Goal: Transaction & Acquisition: Purchase product/service

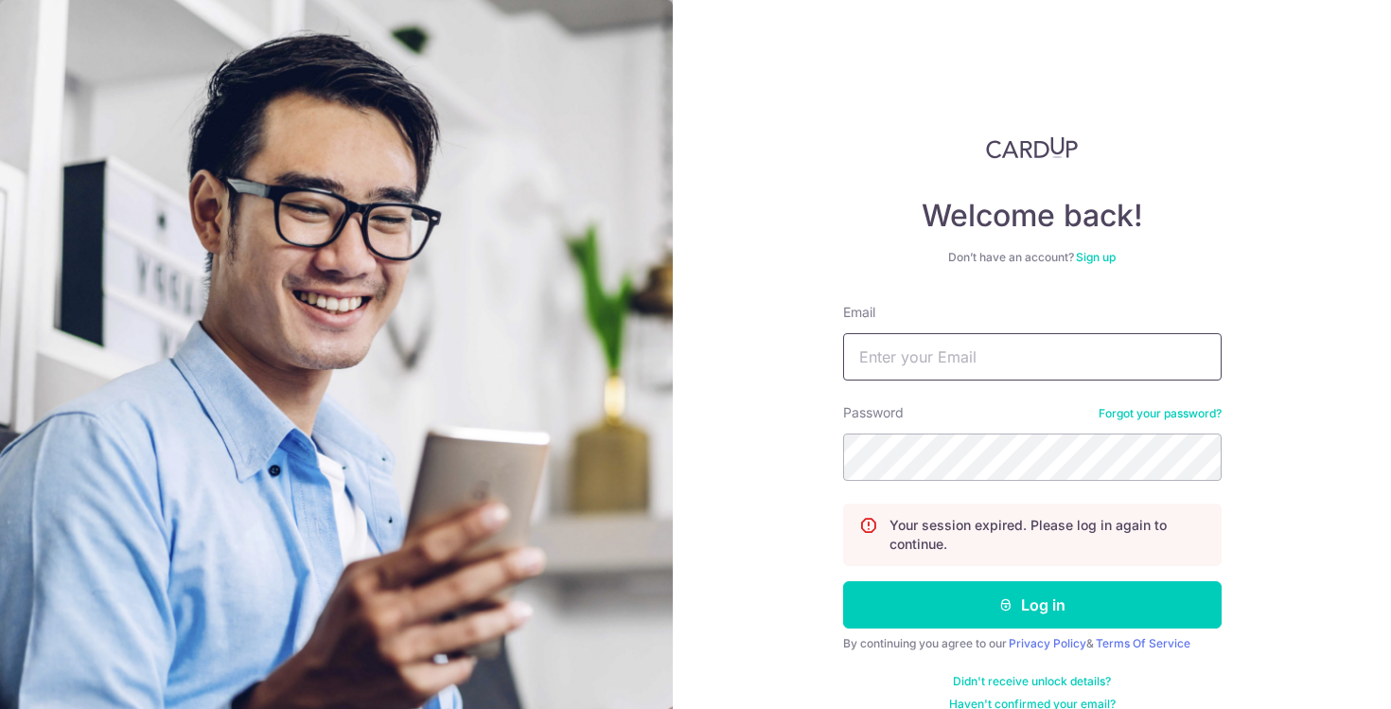
click at [1010, 356] on input "Email" at bounding box center [1032, 356] width 379 height 47
type input "clarajaimekoh@gmail.com"
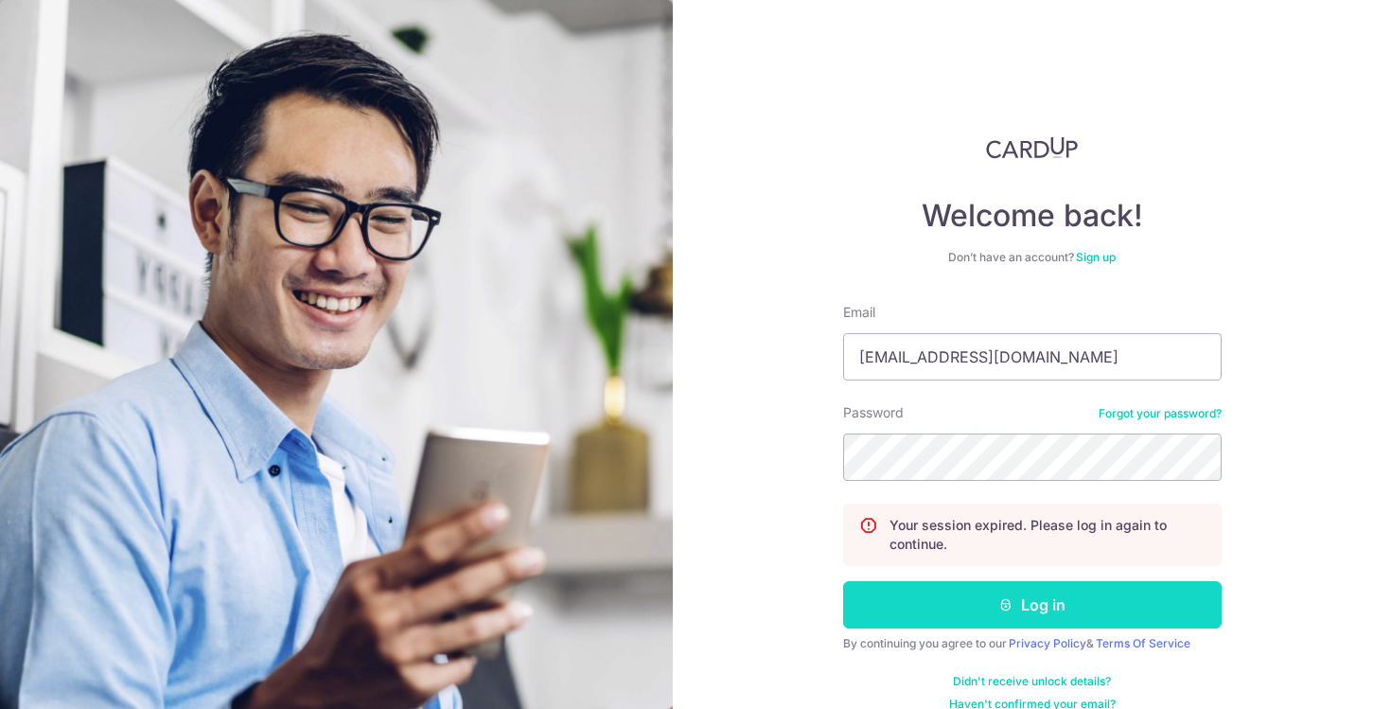
click at [1035, 614] on button "Log in" at bounding box center [1032, 604] width 379 height 47
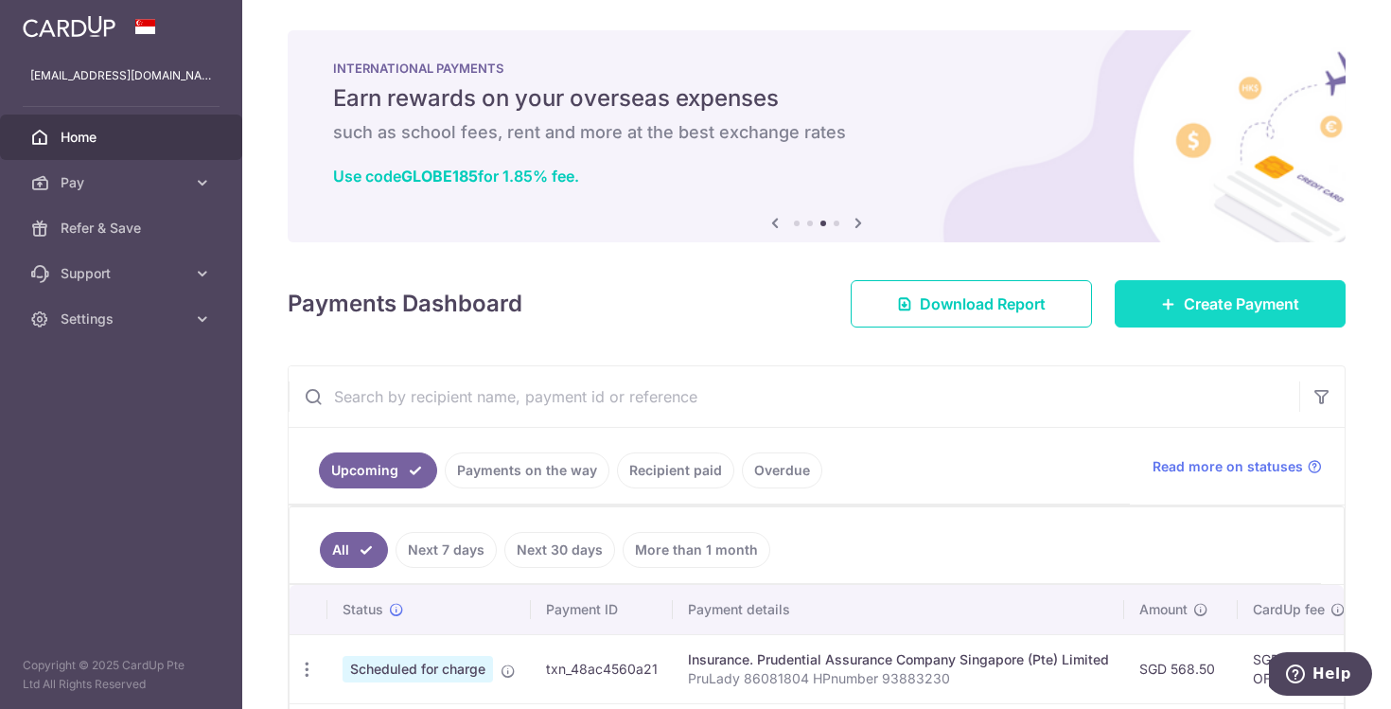
click at [1184, 307] on span "Create Payment" at bounding box center [1241, 303] width 115 height 23
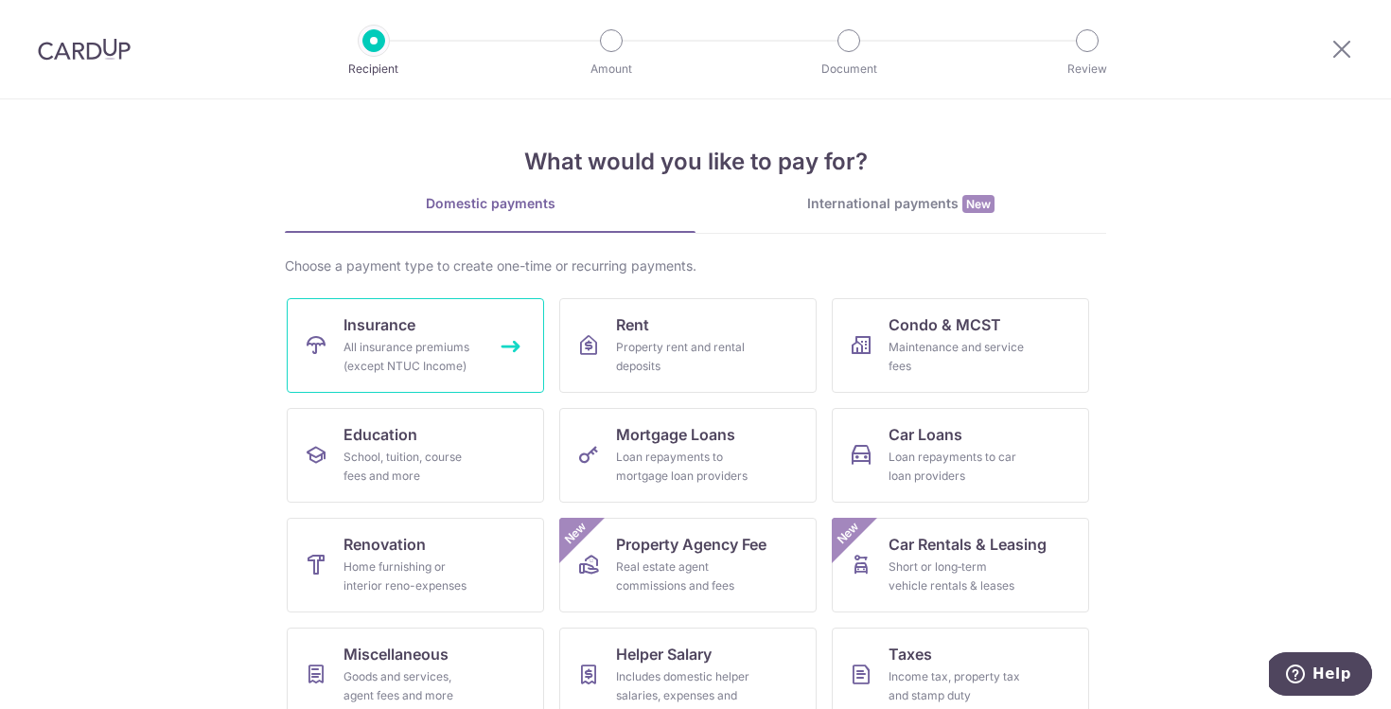
click at [484, 331] on link "Insurance All insurance premiums (except NTUC Income)" at bounding box center [415, 345] width 257 height 95
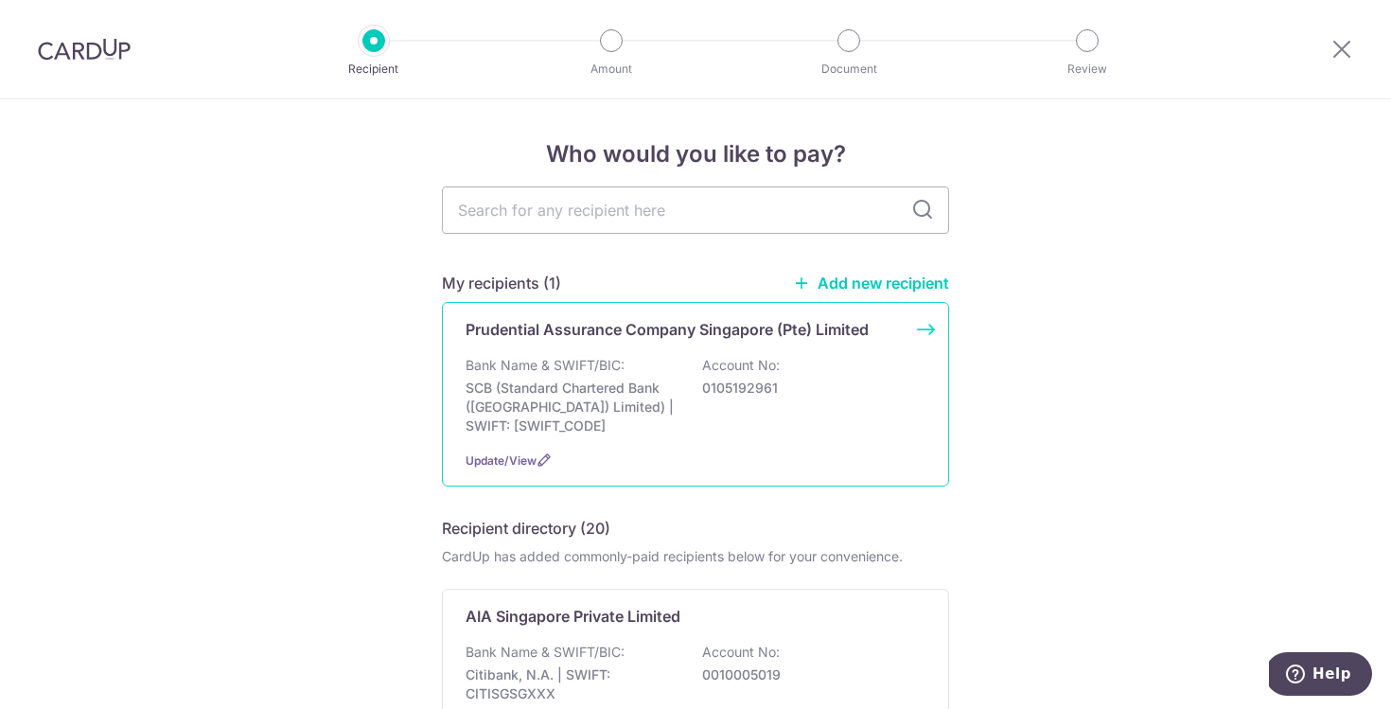
click at [641, 371] on div "Bank Name & SWIFT/BIC: SCB (Standard Chartered Bank (Singapore) Limited) | SWIF…" at bounding box center [696, 395] width 460 height 79
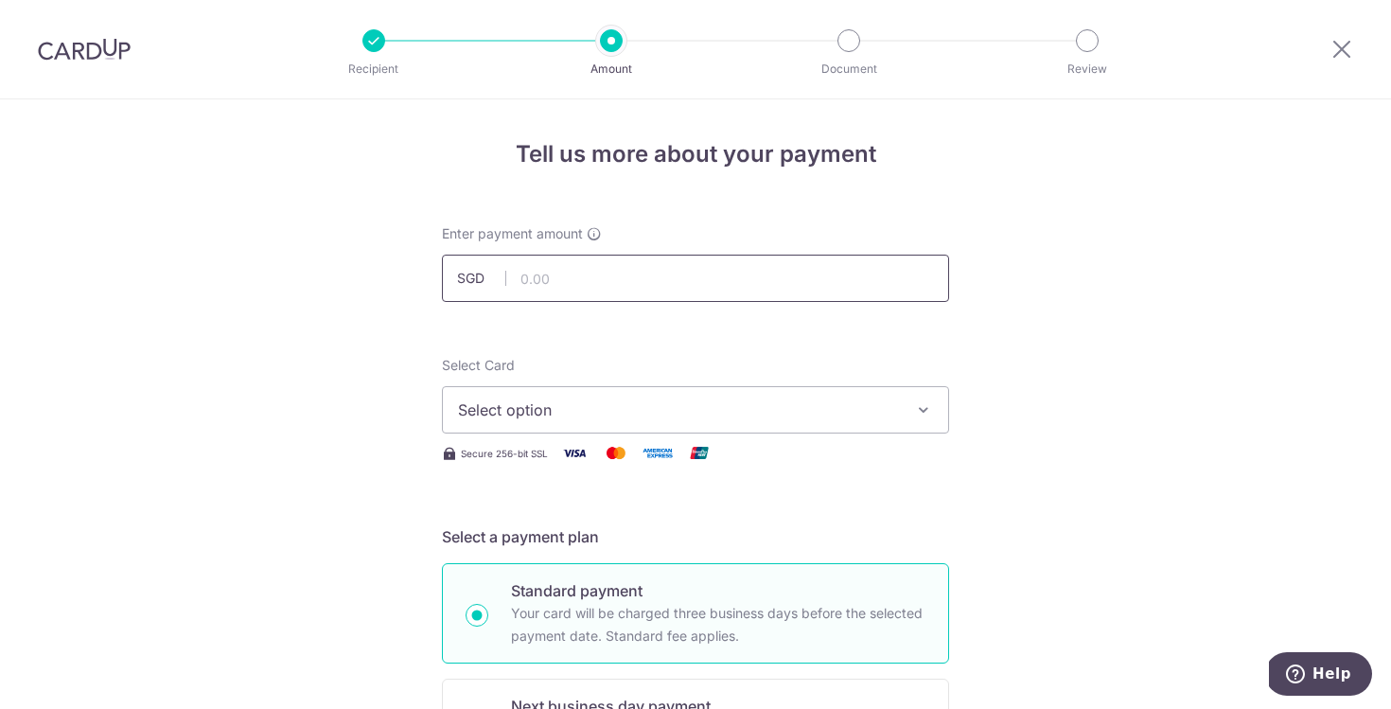
click at [525, 286] on input "text" at bounding box center [695, 278] width 507 height 47
type input "5,394.50"
click at [823, 410] on span "Select option" at bounding box center [678, 409] width 441 height 23
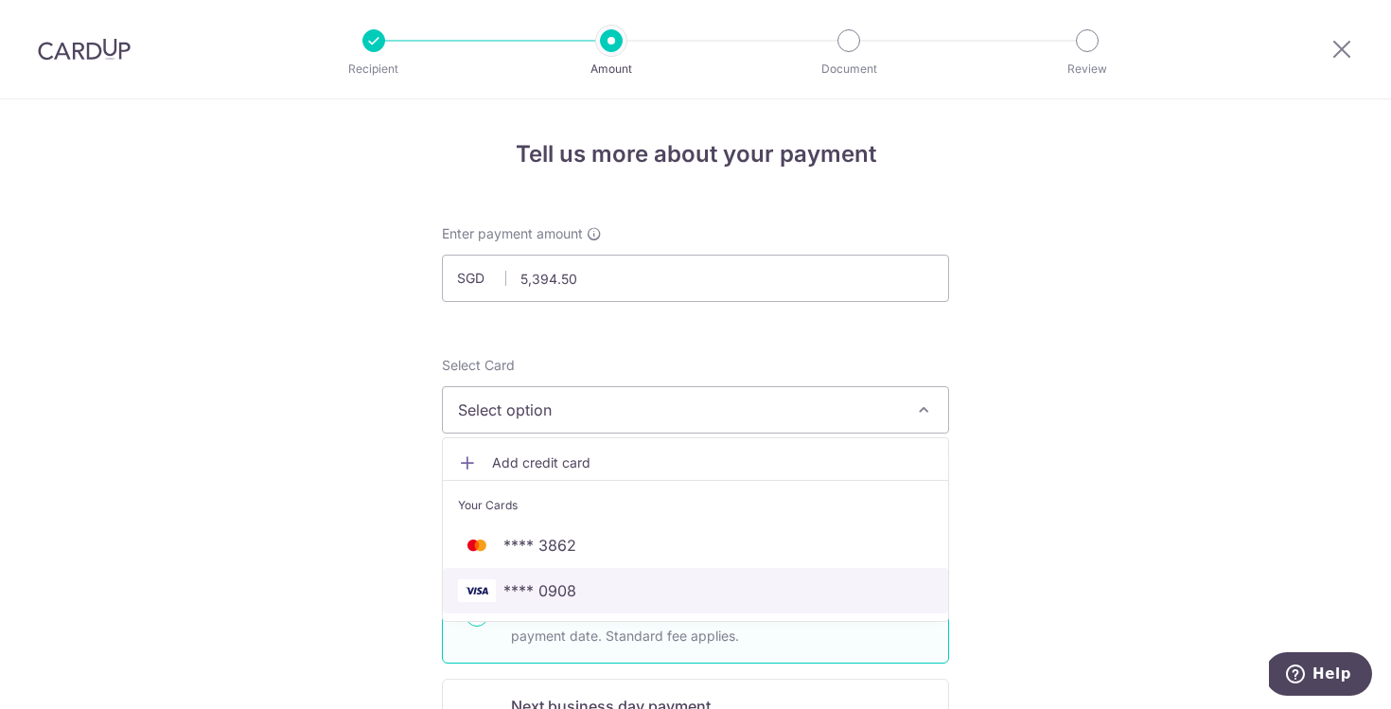
click at [761, 588] on span "**** 0908" at bounding box center [695, 590] width 475 height 23
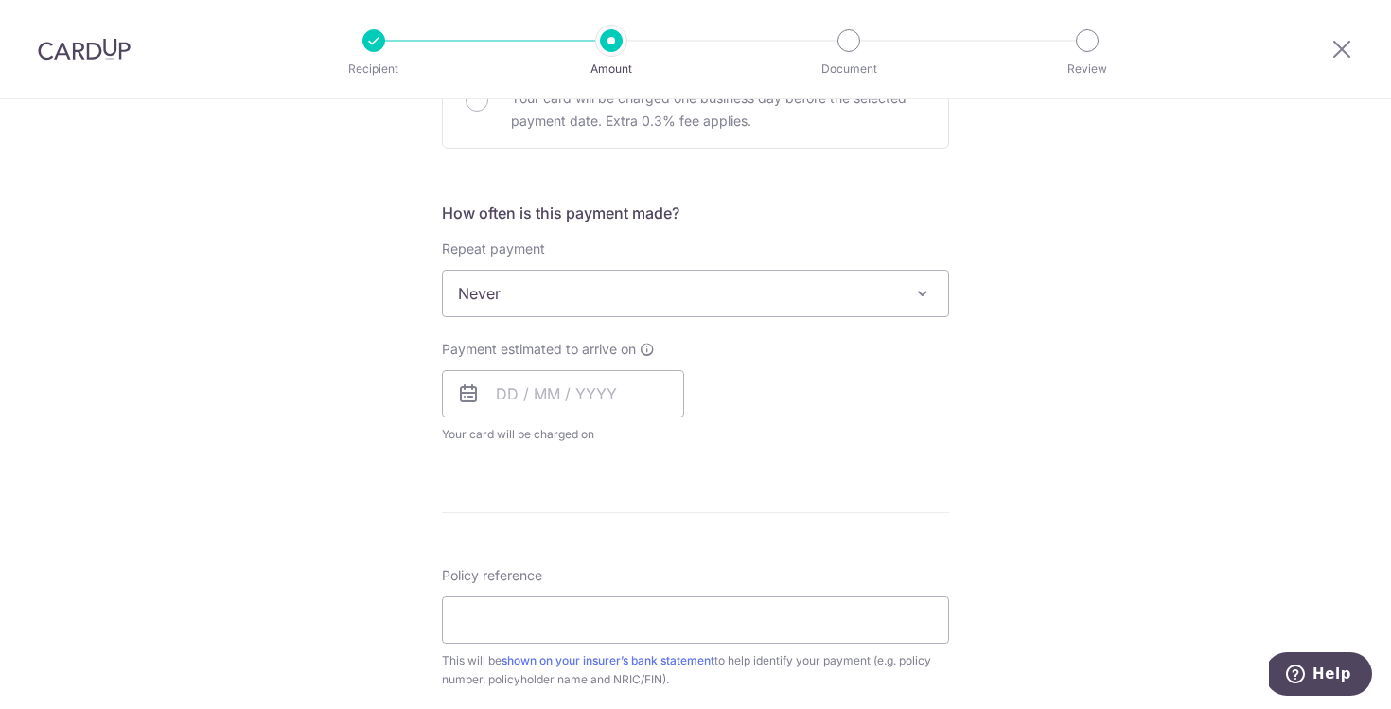
scroll to position [631, 0]
click at [612, 399] on input "text" at bounding box center [563, 392] width 242 height 47
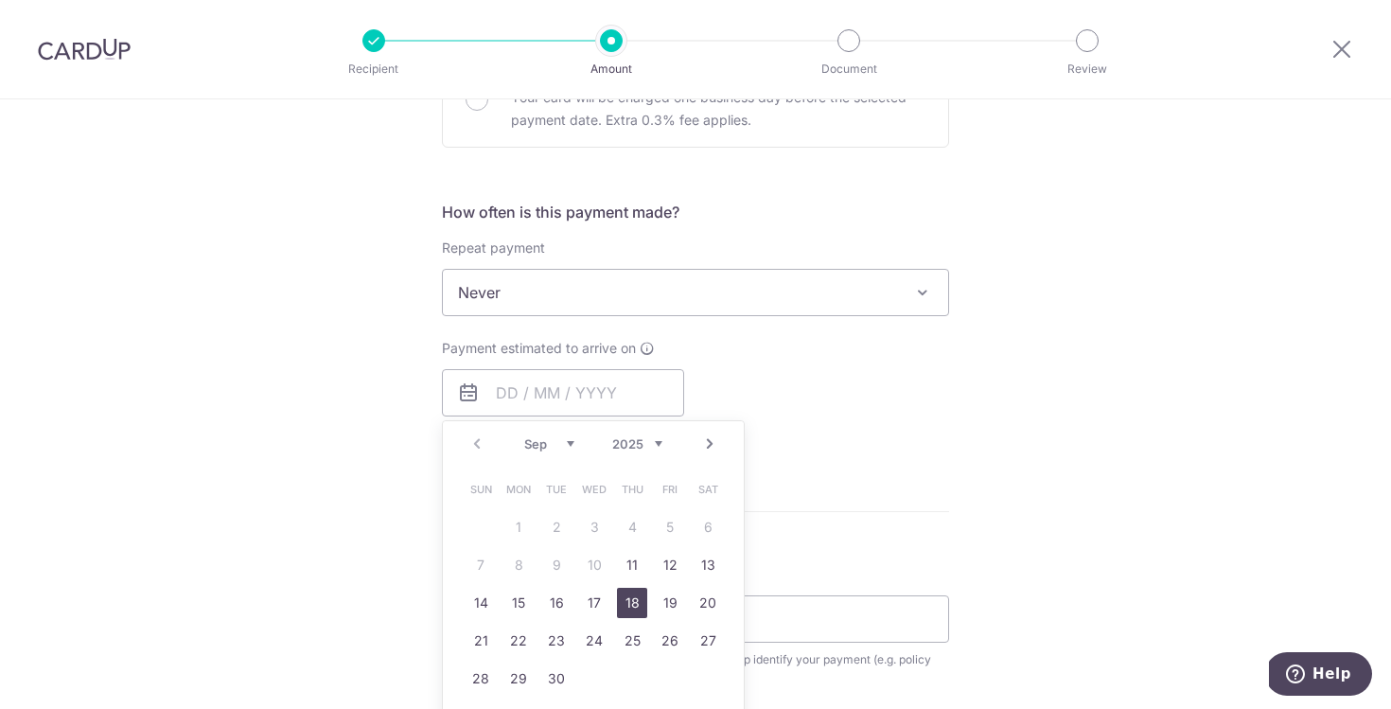
click at [630, 602] on link "18" at bounding box center [632, 603] width 30 height 30
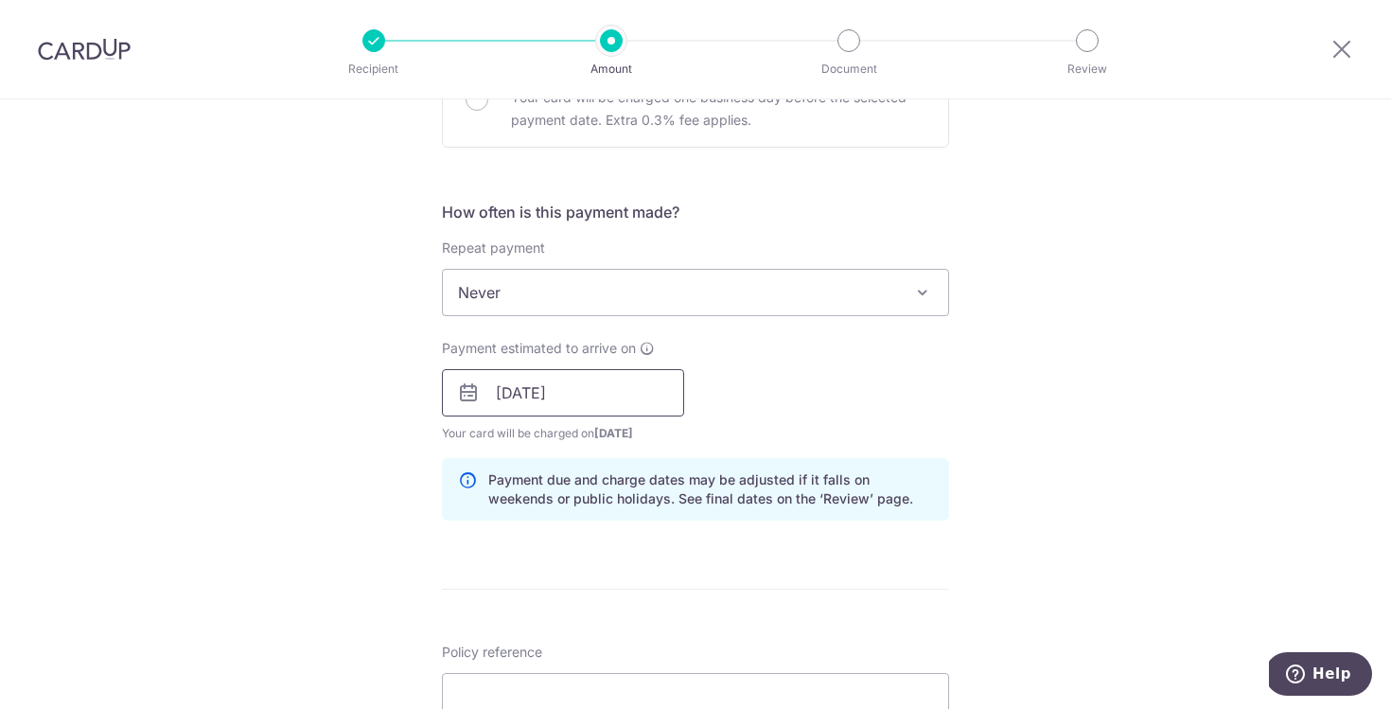
click at [581, 394] on input "18/09/2025" at bounding box center [563, 392] width 242 height 47
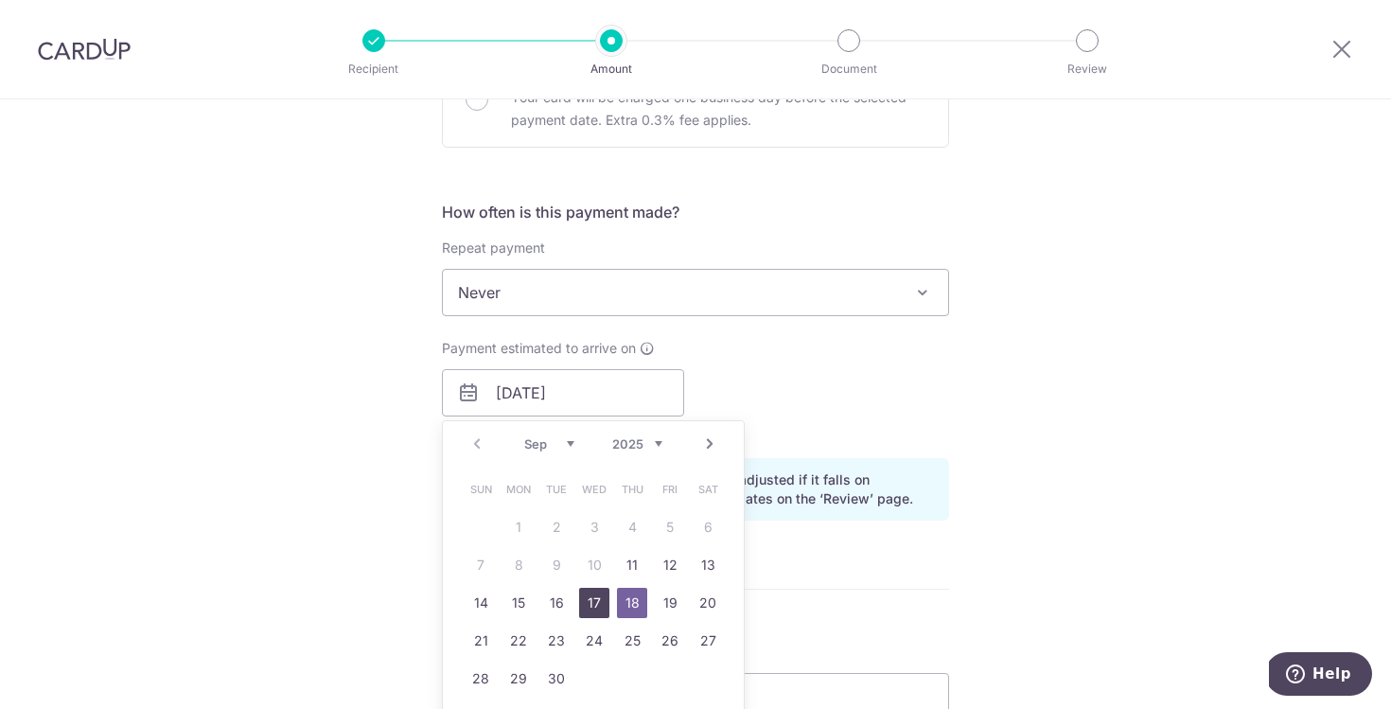
click at [594, 601] on link "17" at bounding box center [594, 603] width 30 height 30
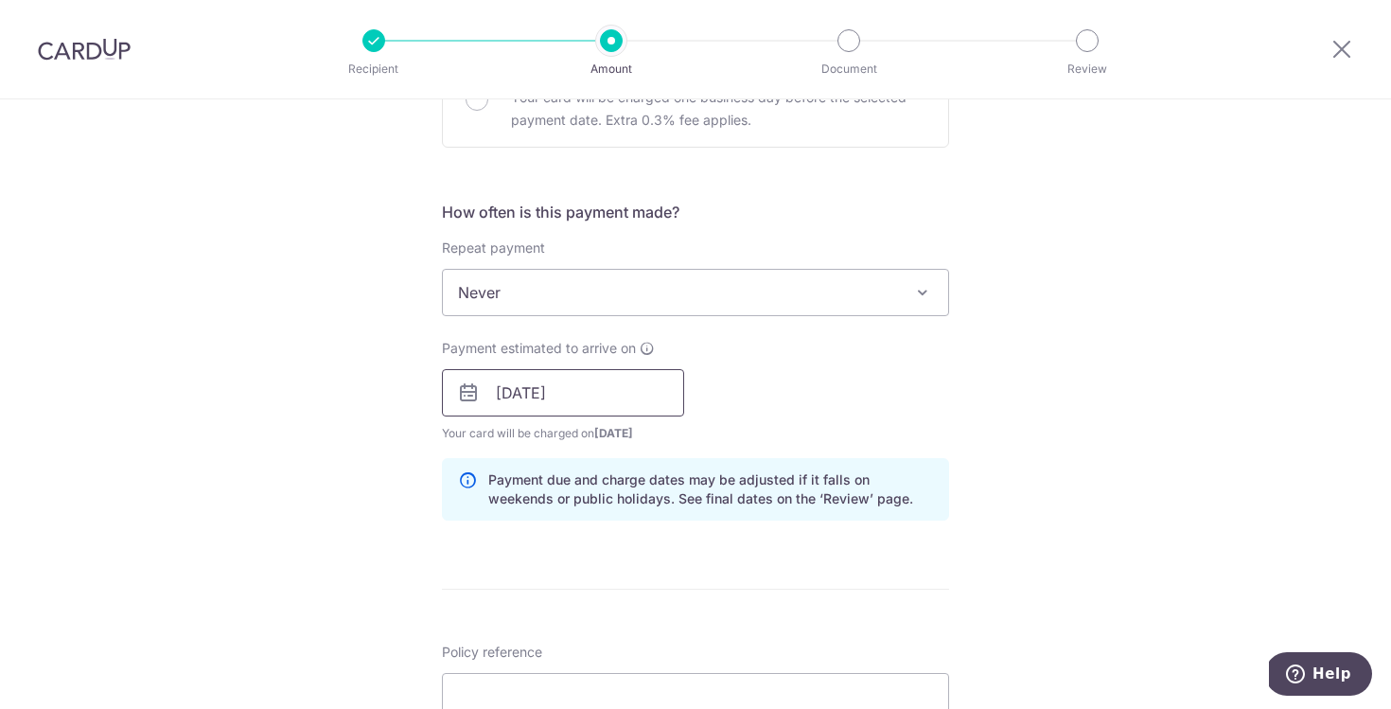
click at [657, 393] on input "17/09/2025" at bounding box center [563, 392] width 242 height 47
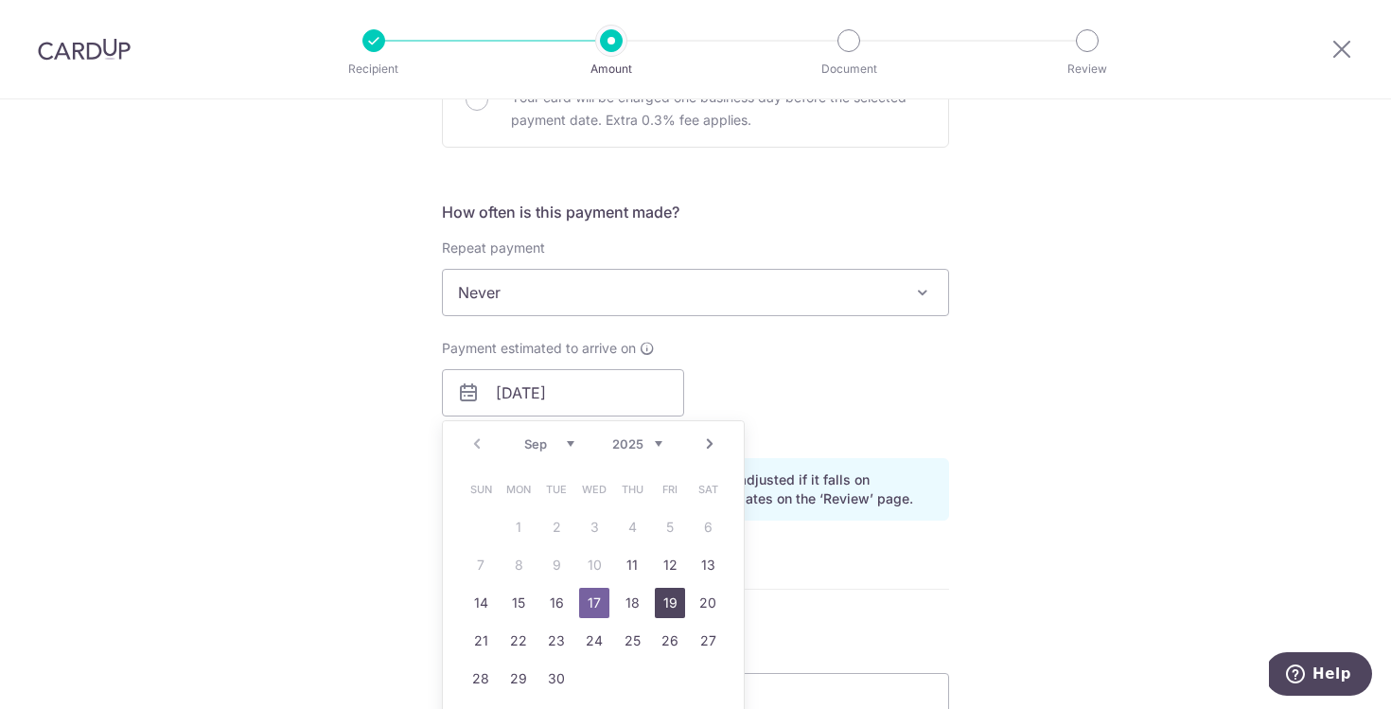
click at [661, 604] on link "19" at bounding box center [670, 603] width 30 height 30
type input "19/09/2025"
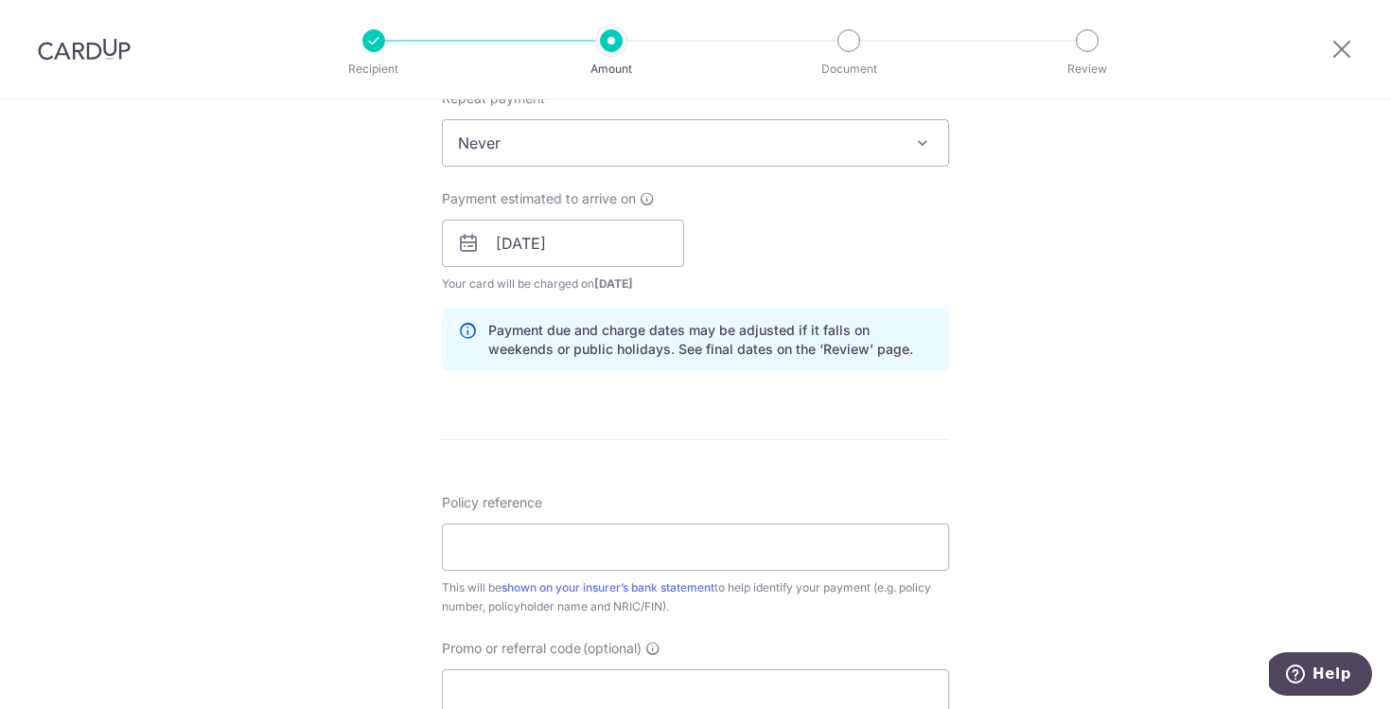
scroll to position [785, 0]
click at [601, 540] on input "Policy reference" at bounding box center [695, 542] width 507 height 47
click at [507, 545] on input "PAL 85942503" at bounding box center [695, 542] width 507 height 47
click at [585, 541] on input "PAL 85942503" at bounding box center [695, 542] width 507 height 47
click at [591, 542] on input "PAL 85942503" at bounding box center [695, 542] width 507 height 47
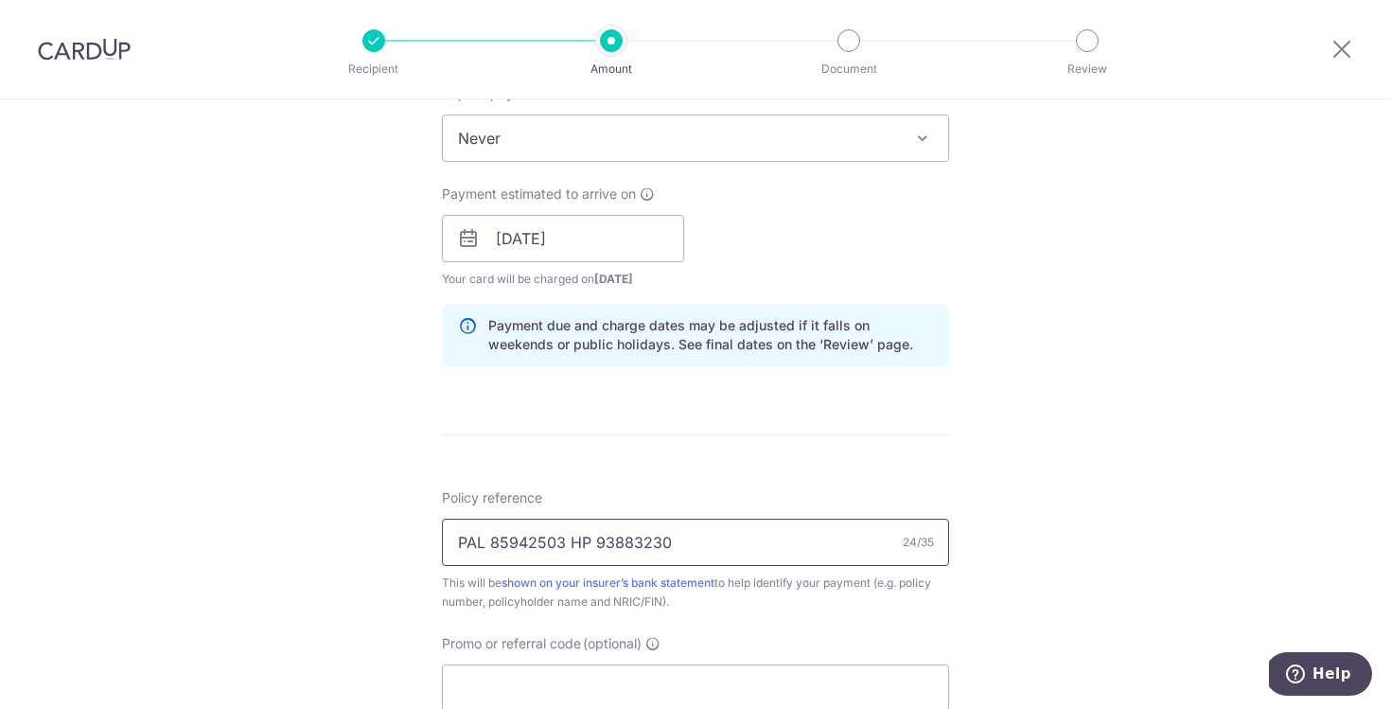
type input "PAL 85942503 HP 93883230"
click at [738, 458] on form "Enter payment amount SGD 5,394.50 5394.50 Select Card **** 0908 Add credit card…" at bounding box center [695, 227] width 507 height 1576
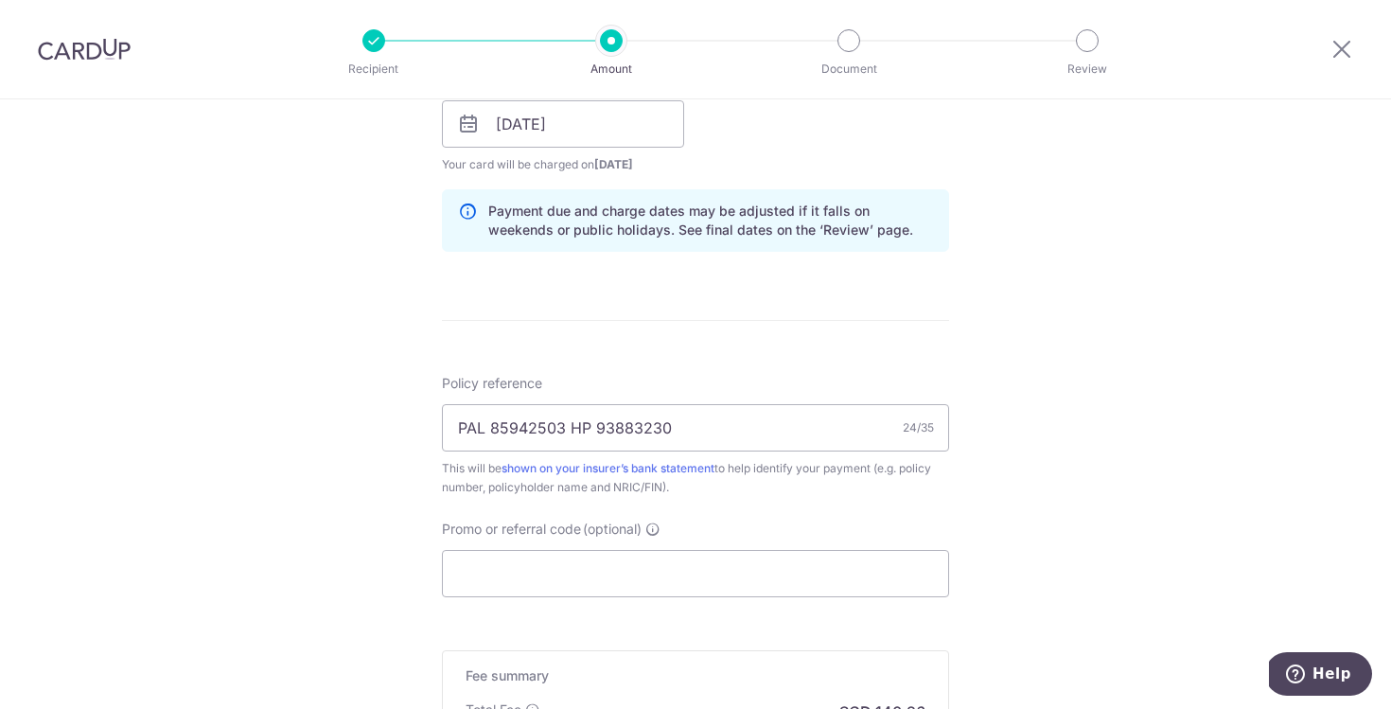
scroll to position [902, 0]
click at [594, 588] on input "Promo or referral code (optional)" at bounding box center [695, 571] width 507 height 47
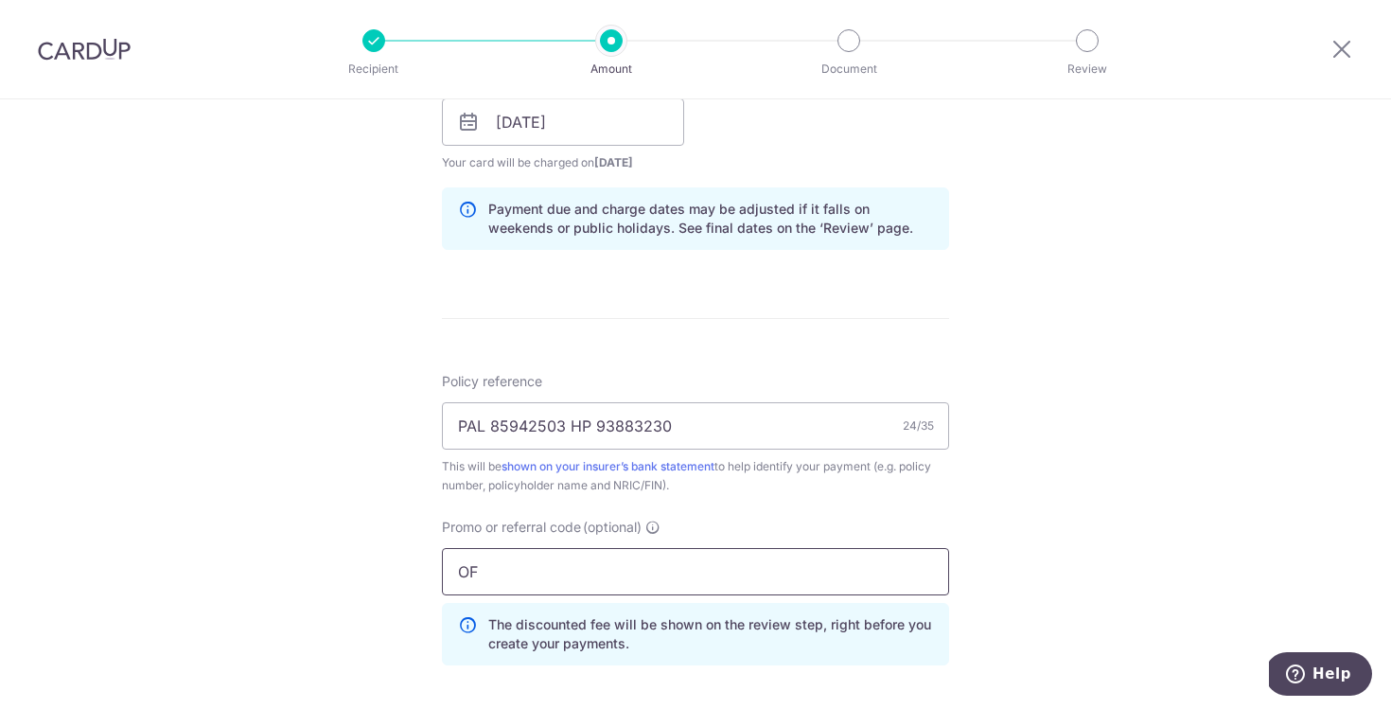
type input "O"
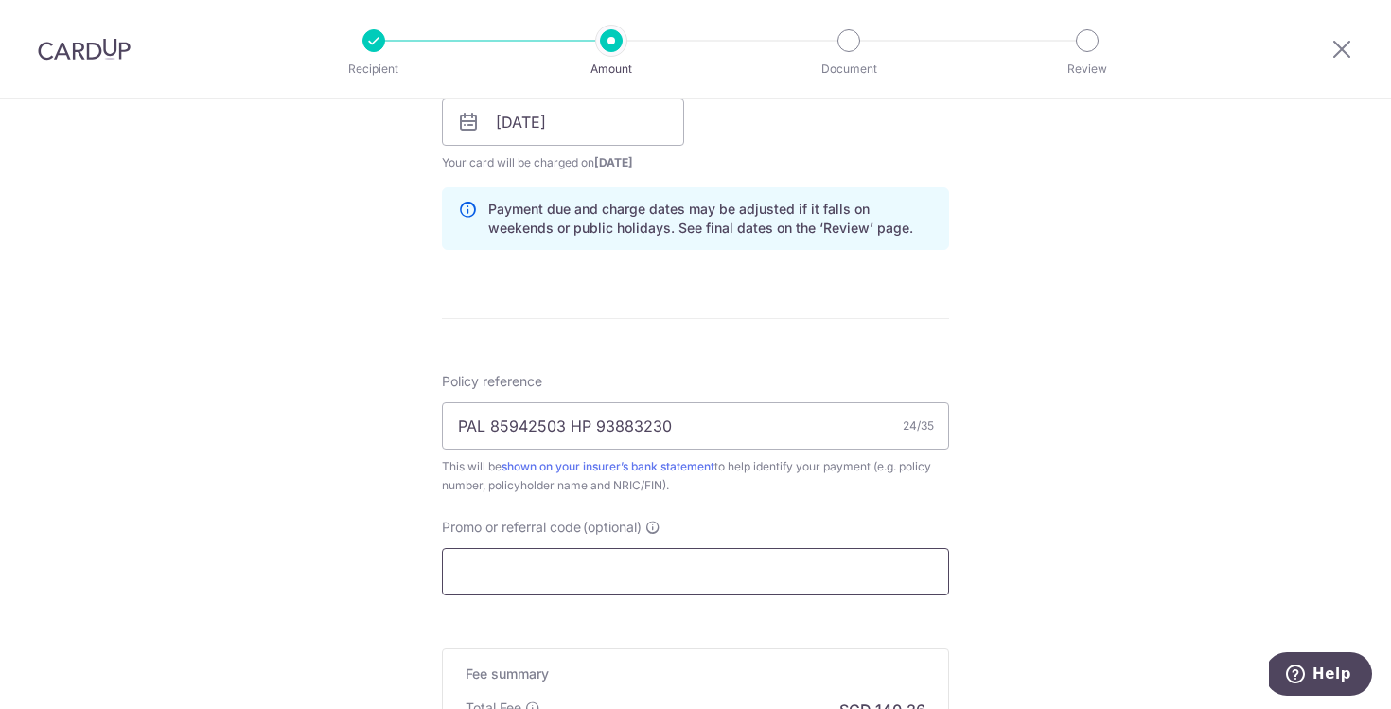
type input "o"
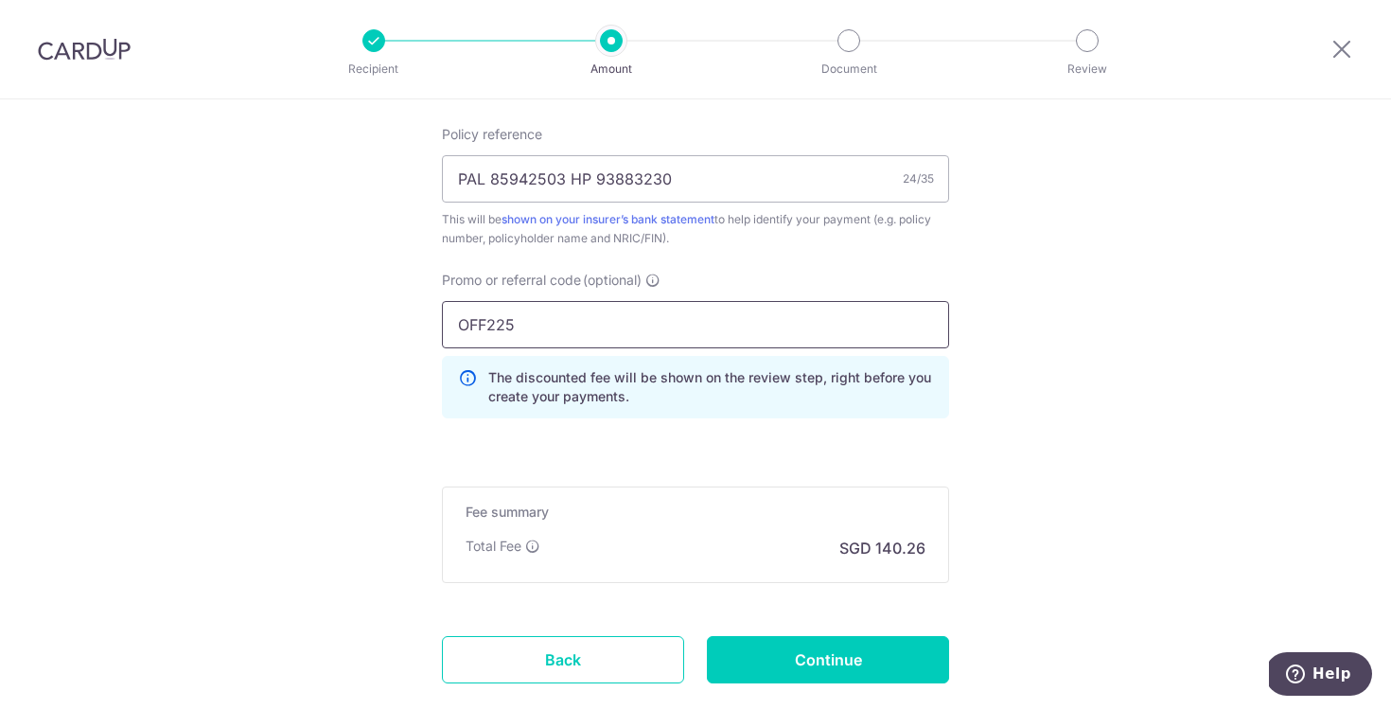
scroll to position [1160, 0]
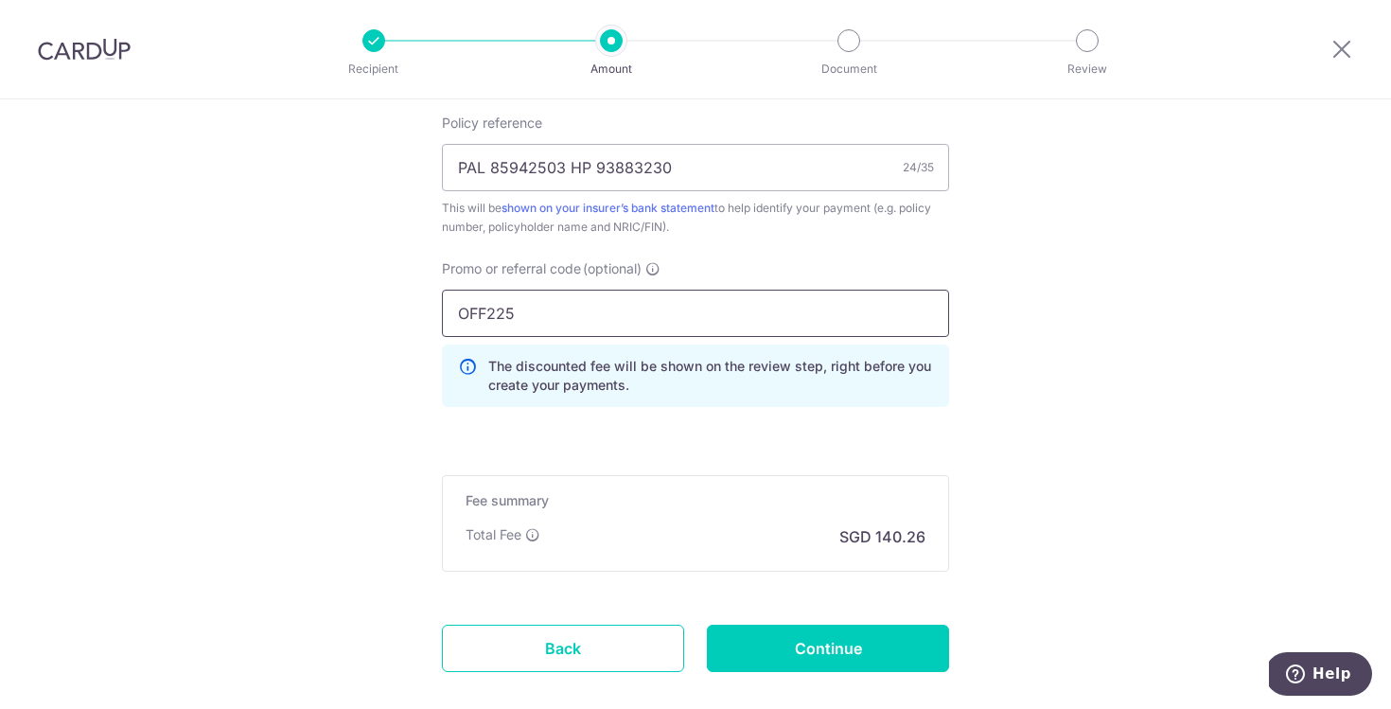
type input "OFF225"
click at [785, 631] on input "Continue" at bounding box center [828, 648] width 242 height 47
type input "Create Schedule"
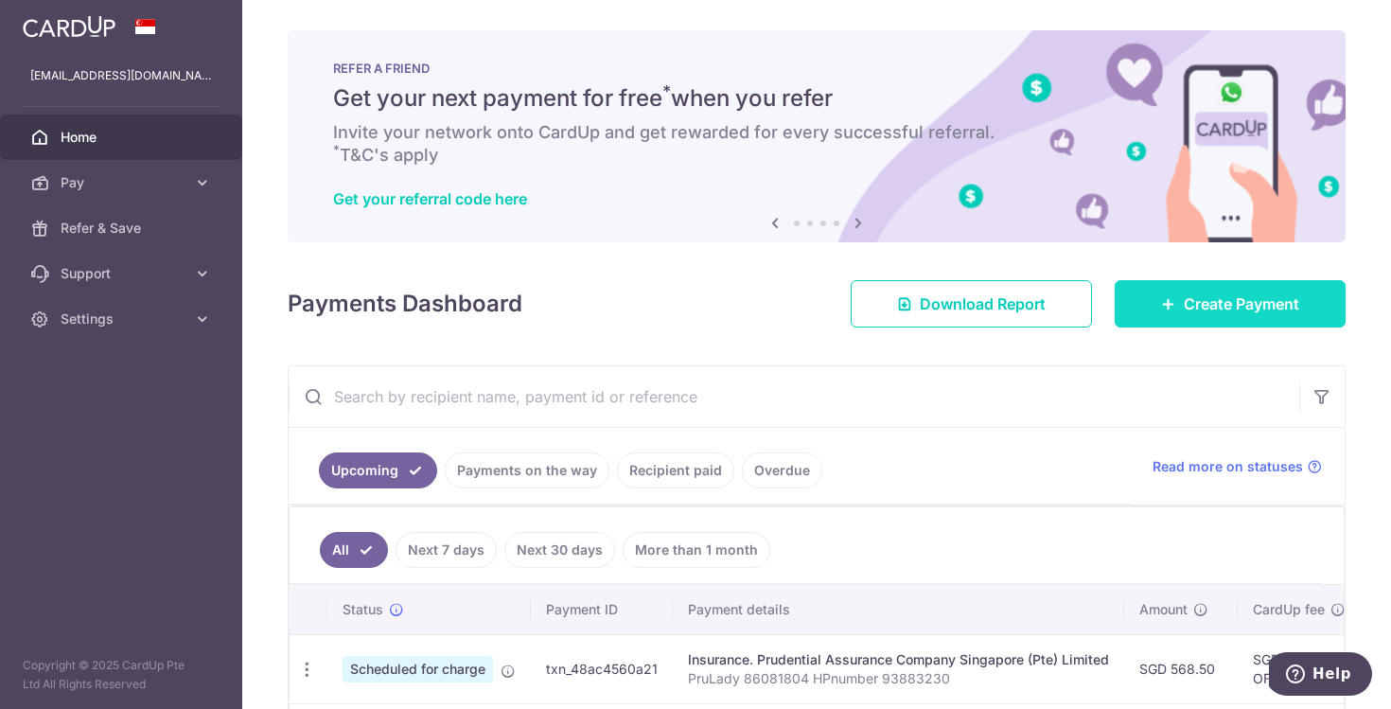
click at [1184, 304] on span "Create Payment" at bounding box center [1241, 303] width 115 height 23
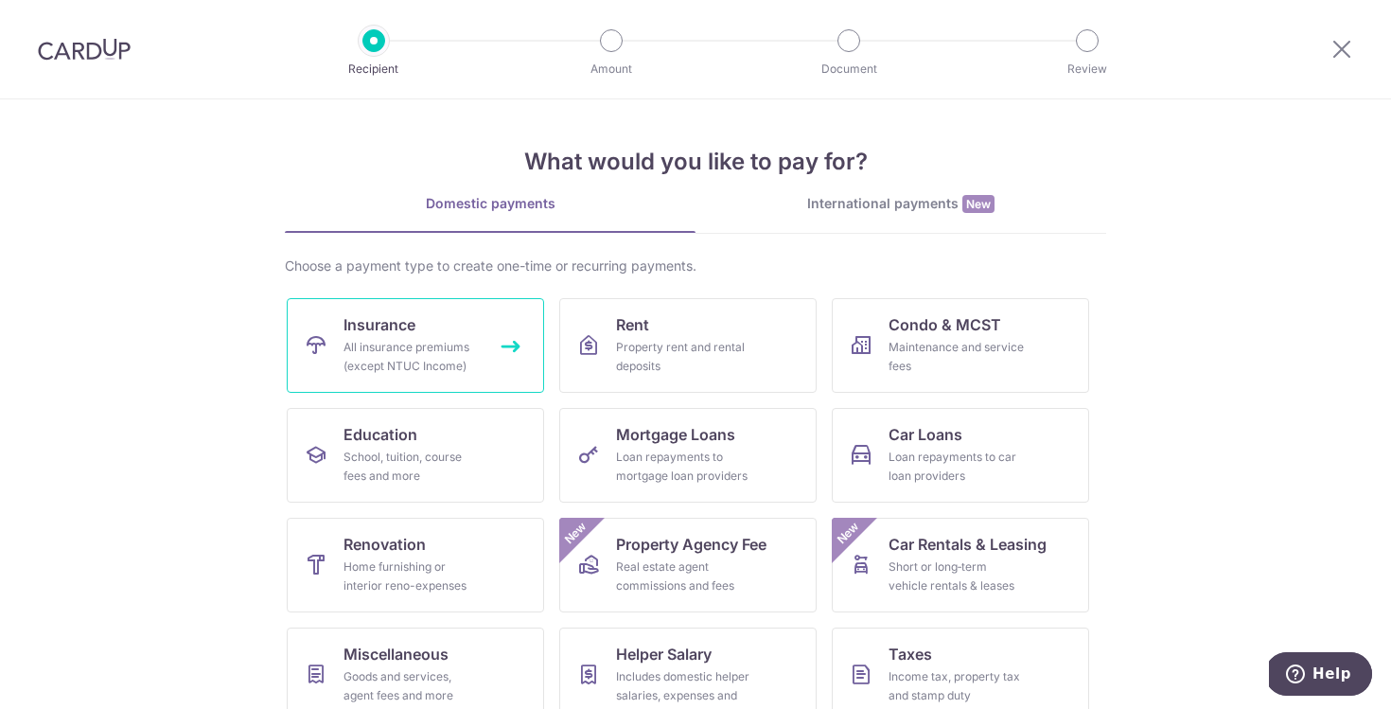
click at [425, 312] on link "Insurance All insurance premiums (except NTUC Income)" at bounding box center [415, 345] width 257 height 95
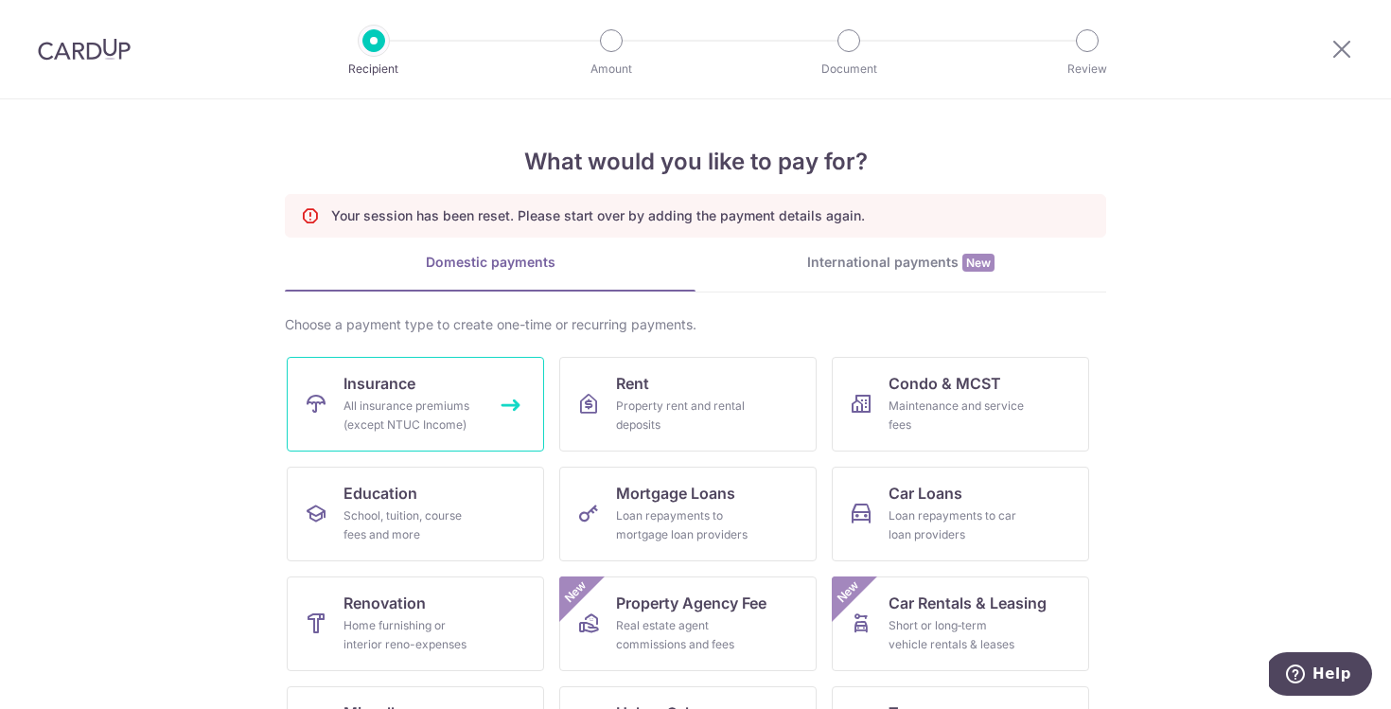
click at [369, 384] on span "Insurance" at bounding box center [380, 383] width 72 height 23
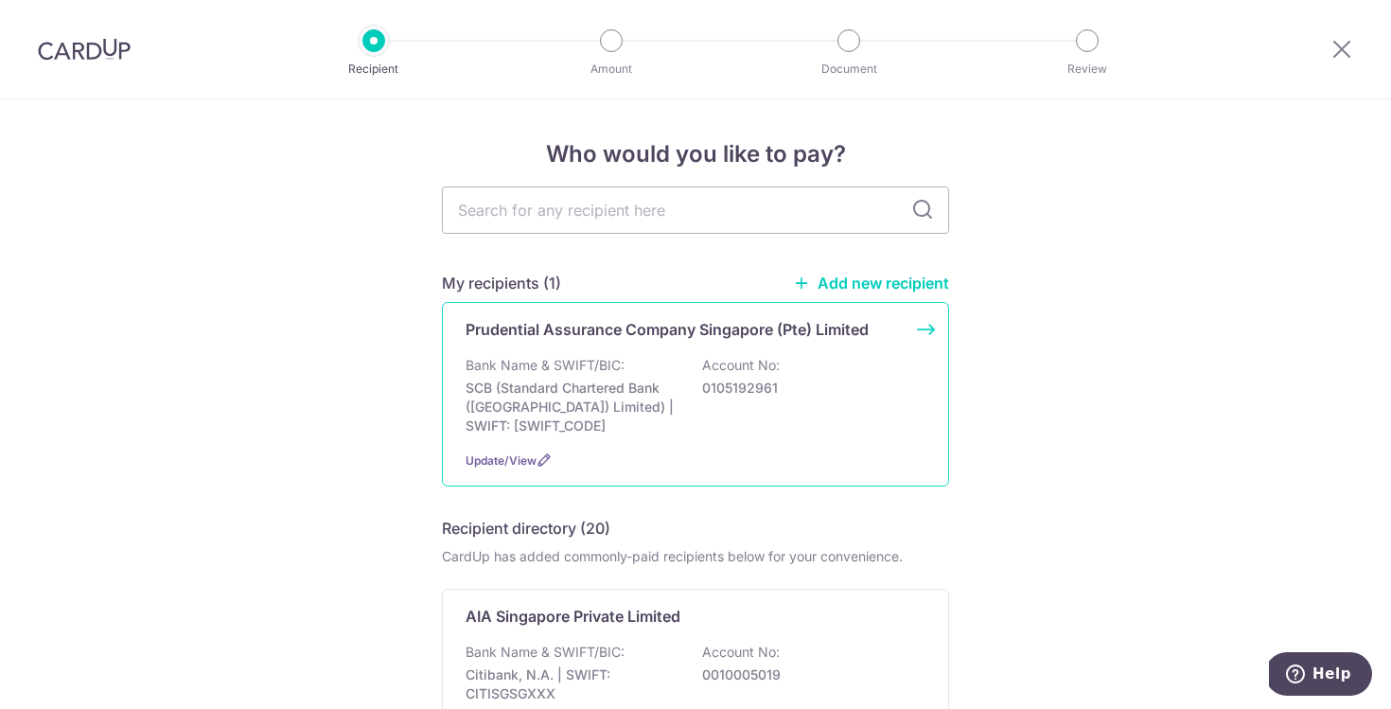
click at [547, 363] on p "Bank Name & SWIFT/BIC:" at bounding box center [545, 365] width 159 height 19
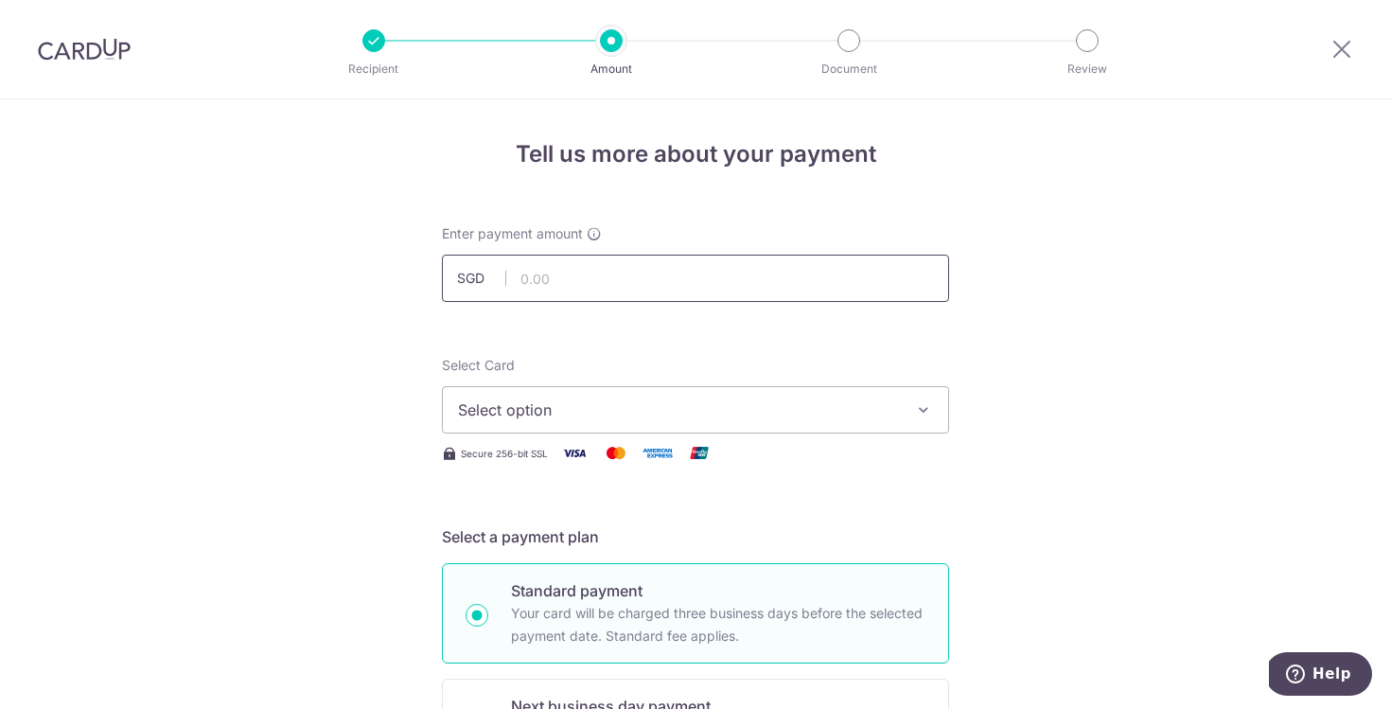
click at [557, 272] on input "text" at bounding box center [695, 278] width 507 height 47
click at [580, 427] on button "Select option" at bounding box center [695, 409] width 507 height 47
type input "5,394.50"
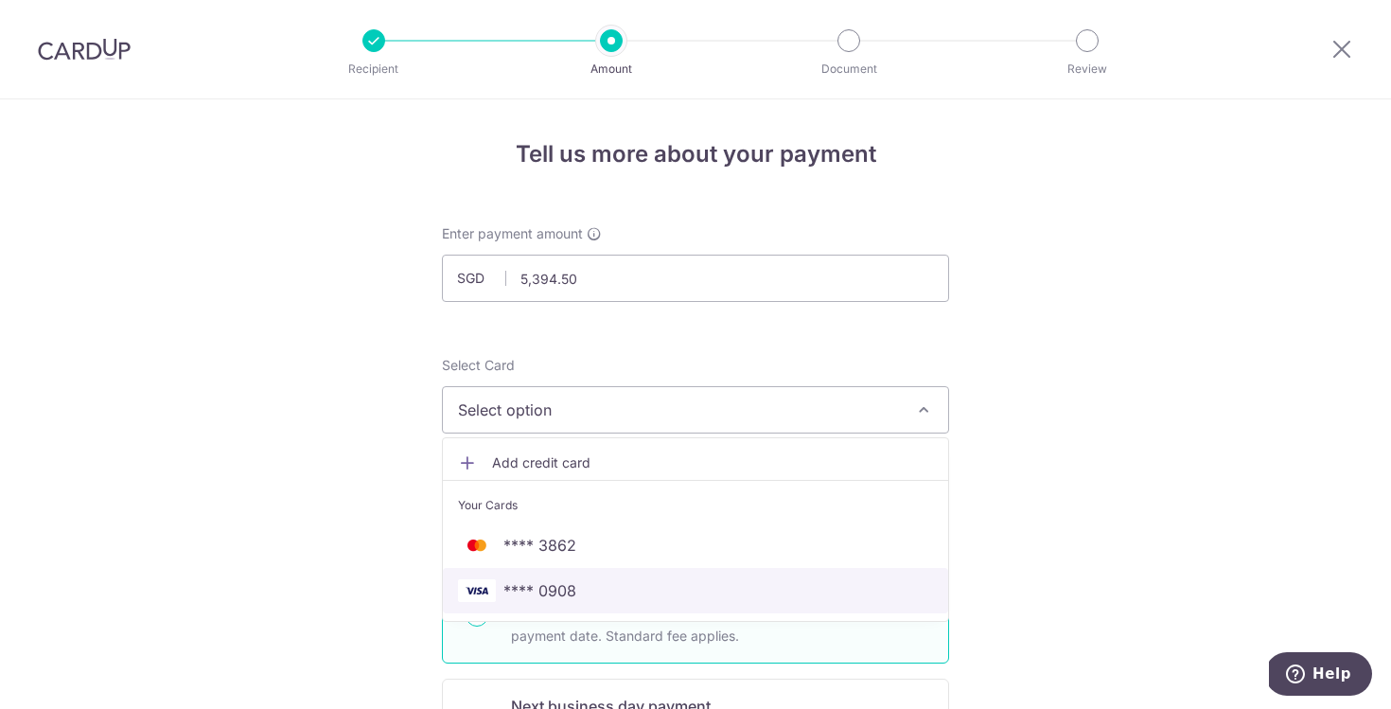
click at [581, 591] on span "**** 0908" at bounding box center [695, 590] width 475 height 23
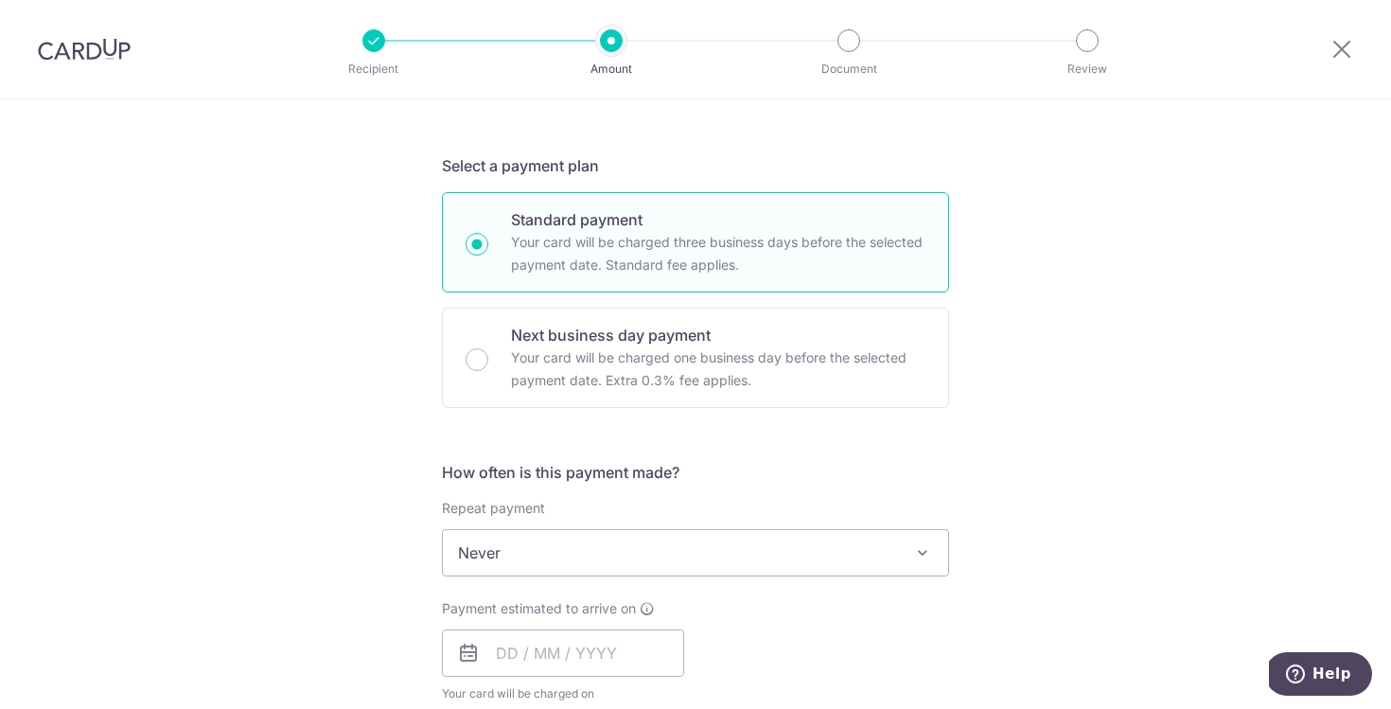
scroll to position [377, 0]
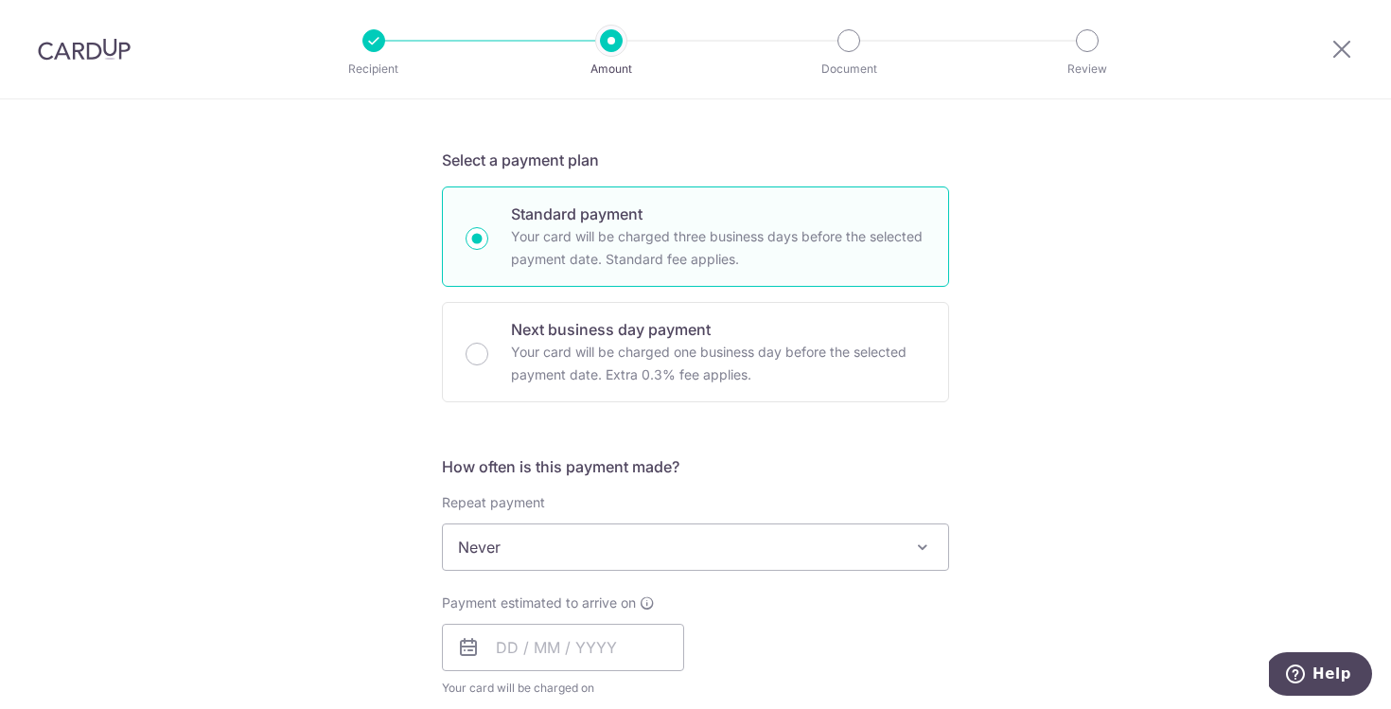
click at [549, 544] on span "Never" at bounding box center [695, 546] width 505 height 45
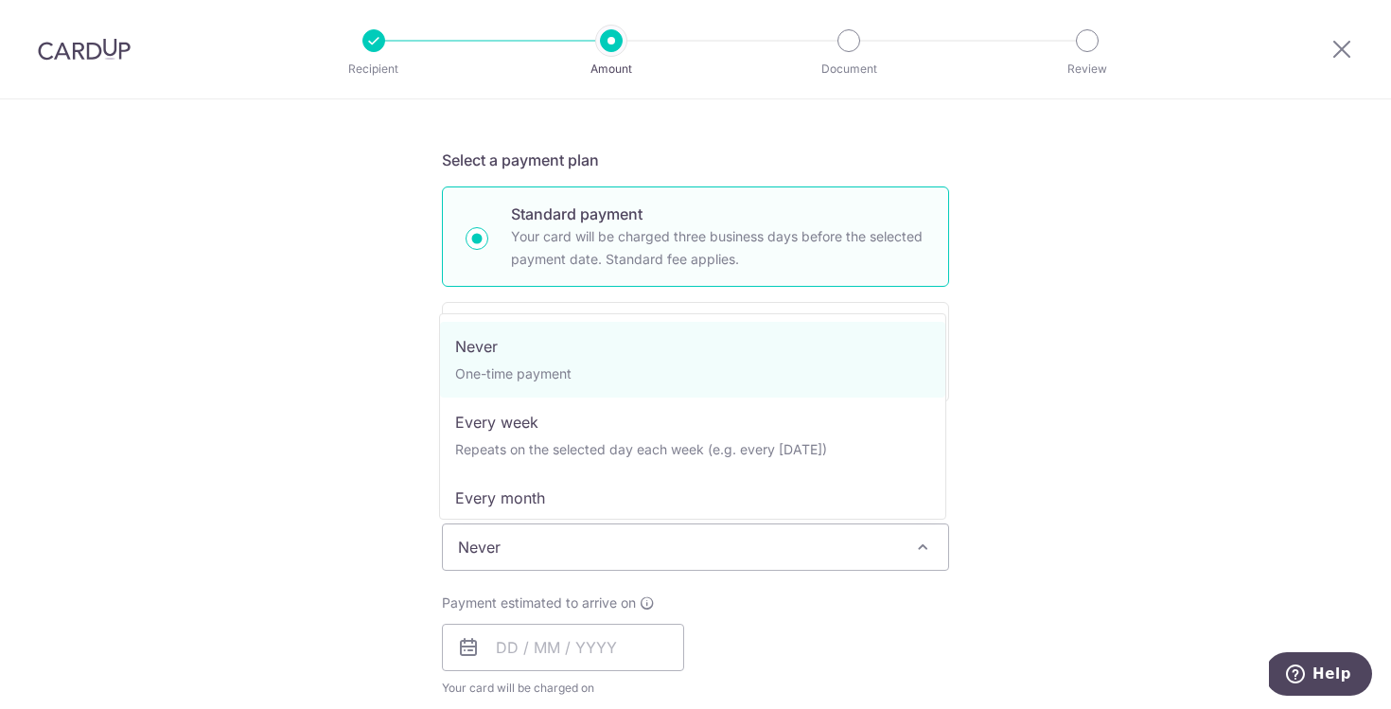
click at [274, 494] on div "Tell us more about your payment Enter payment amount SGD 5,394.50 5394.50 Selec…" at bounding box center [695, 579] width 1391 height 1712
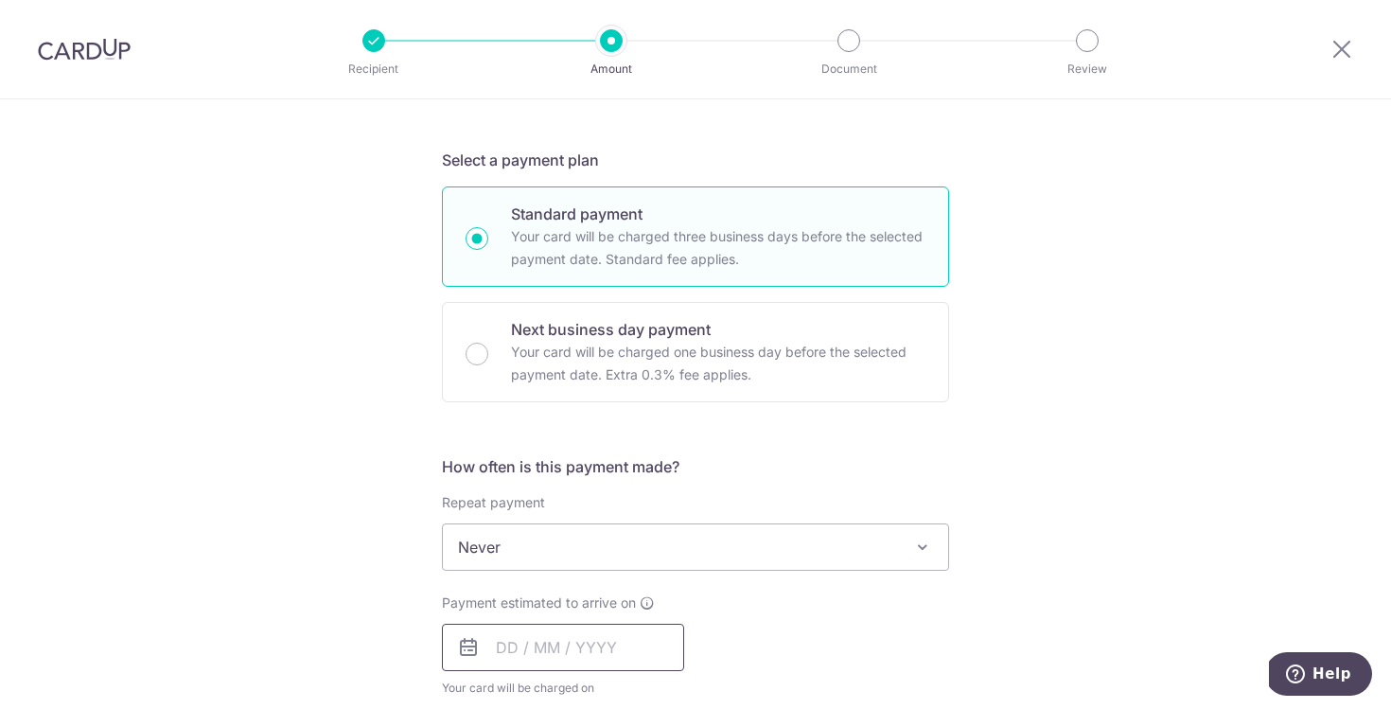
click at [497, 640] on input "text" at bounding box center [563, 647] width 242 height 47
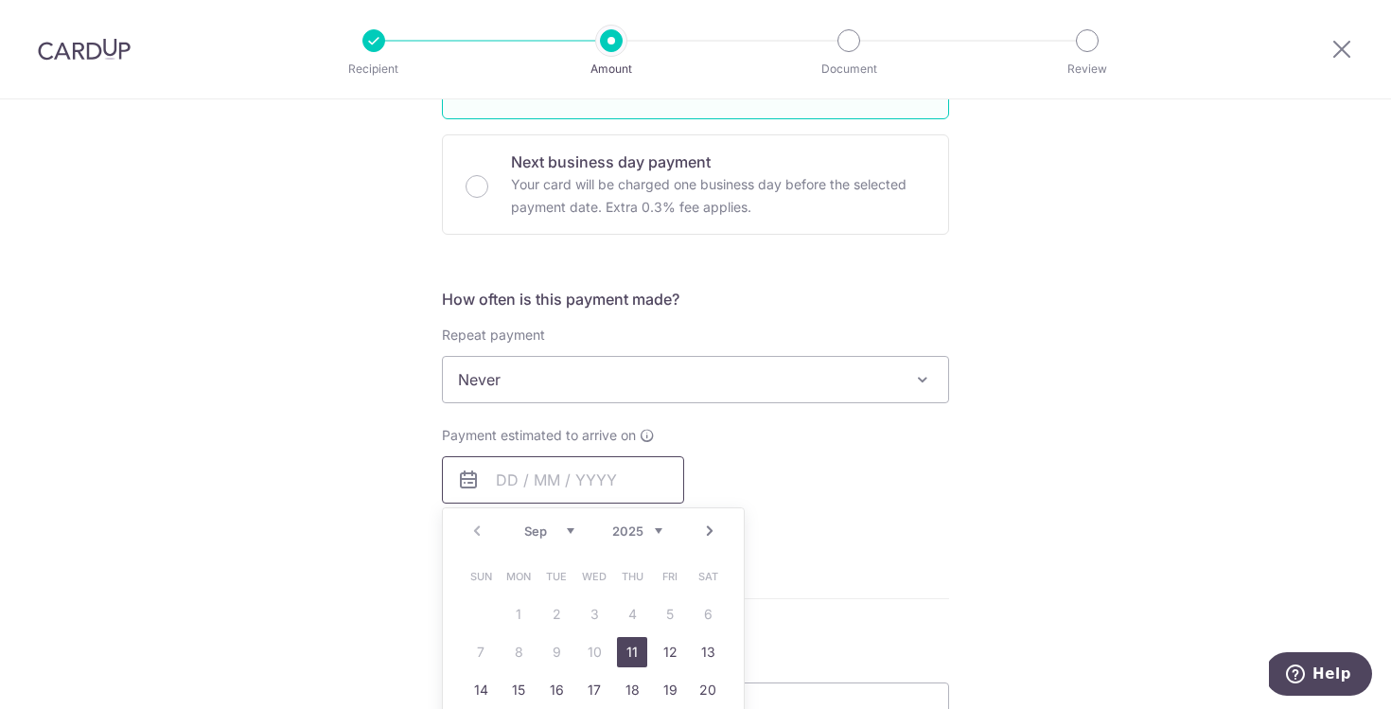
scroll to position [547, 0]
click at [676, 684] on link "19" at bounding box center [670, 687] width 30 height 30
type input "[DATE]"
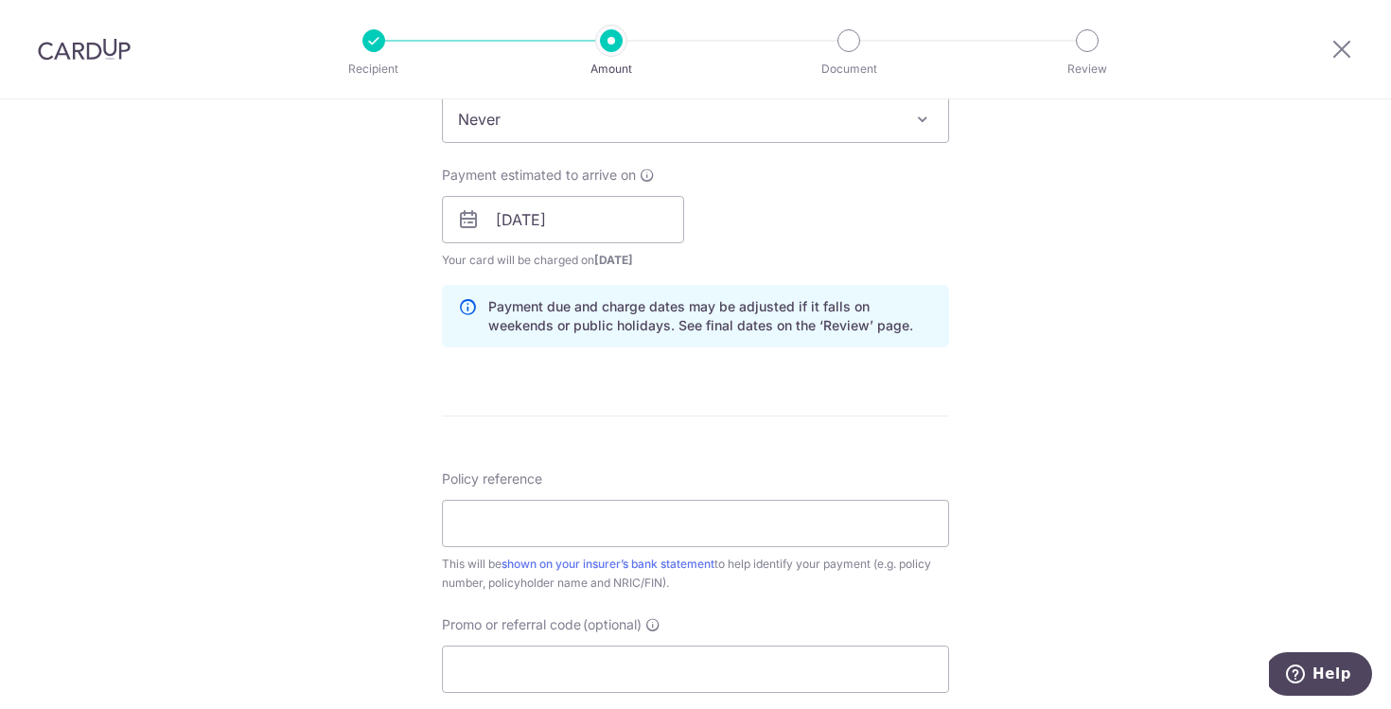
scroll to position [820, 0]
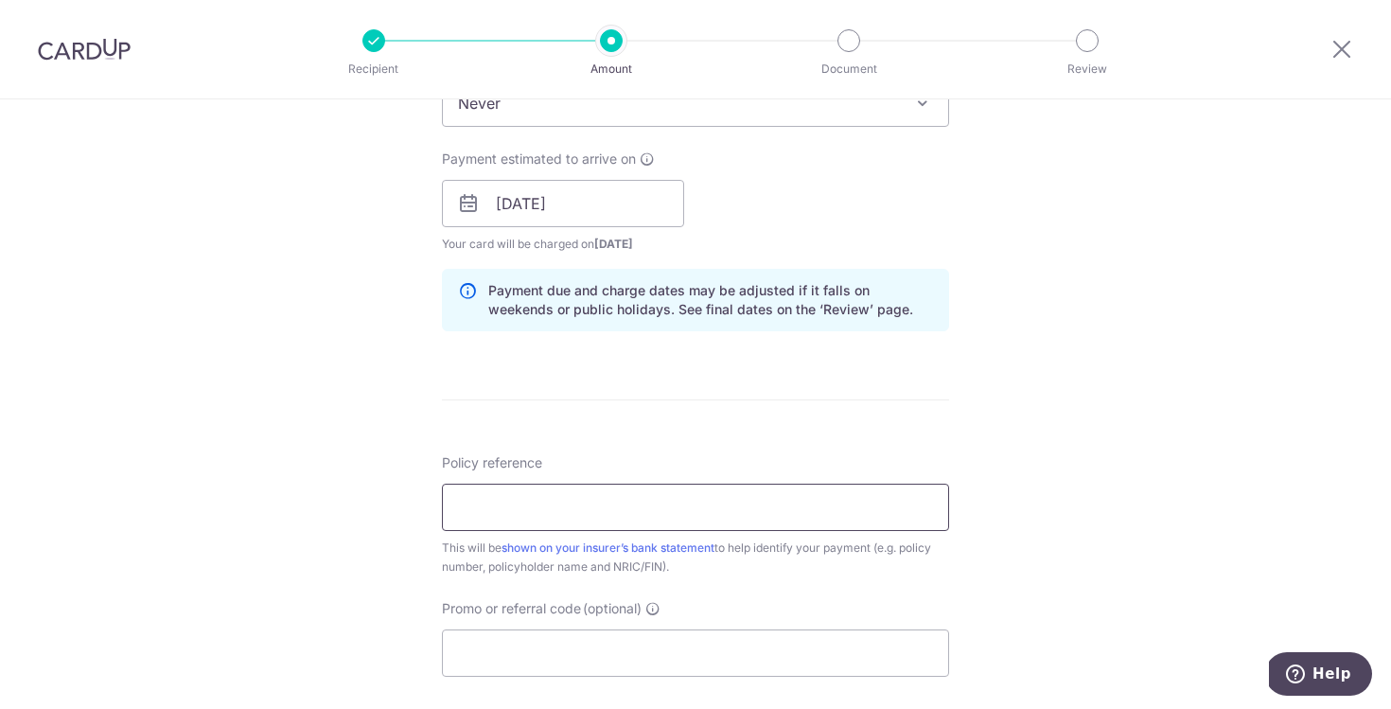
click at [657, 500] on input "Policy reference" at bounding box center [695, 507] width 507 height 47
type input "PAL 85942503 HP 93883230"
click at [600, 650] on input "Promo or referral code (optional)" at bounding box center [695, 652] width 507 height 47
type input "o"
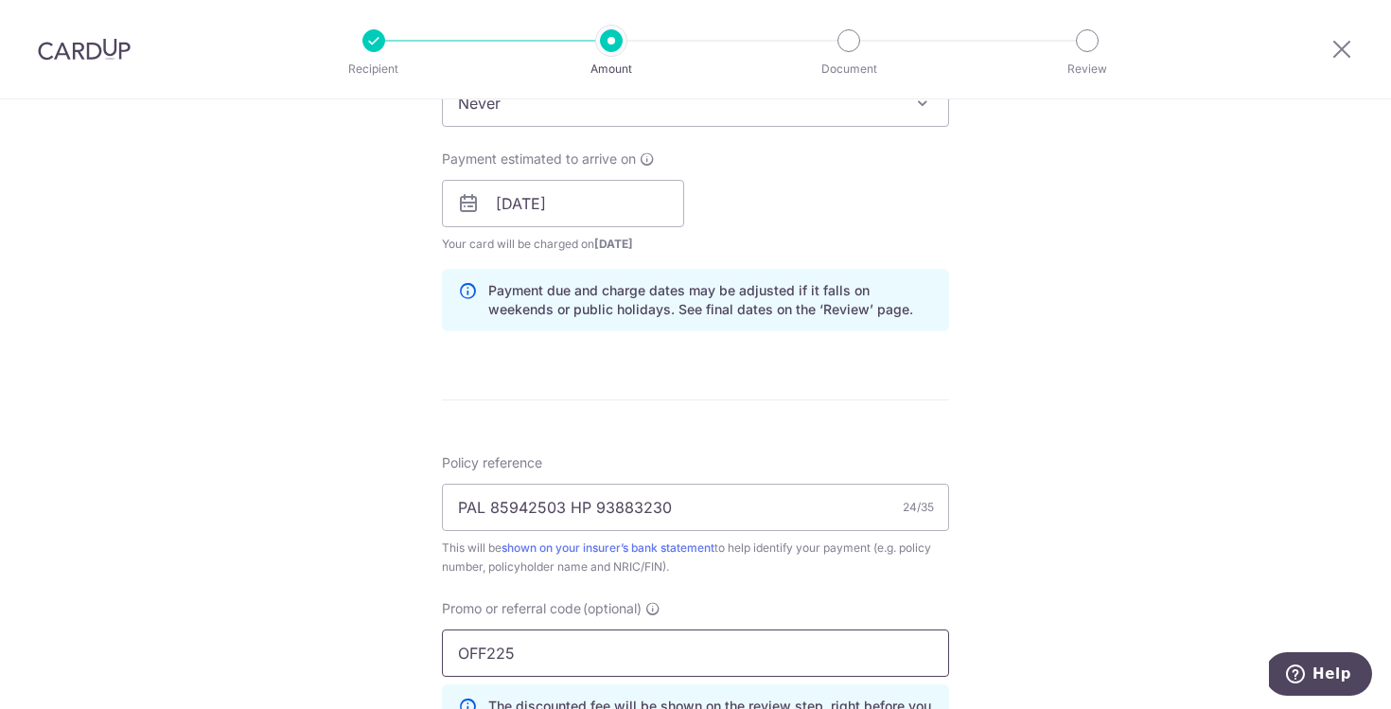
type input "OFF225"
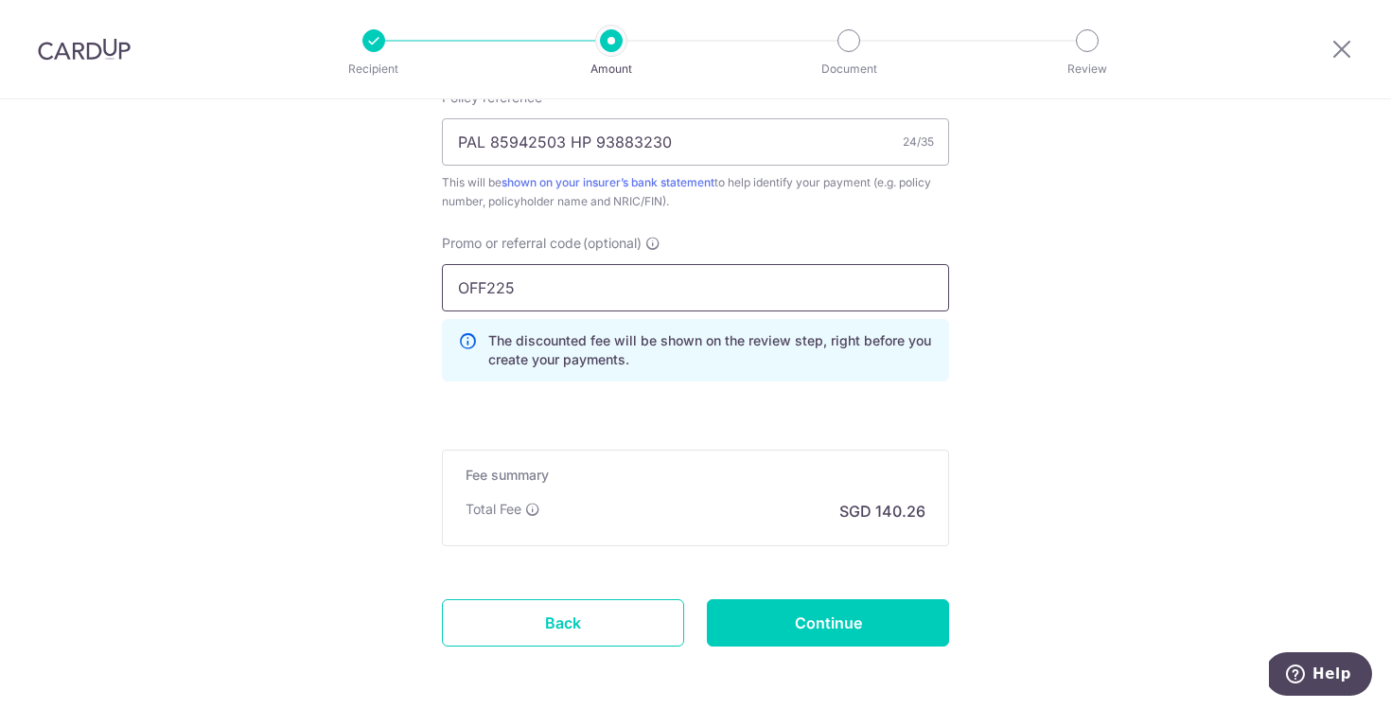
scroll to position [1211, 0]
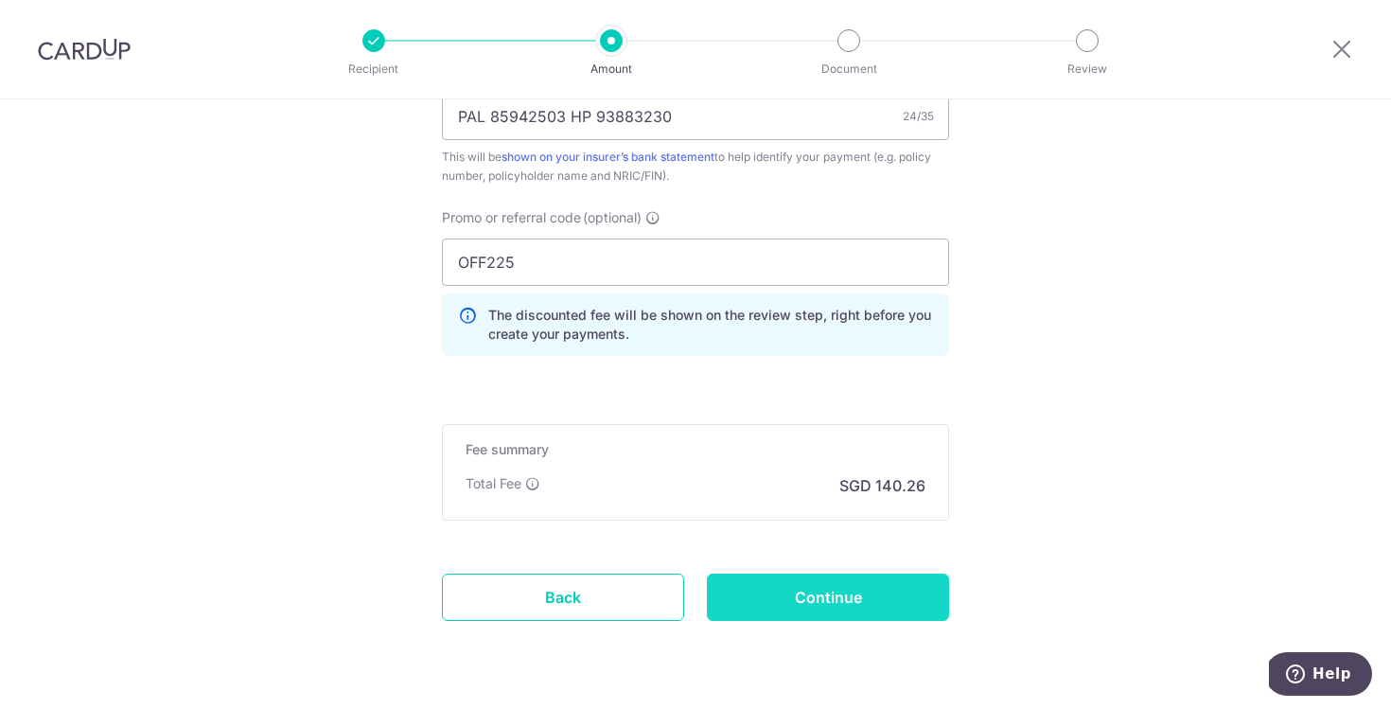
click at [751, 588] on input "Continue" at bounding box center [828, 596] width 242 height 47
type input "Create Schedule"
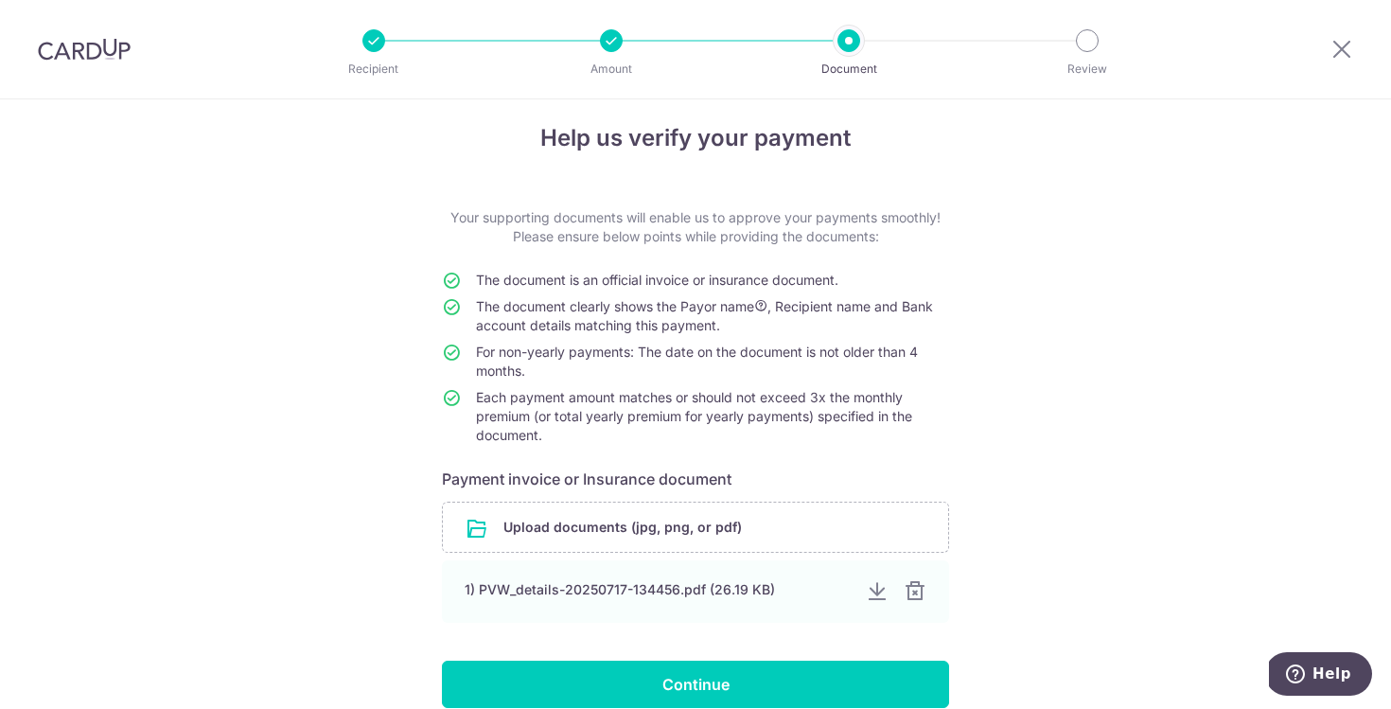
scroll to position [22, 0]
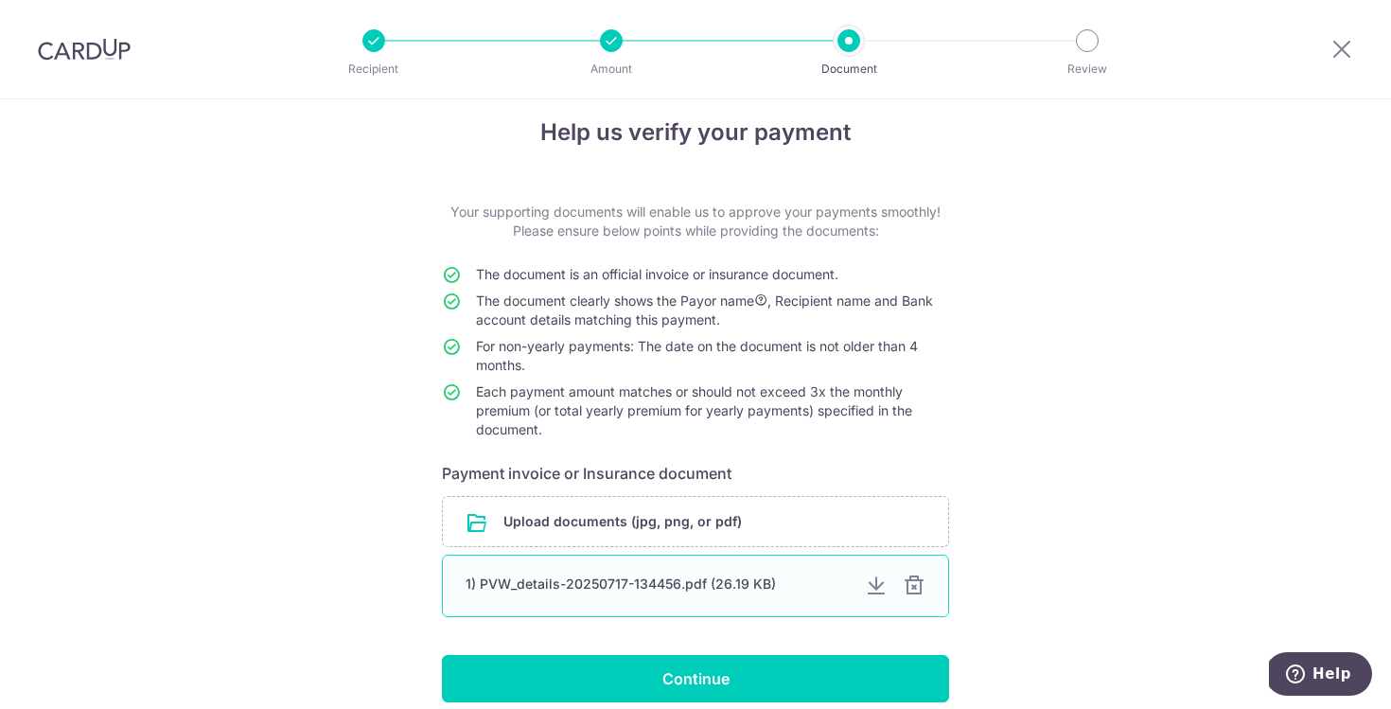
click at [913, 584] on div at bounding box center [914, 585] width 23 height 23
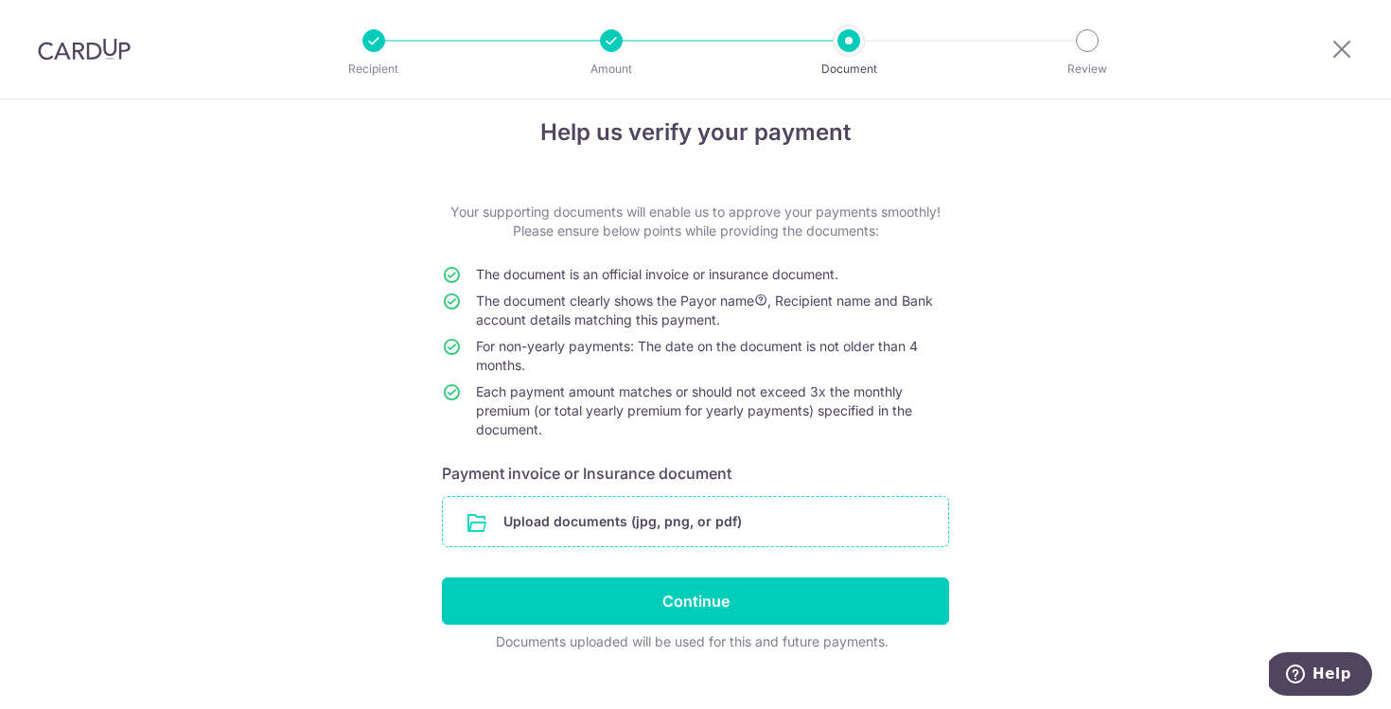
click at [703, 523] on input "file" at bounding box center [695, 521] width 505 height 49
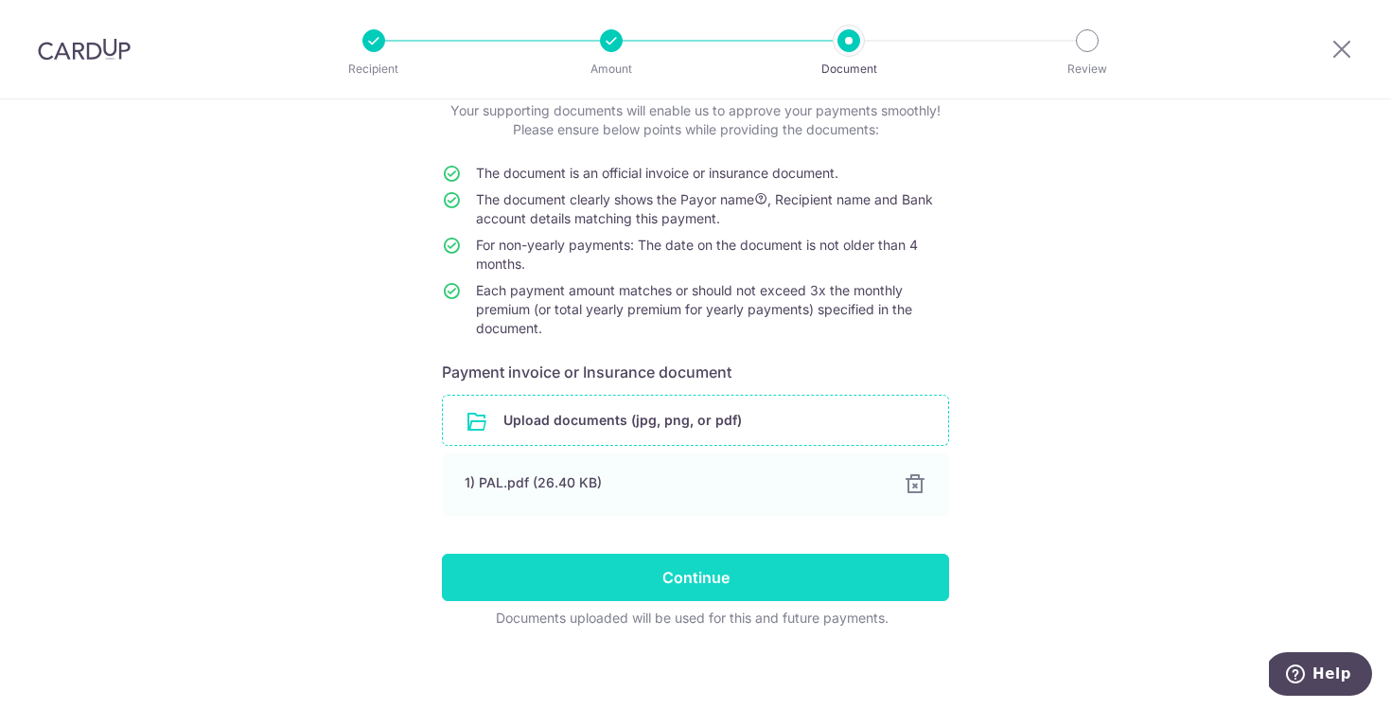
scroll to position [131, 0]
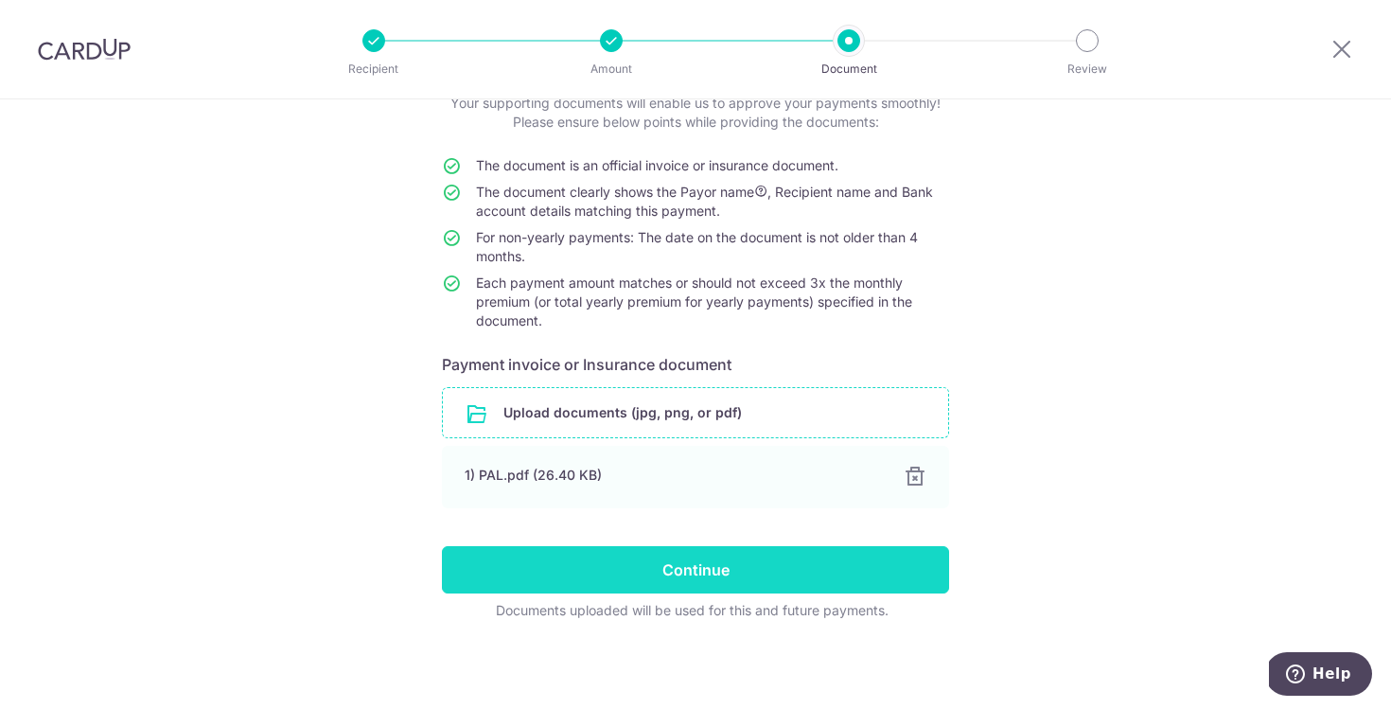
click at [827, 566] on input "Continue" at bounding box center [695, 569] width 507 height 47
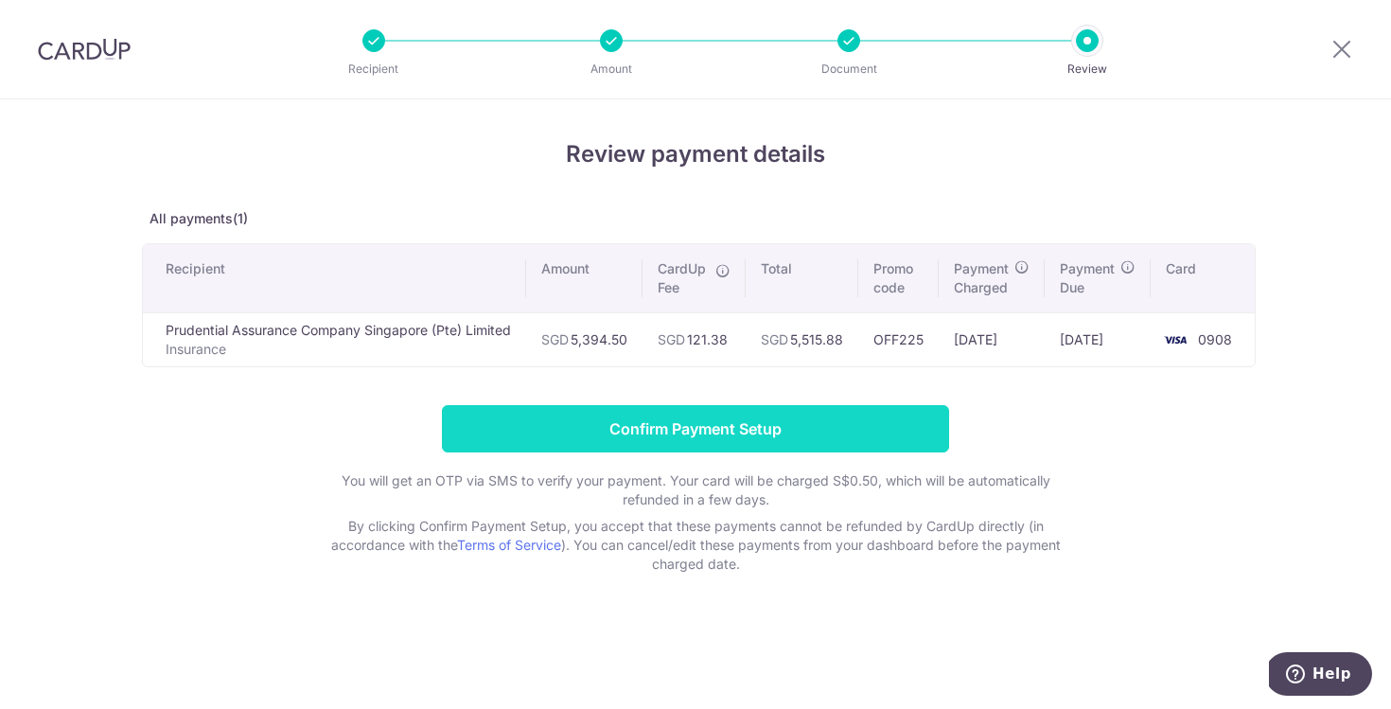
click at [780, 435] on input "Confirm Payment Setup" at bounding box center [695, 428] width 507 height 47
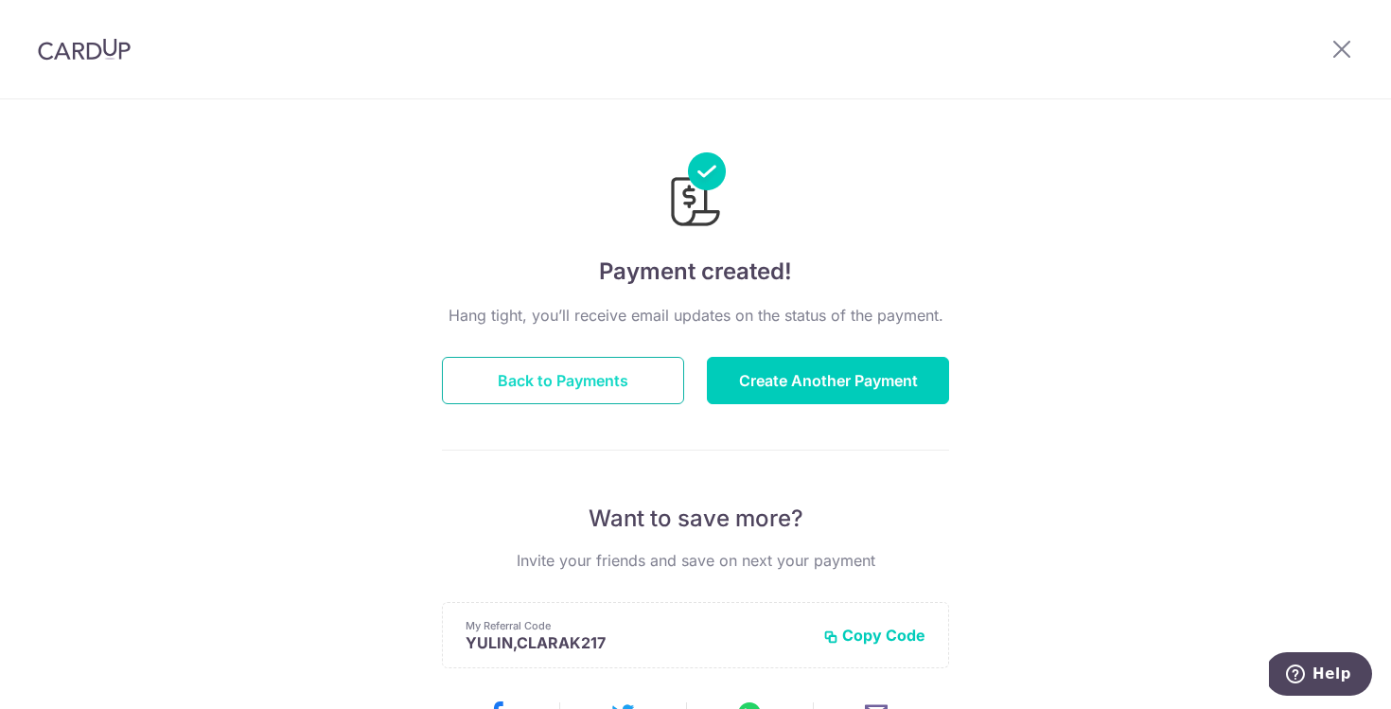
click at [581, 379] on button "Back to Payments" at bounding box center [563, 380] width 242 height 47
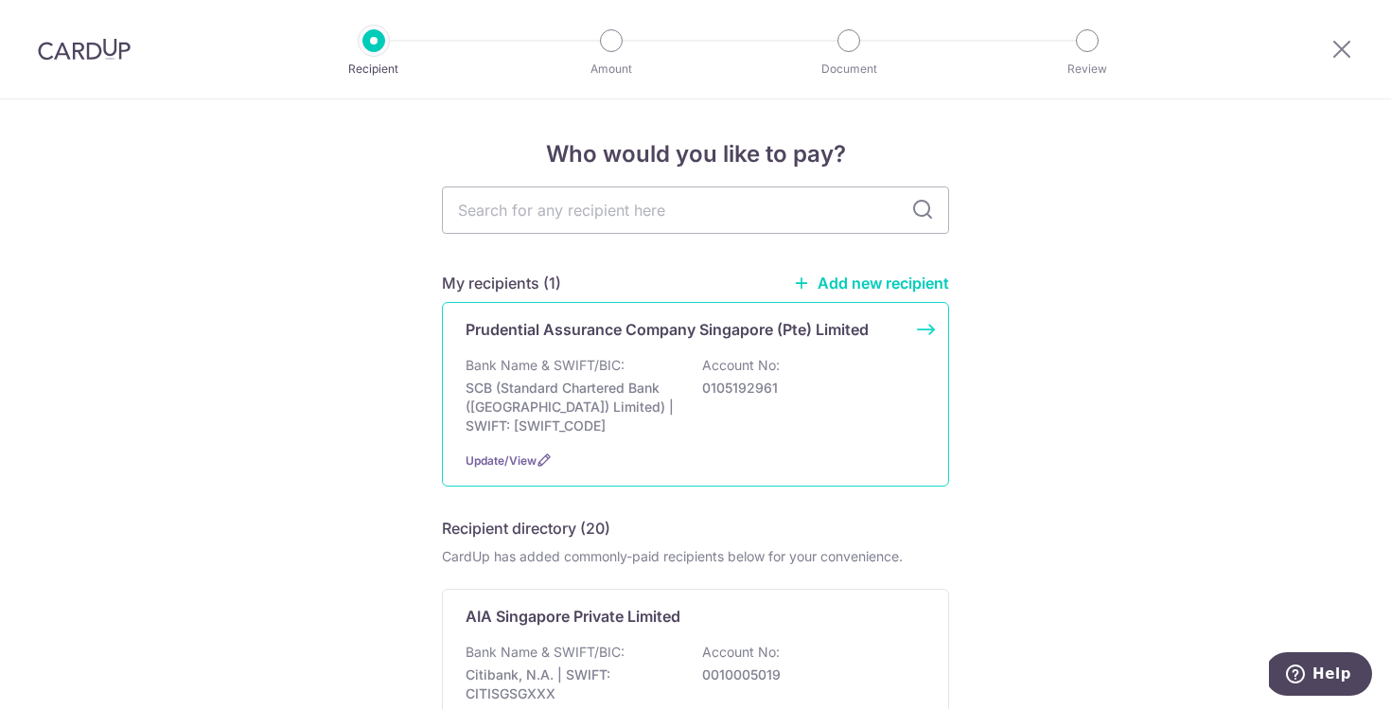
click at [565, 358] on p "Bank Name & SWIFT/BIC:" at bounding box center [545, 365] width 159 height 19
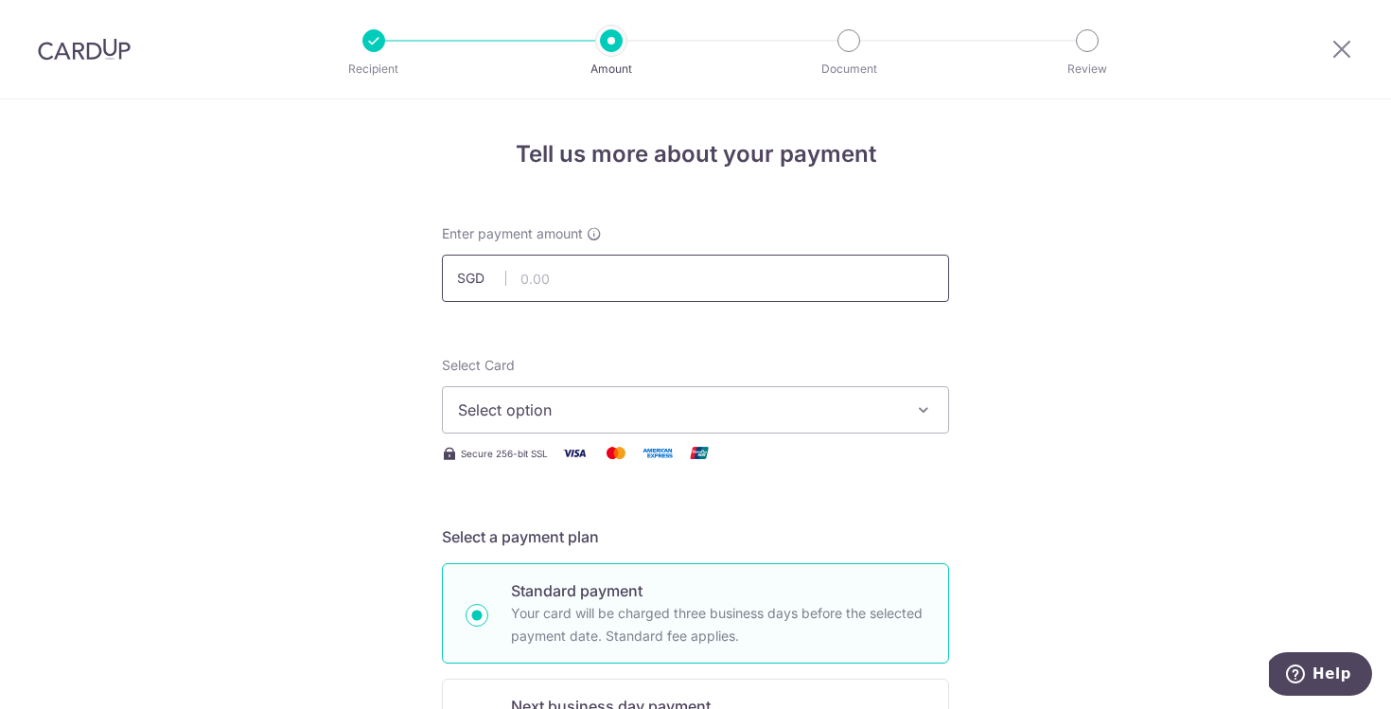
click at [560, 287] on input "text" at bounding box center [695, 278] width 507 height 47
type input "917.60"
click at [480, 399] on span "Select option" at bounding box center [678, 409] width 441 height 23
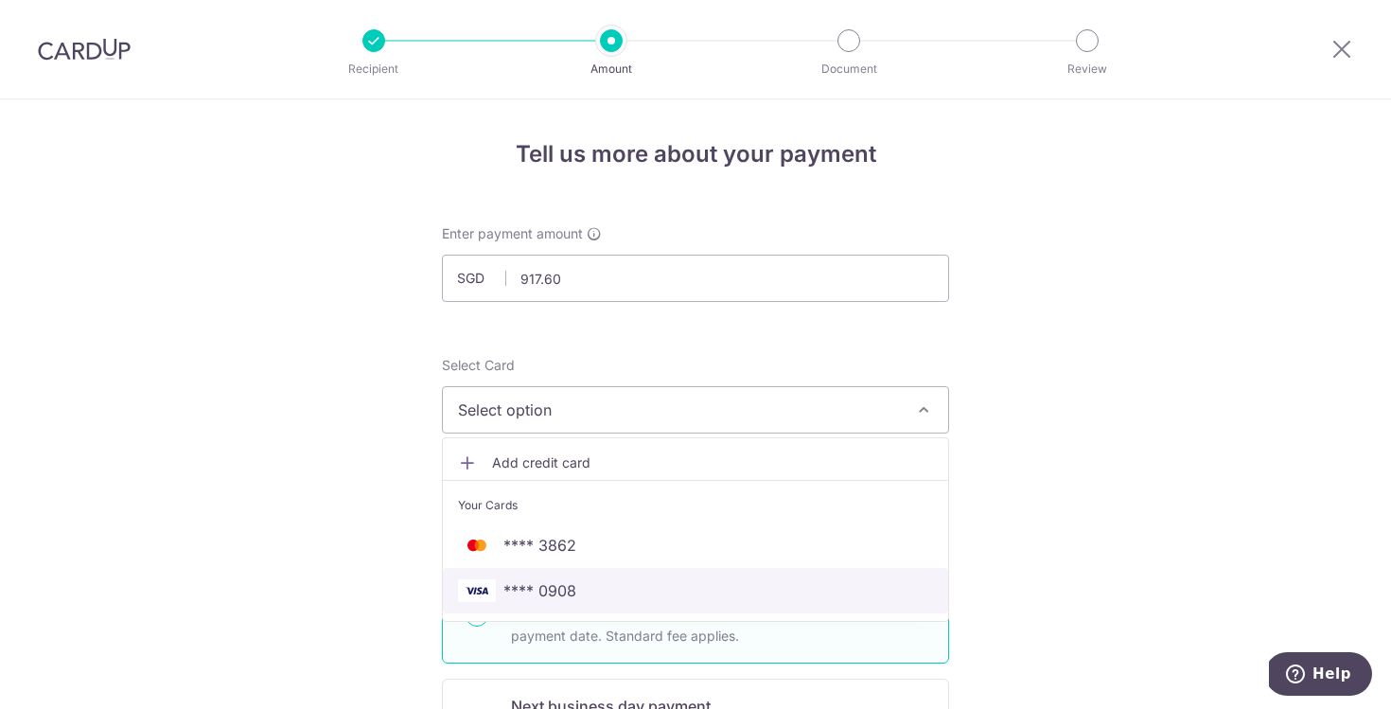
click at [514, 592] on span "**** 0908" at bounding box center [539, 590] width 73 height 23
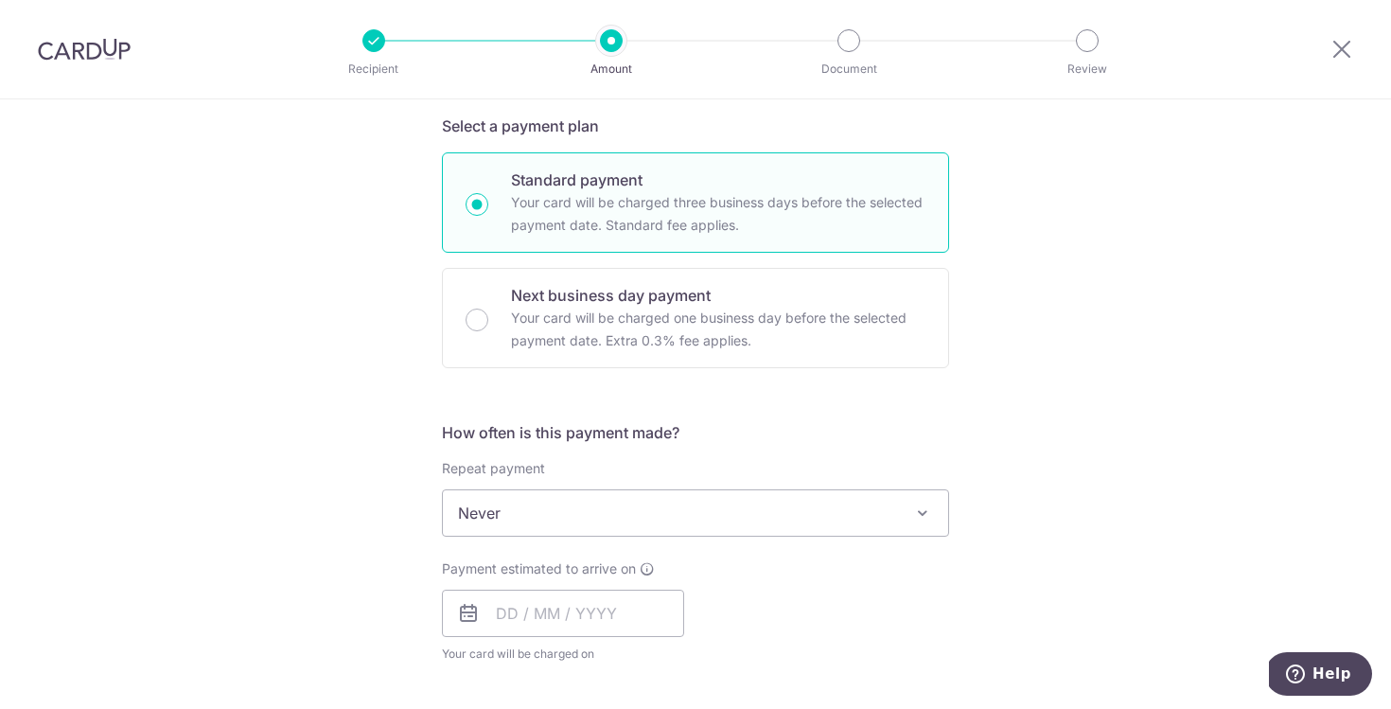
scroll to position [445, 0]
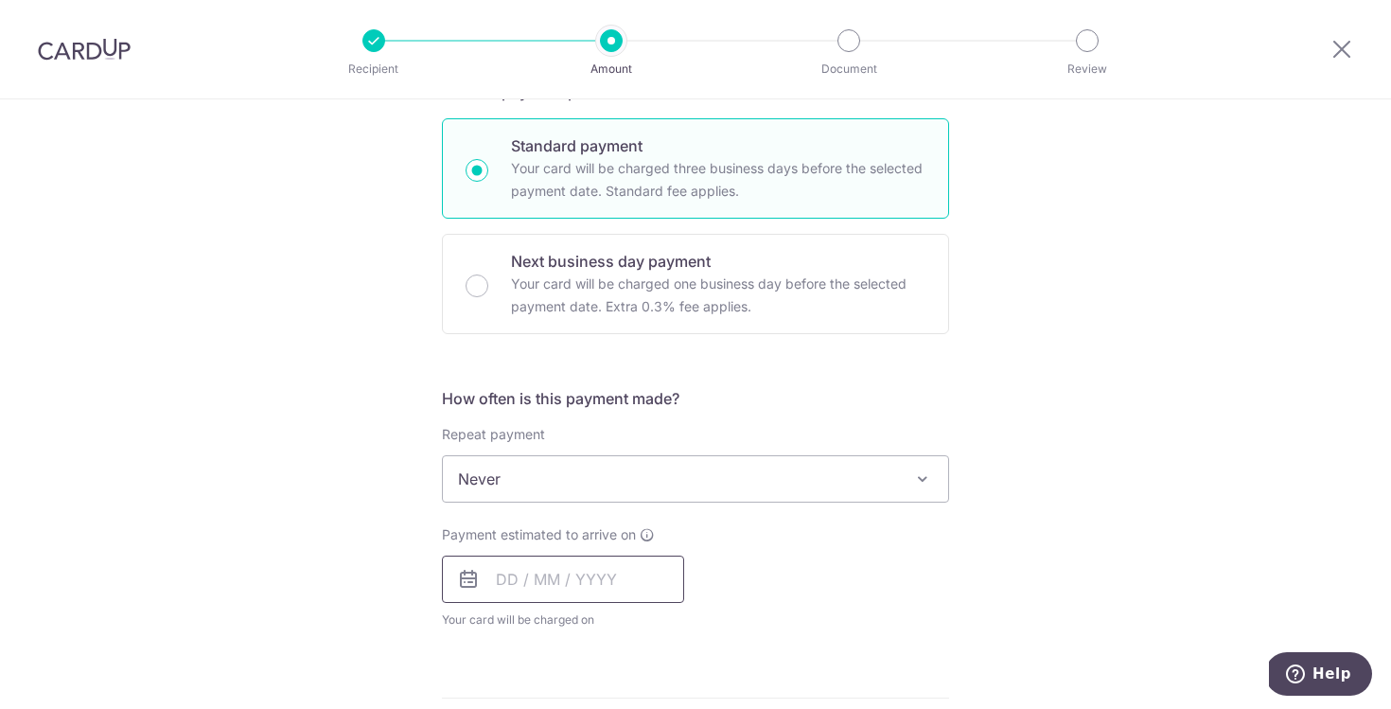
click at [608, 570] on input "text" at bounding box center [563, 578] width 242 height 47
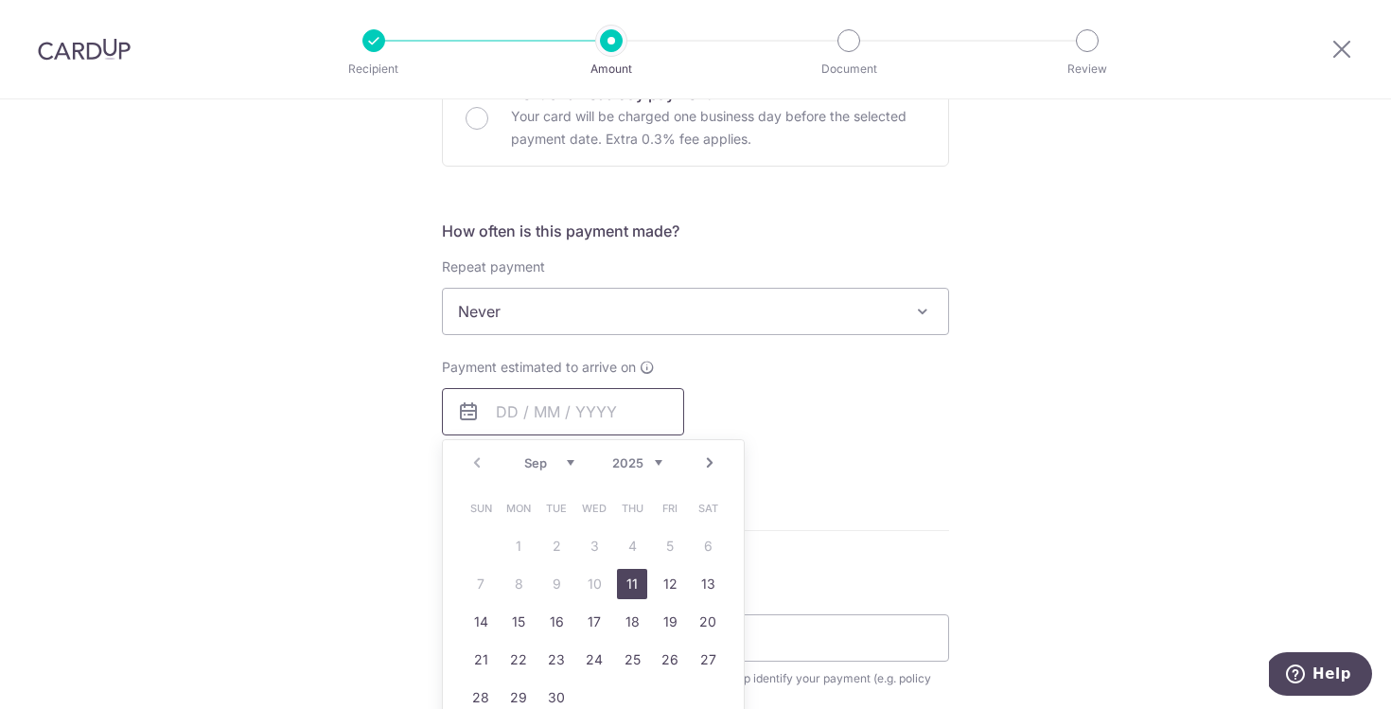
scroll to position [618, 0]
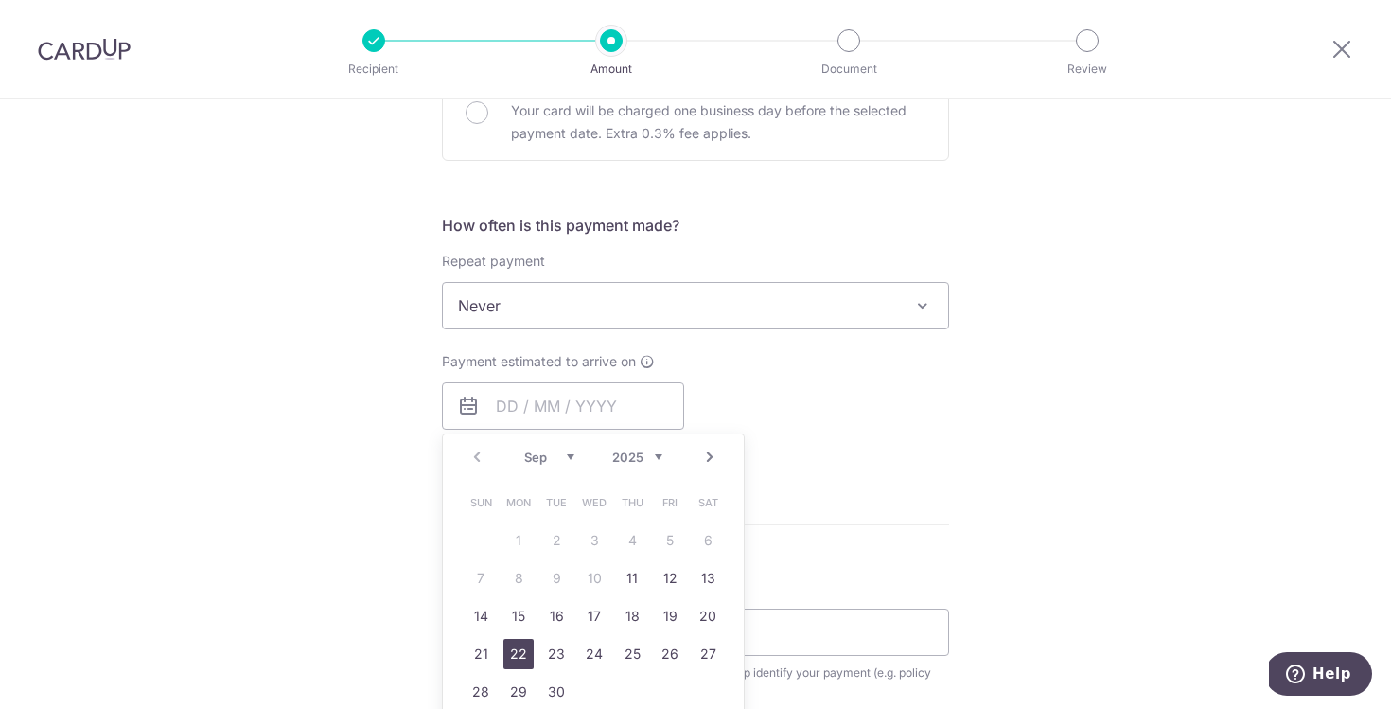
click at [518, 648] on link "22" at bounding box center [518, 654] width 30 height 30
type input "[DATE]"
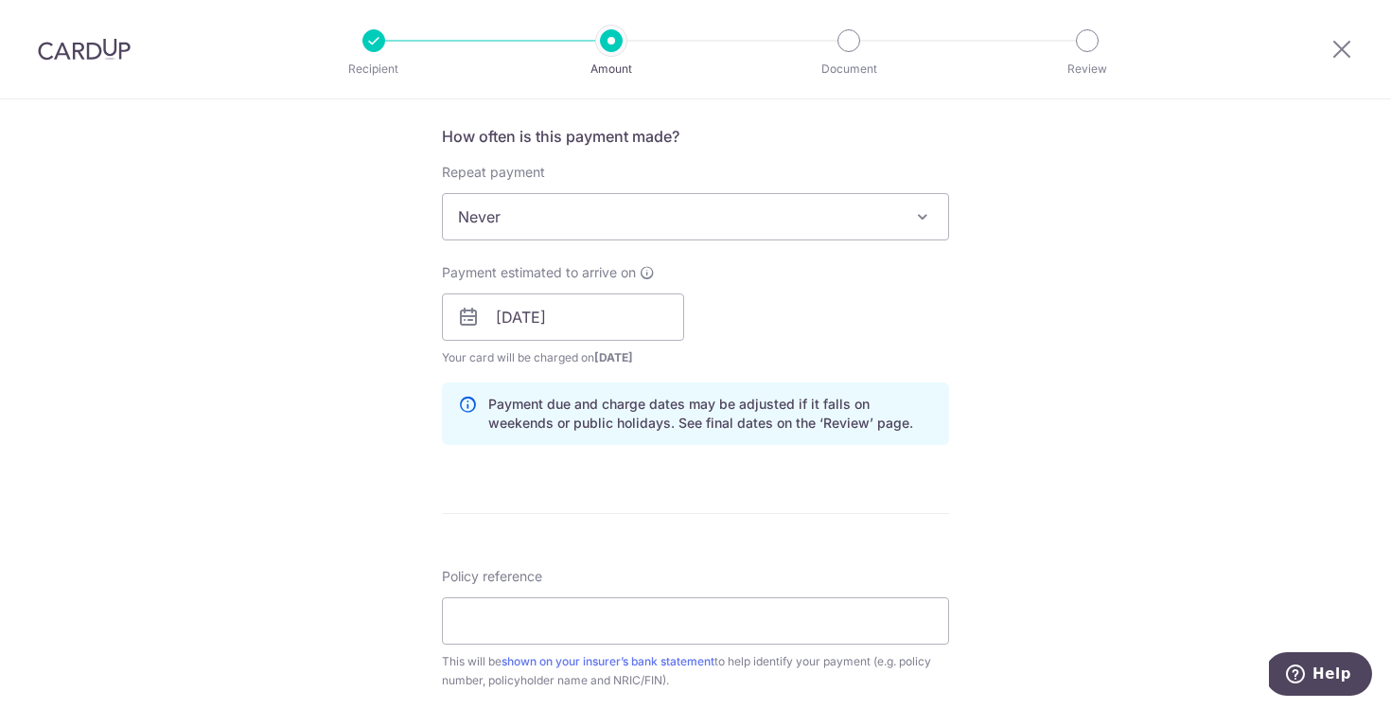
scroll to position [726, 0]
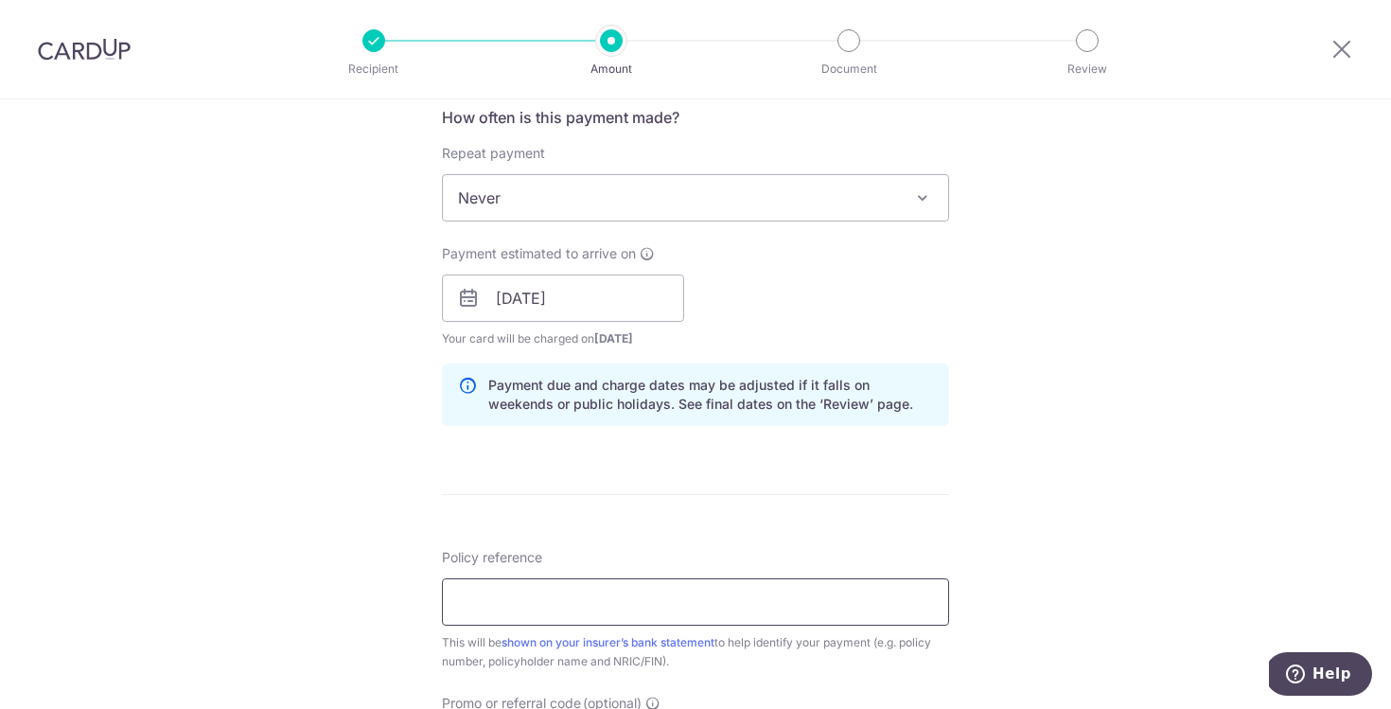
click at [564, 611] on input "Policy reference" at bounding box center [695, 601] width 507 height 47
paste input "85846352"
click at [453, 603] on input "85846352 HP 93883230" at bounding box center [695, 601] width 507 height 47
type input "PruExtra 85846352 HP 93883230"
click at [463, 502] on form "Enter payment amount SGD 917.60 917.60 Select Card **** 0908 Add credit card Yo…" at bounding box center [695, 286] width 507 height 1576
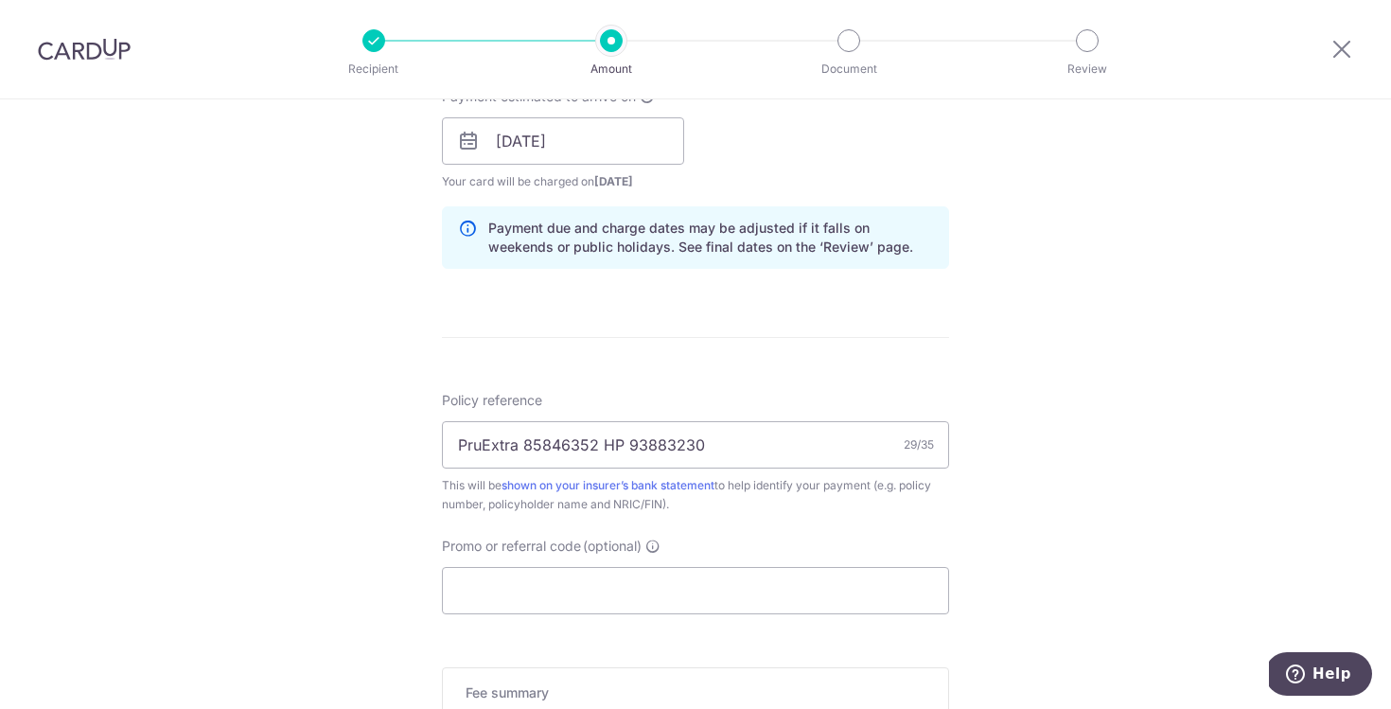
scroll to position [890, 0]
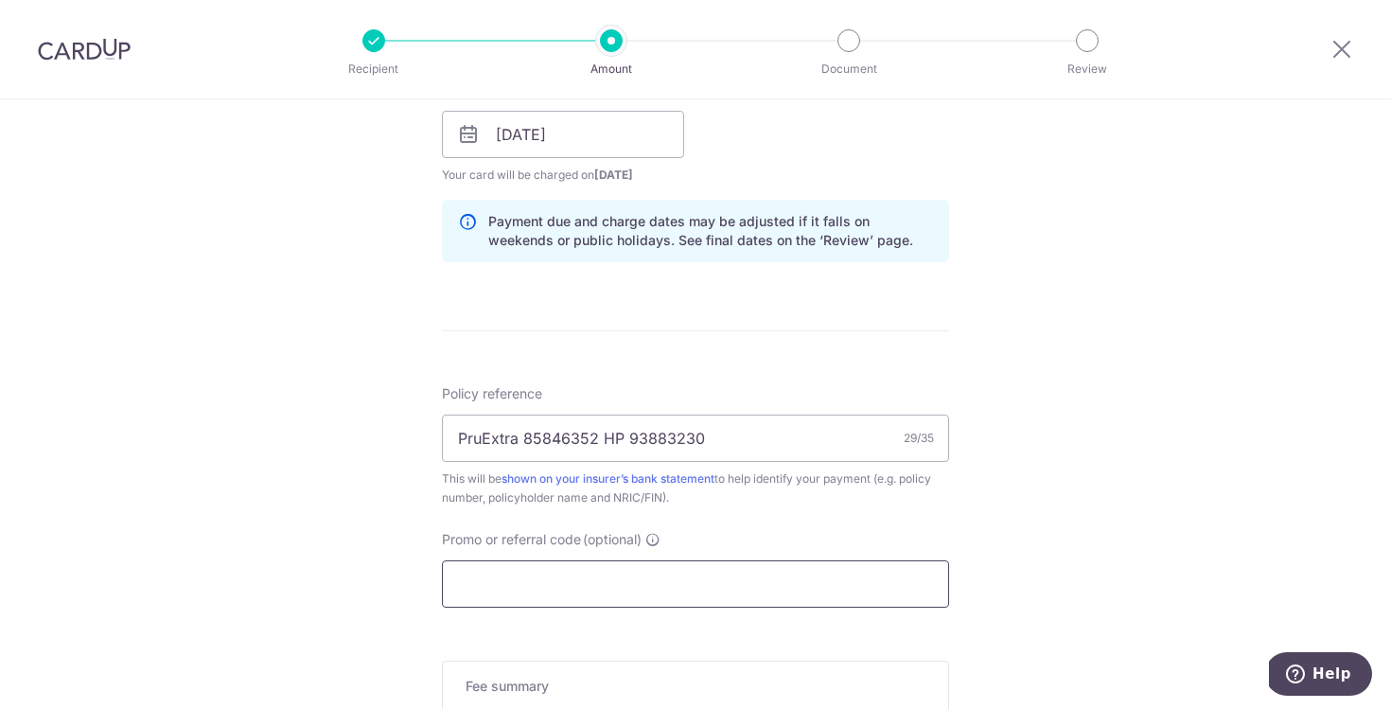
click at [593, 598] on input "Promo or referral code (optional)" at bounding box center [695, 583] width 507 height 47
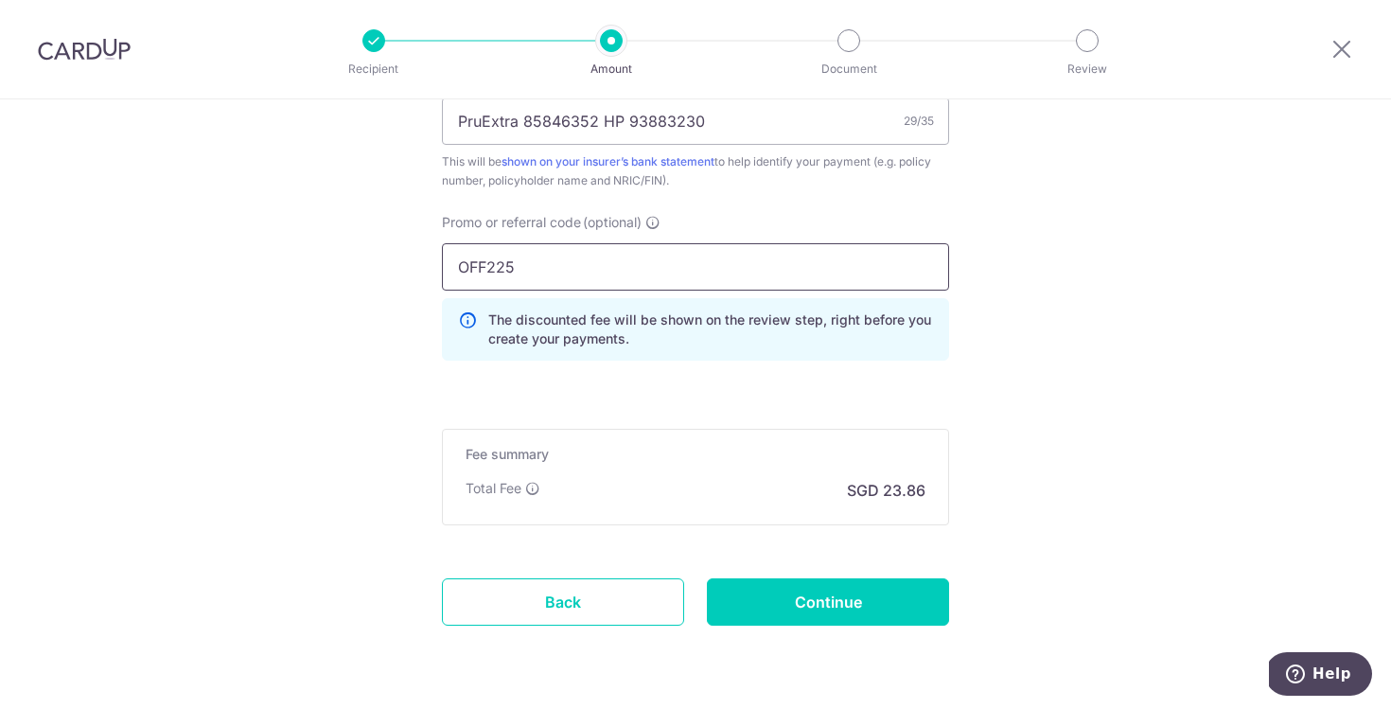
scroll to position [1217, 0]
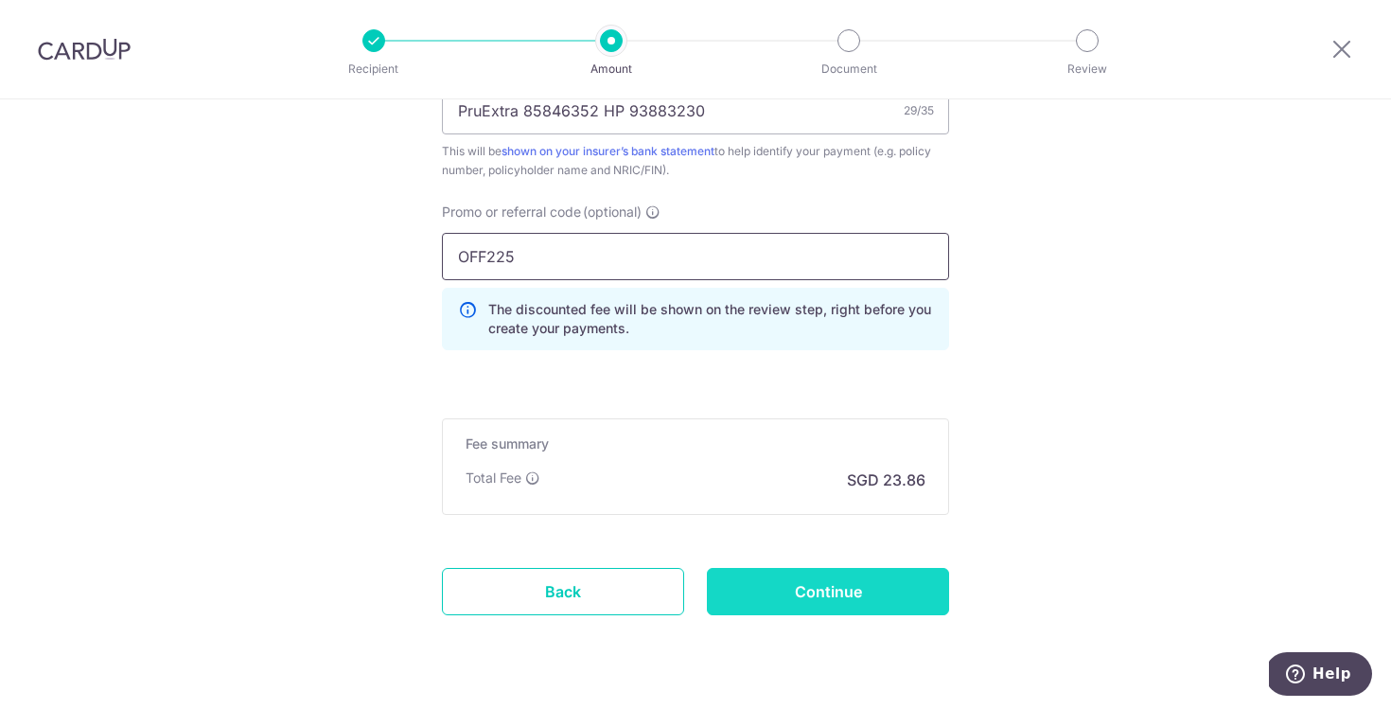
type input "OFF225"
click at [771, 601] on input "Continue" at bounding box center [828, 591] width 242 height 47
type input "Create Schedule"
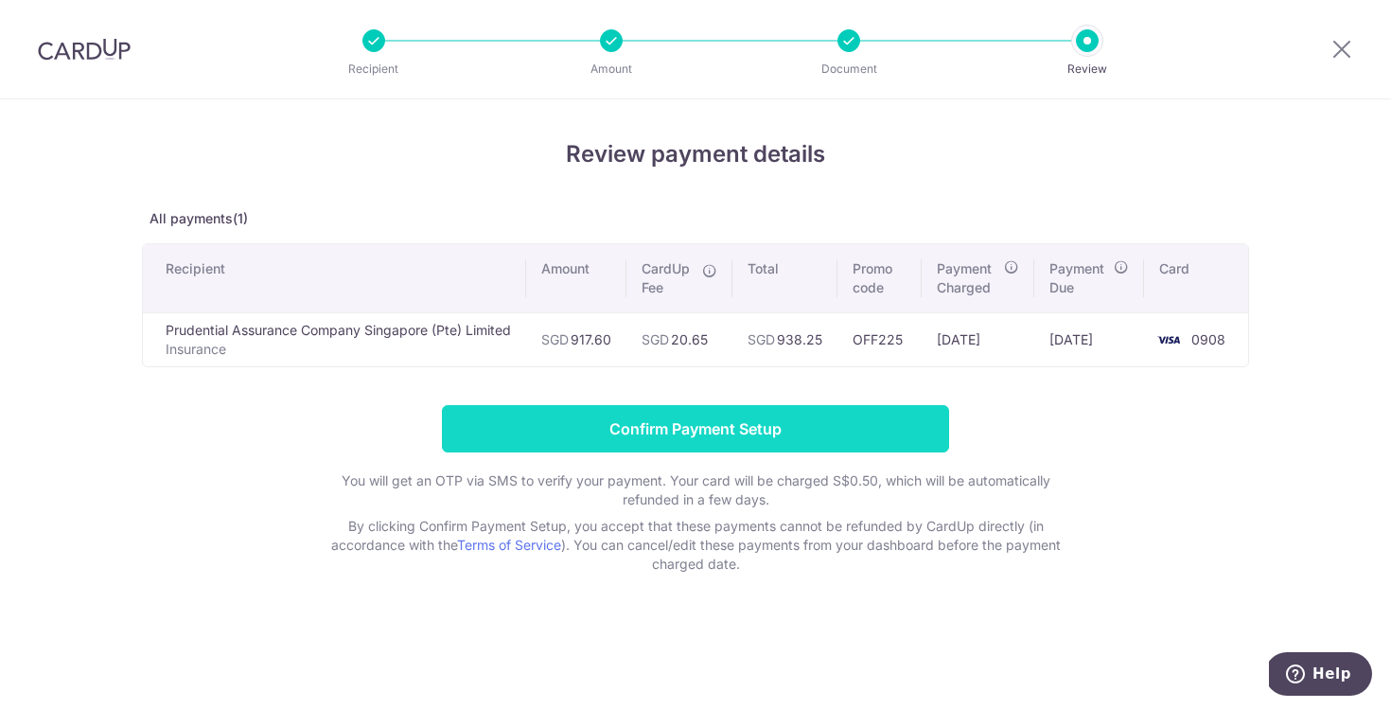
click at [756, 429] on input "Confirm Payment Setup" at bounding box center [695, 428] width 507 height 47
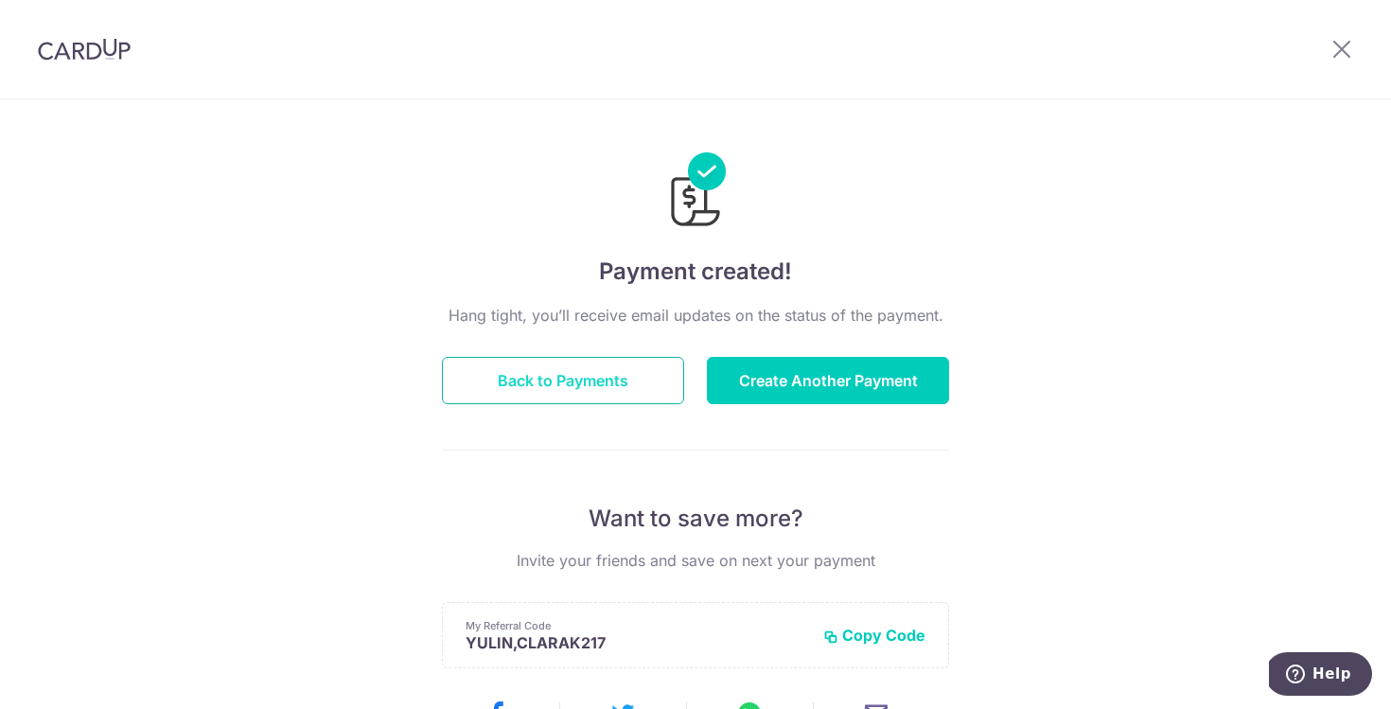
click at [592, 379] on button "Back to Payments" at bounding box center [563, 380] width 242 height 47
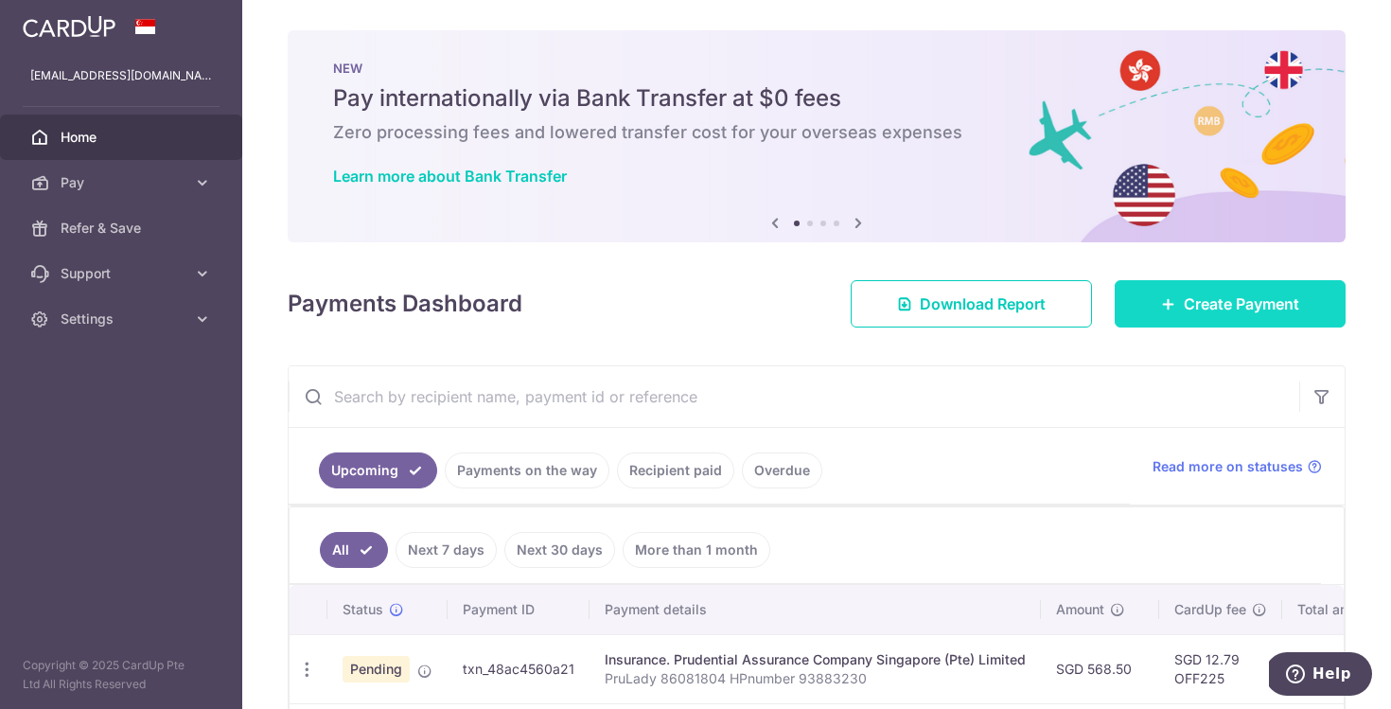
click at [1184, 309] on span "Create Payment" at bounding box center [1241, 303] width 115 height 23
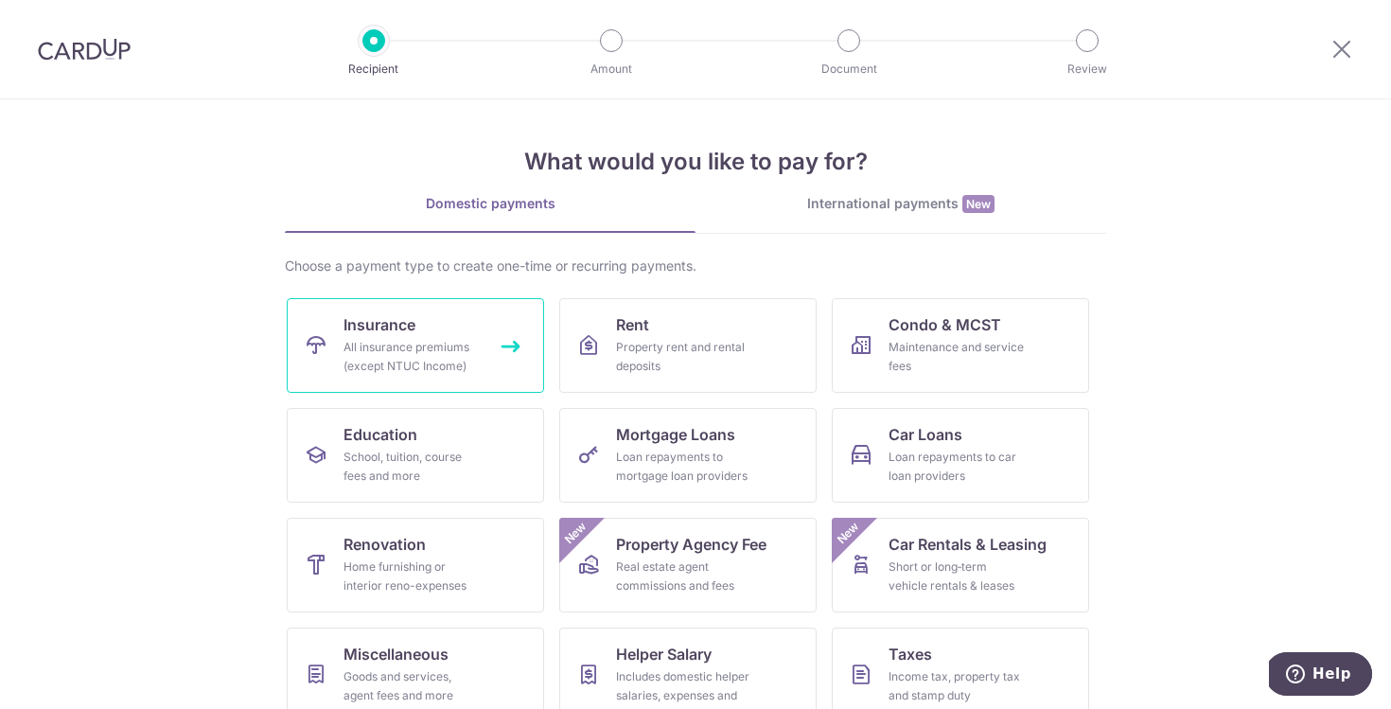
click at [402, 350] on div "All insurance premiums (except NTUC Income)" at bounding box center [412, 357] width 136 height 38
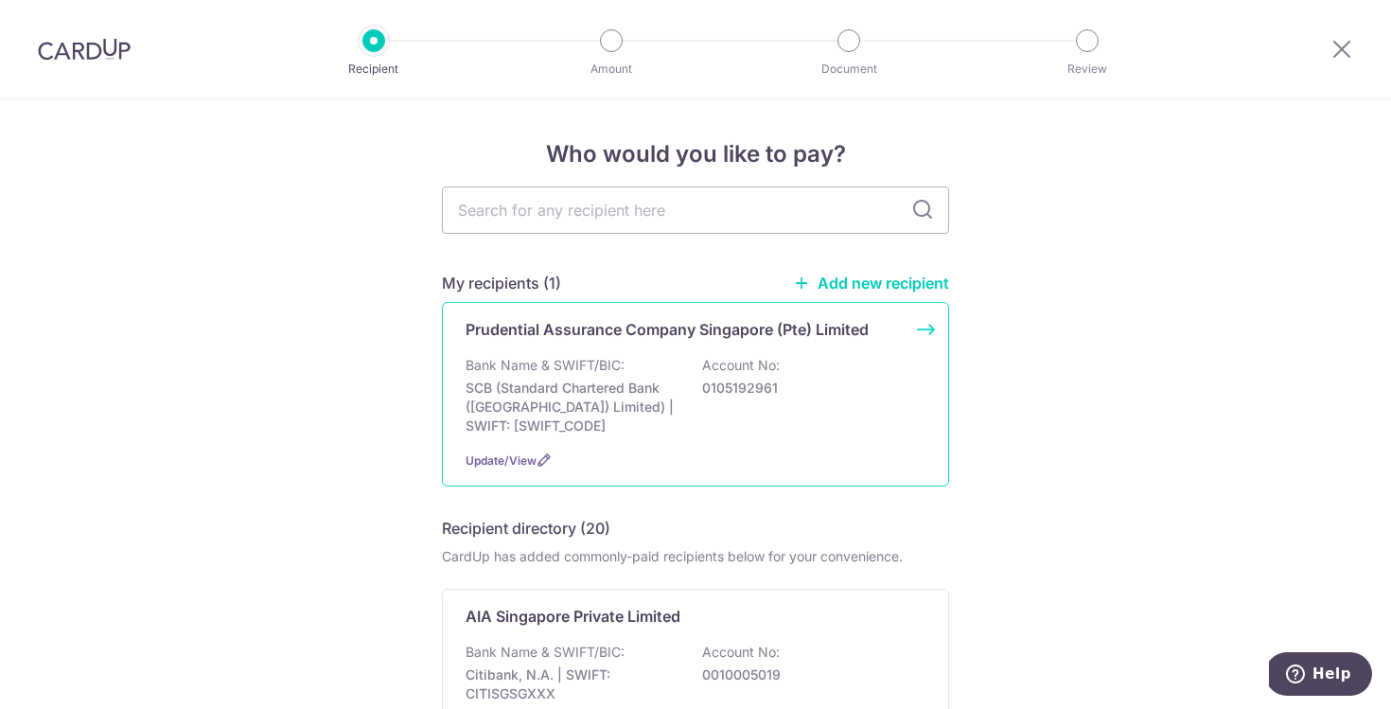
click at [531, 365] on p "Bank Name & SWIFT/BIC:" at bounding box center [545, 365] width 159 height 19
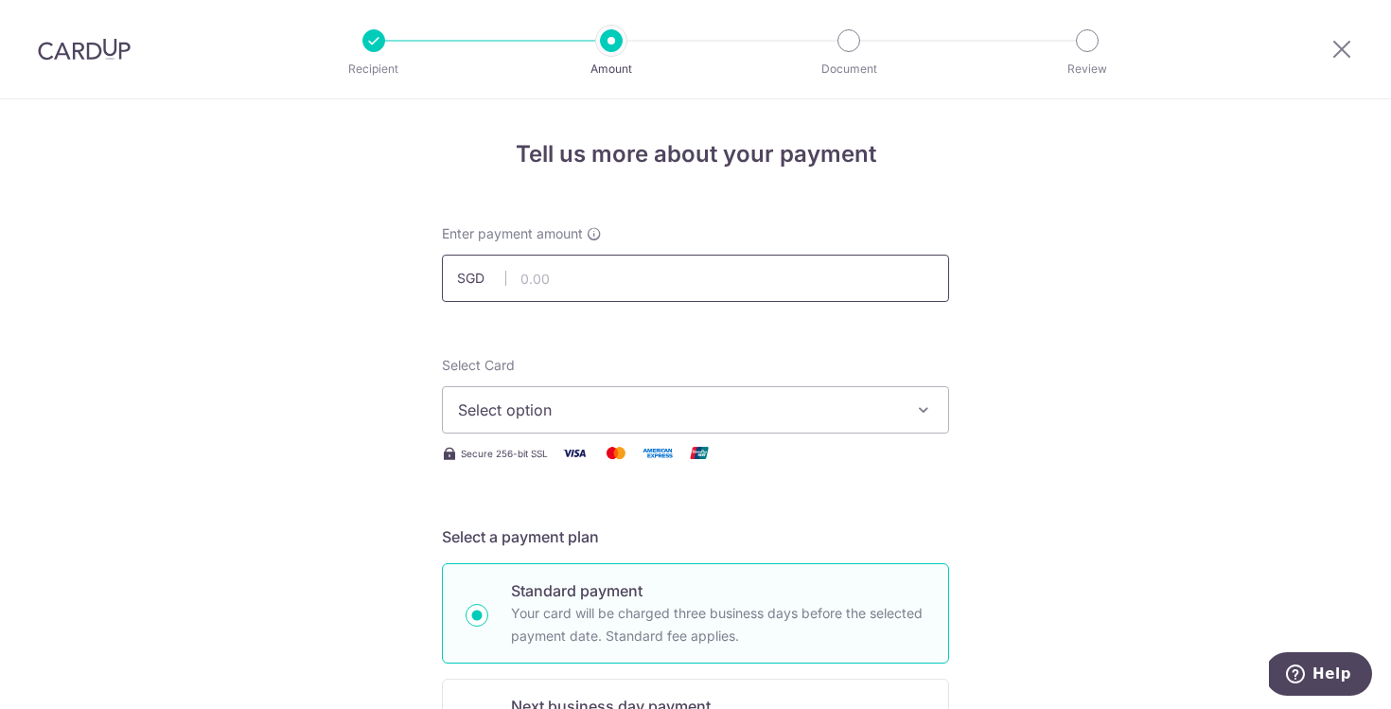
click at [588, 273] on input "text" at bounding box center [695, 278] width 507 height 47
type input "2,693.88"
click at [555, 398] on span "Select option" at bounding box center [678, 409] width 441 height 23
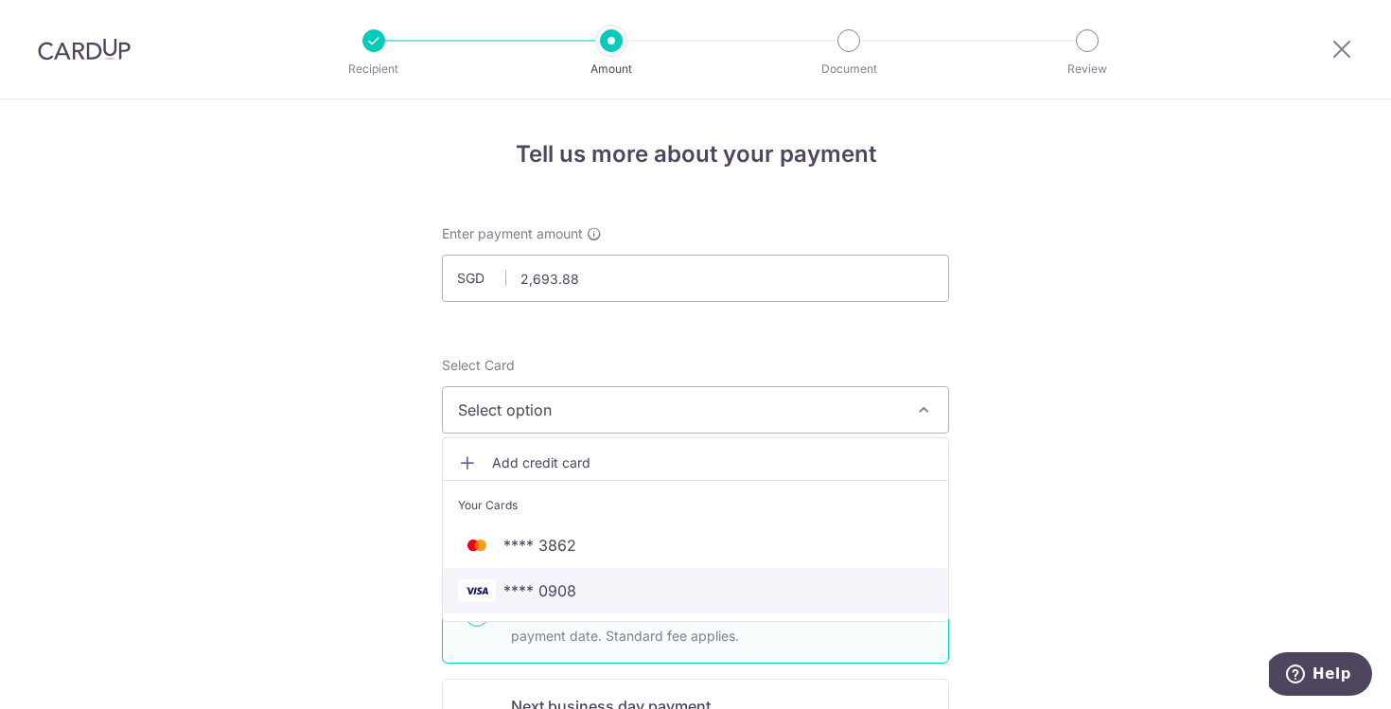
click at [579, 585] on span "**** 0908" at bounding box center [695, 590] width 475 height 23
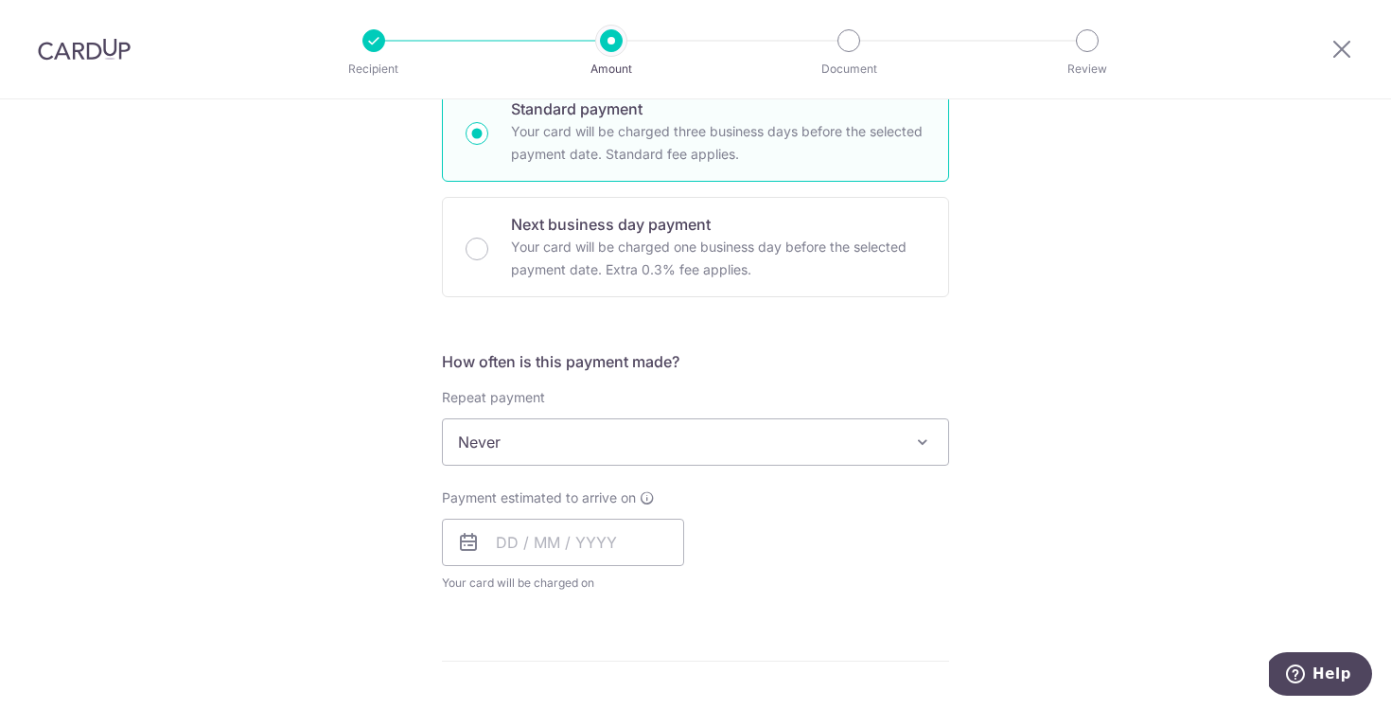
scroll to position [509, 0]
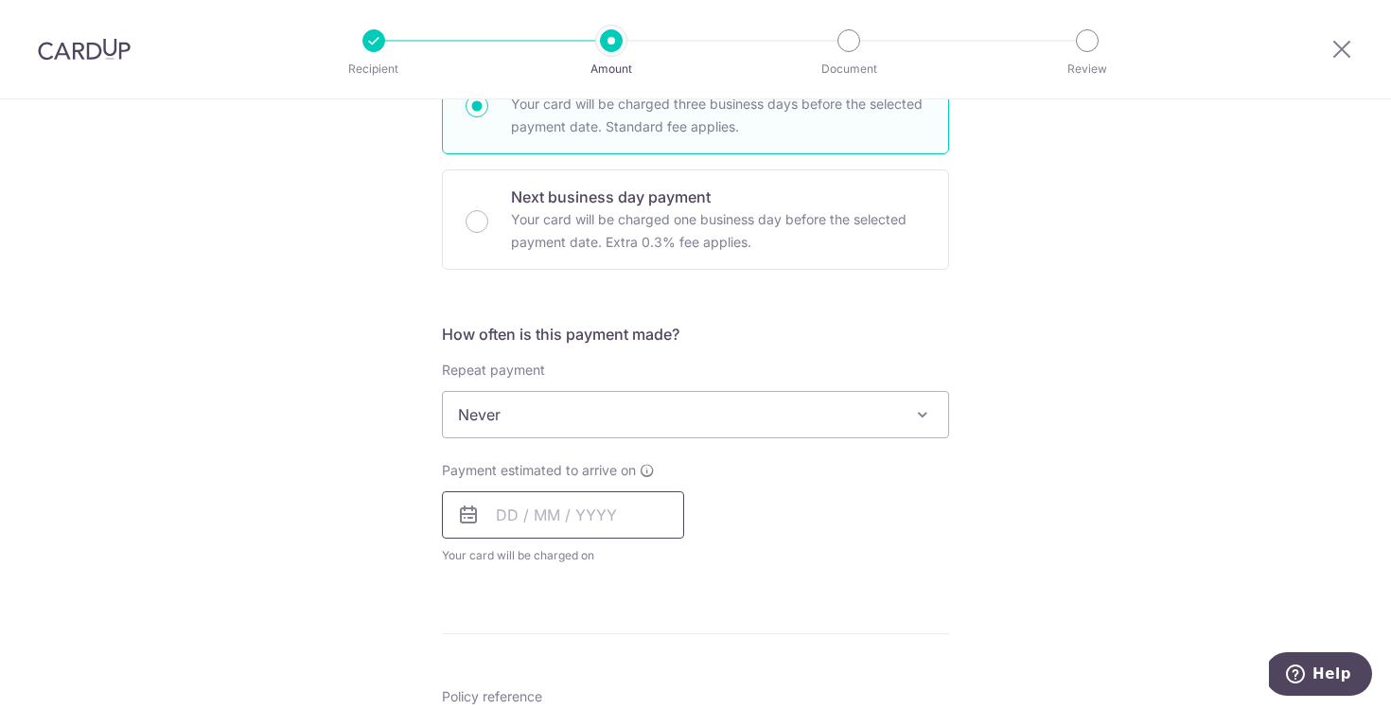
click at [638, 510] on input "text" at bounding box center [563, 514] width 242 height 47
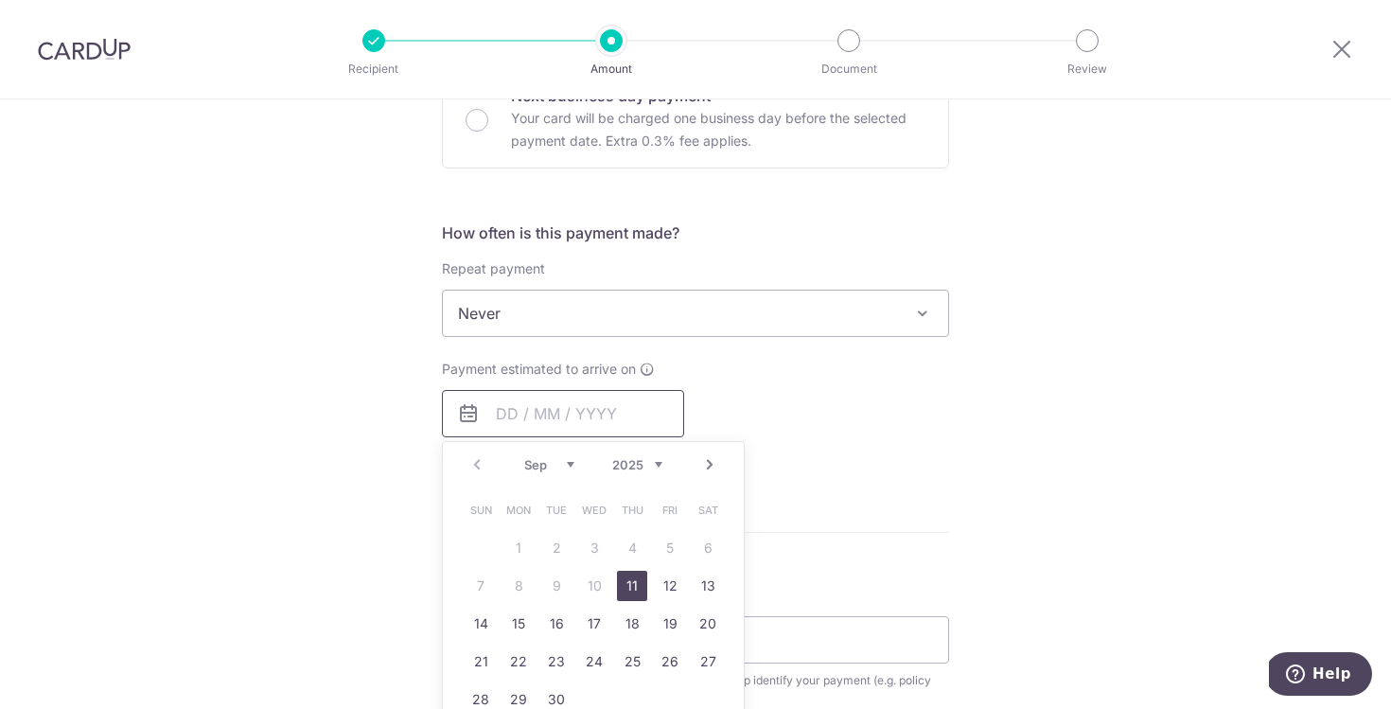
scroll to position [613, 0]
click at [557, 459] on select "Sep Oct Nov Dec" at bounding box center [549, 461] width 50 height 15
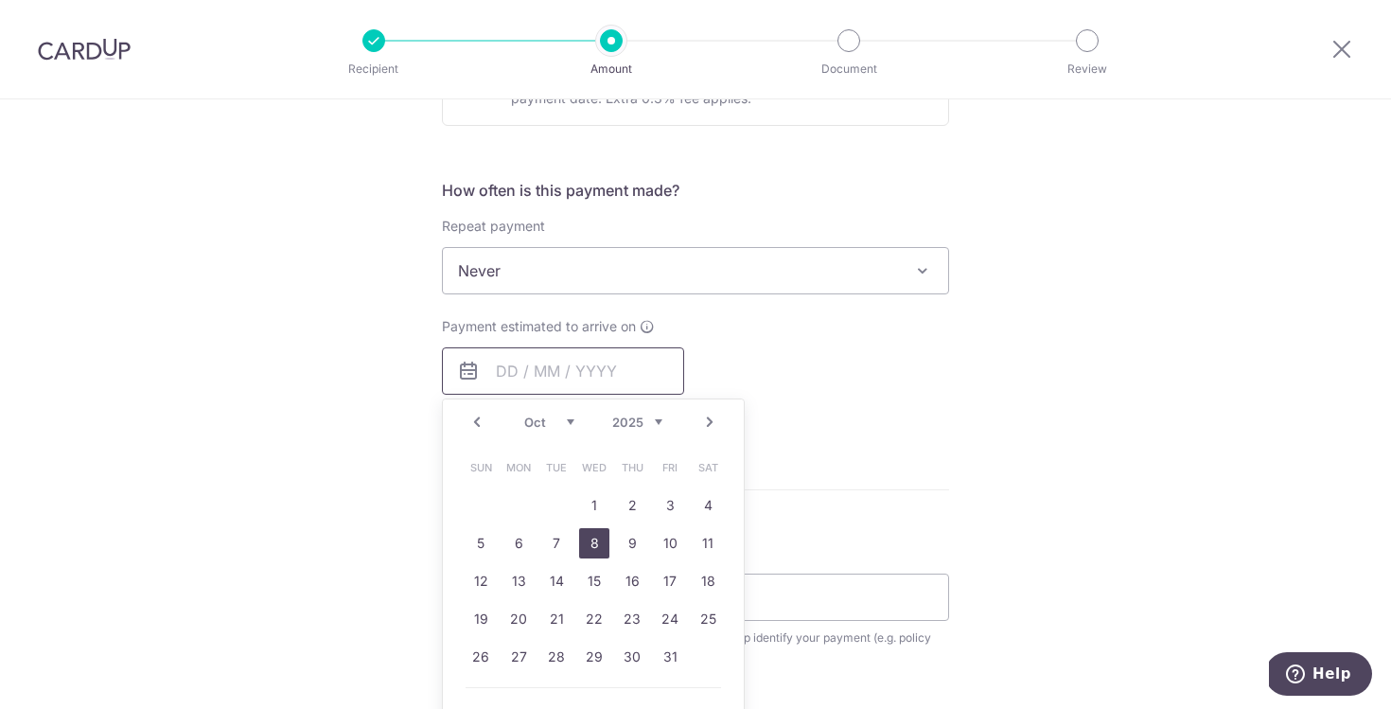
scroll to position [660, 0]
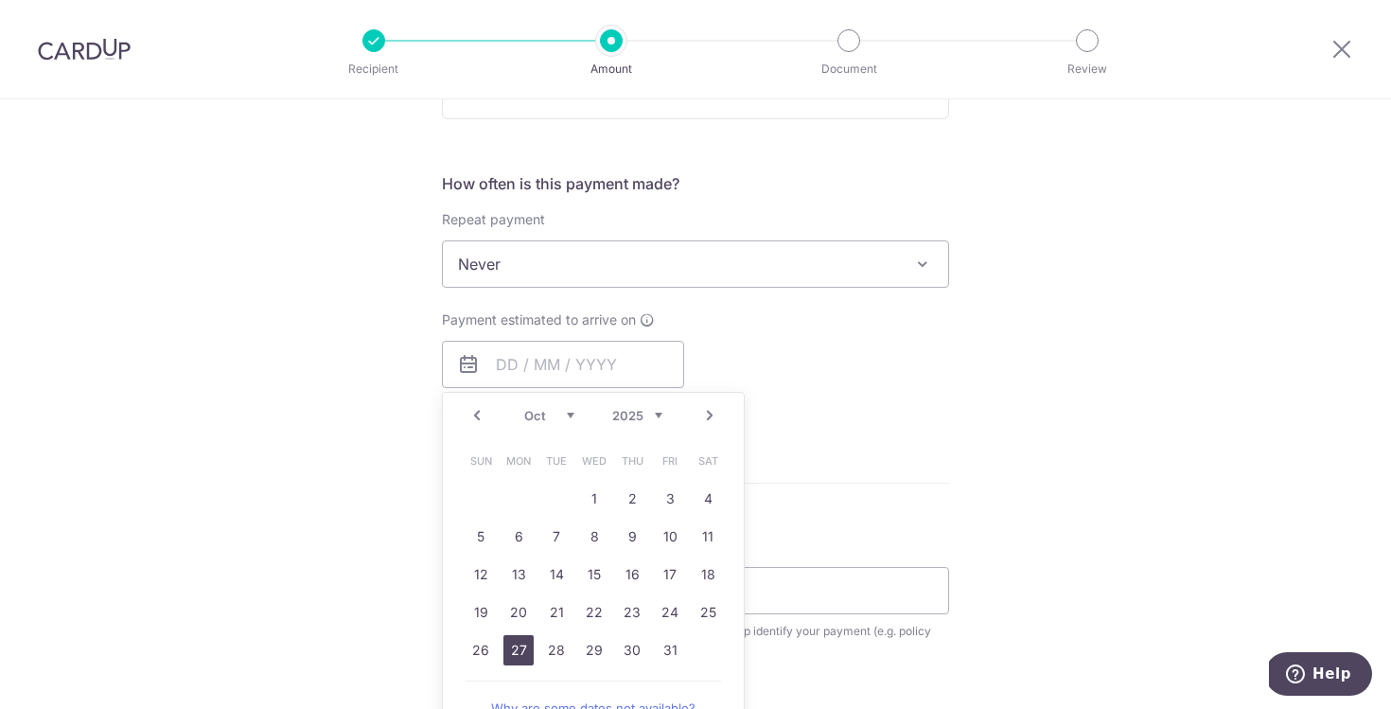
click at [510, 649] on link "27" at bounding box center [518, 650] width 30 height 30
type input "[DATE]"
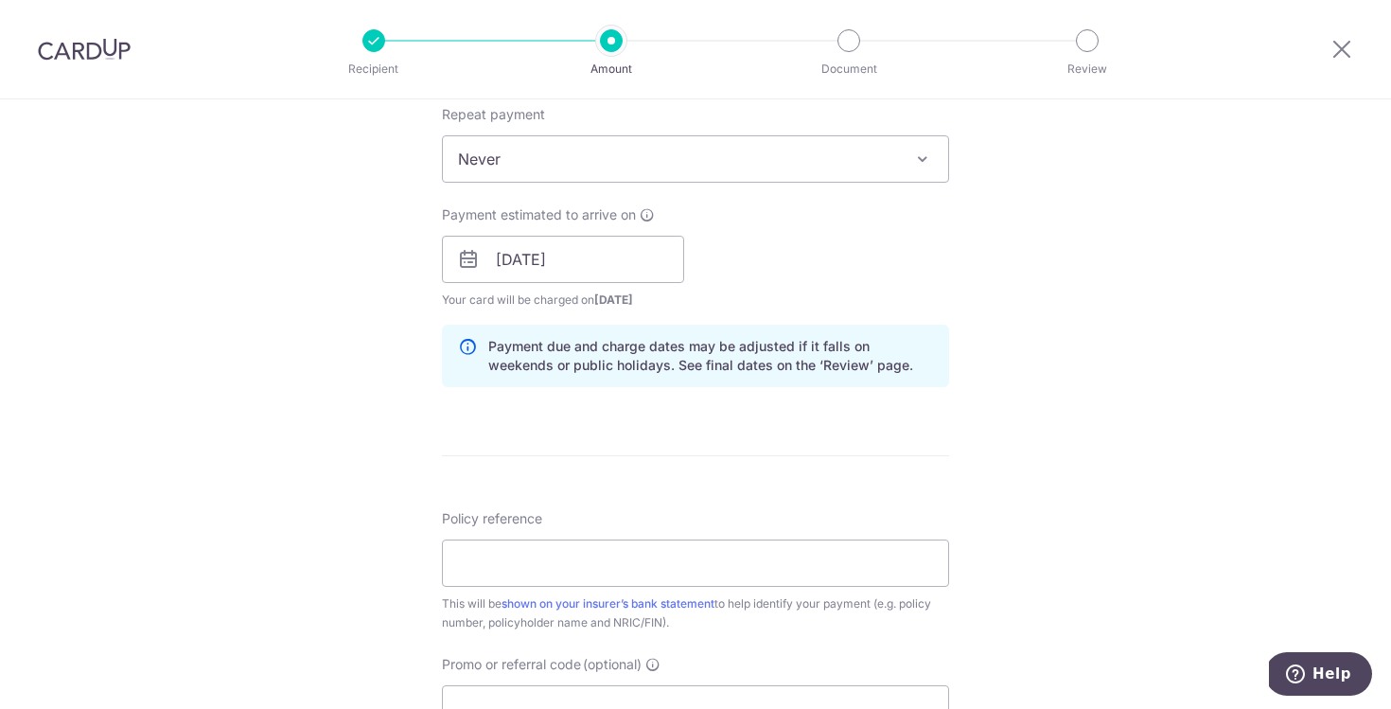
scroll to position [771, 0]
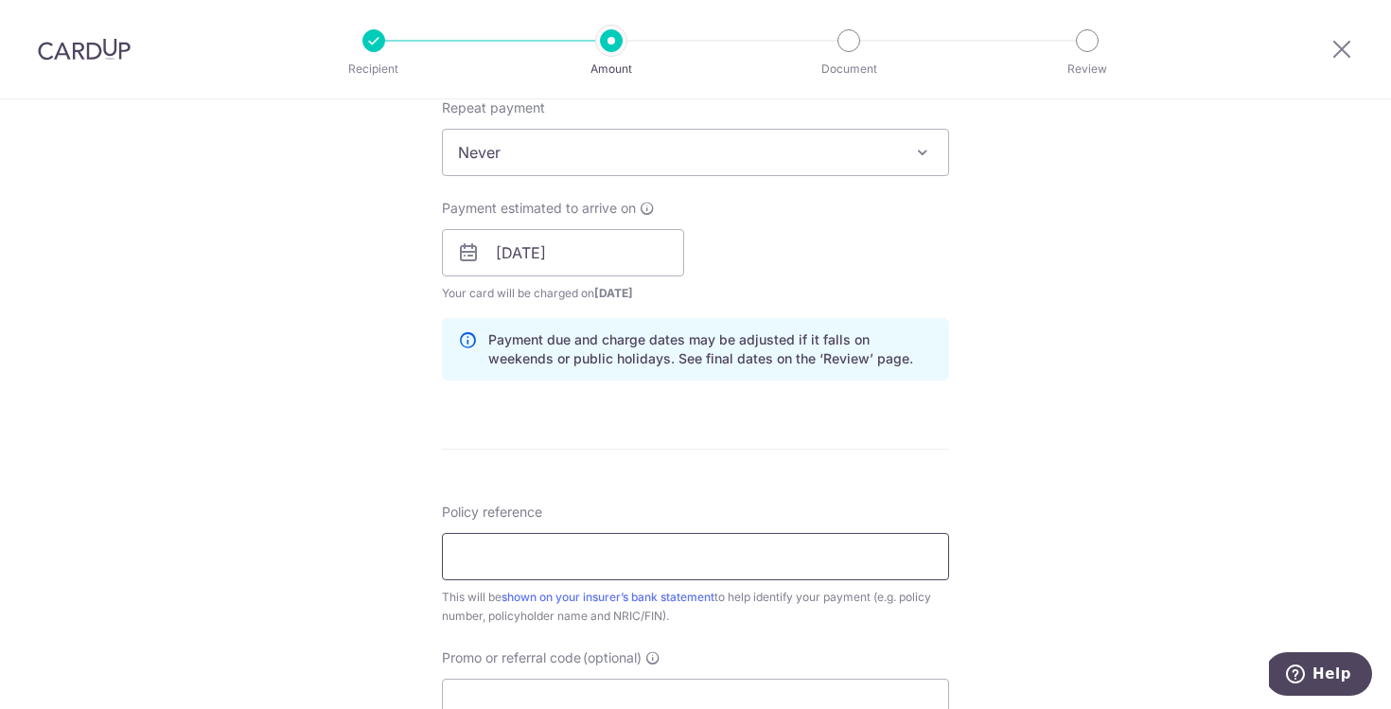
click at [612, 562] on input "Policy reference" at bounding box center [695, 556] width 507 height 47
paste input "86088701"
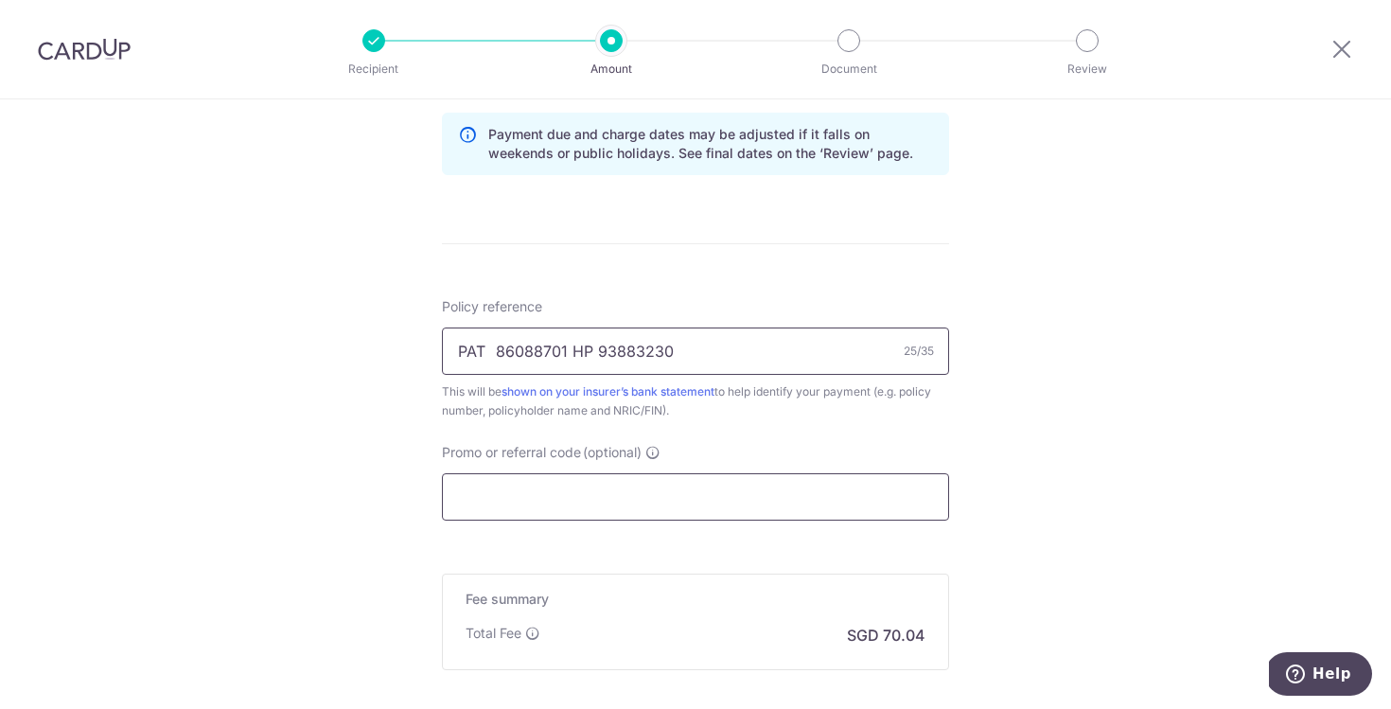
scroll to position [980, 0]
type input "PAT 86088701 HP 93883230"
click at [482, 497] on input "Promo or referral code (optional)" at bounding box center [695, 492] width 507 height 47
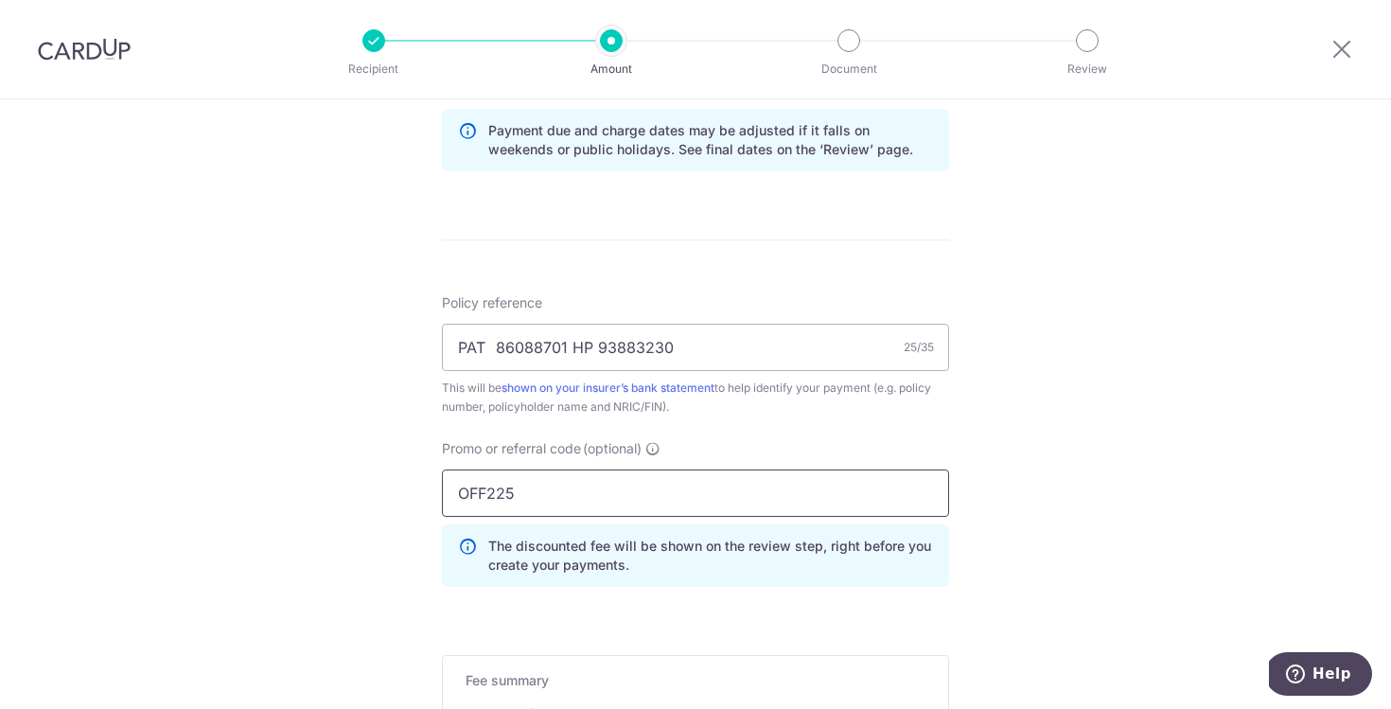
type input "OFF225"
click at [365, 569] on div "Tell us more about your payment Enter payment amount SGD 2,693.88 2693.88 Selec…" at bounding box center [695, 56] width 1391 height 1875
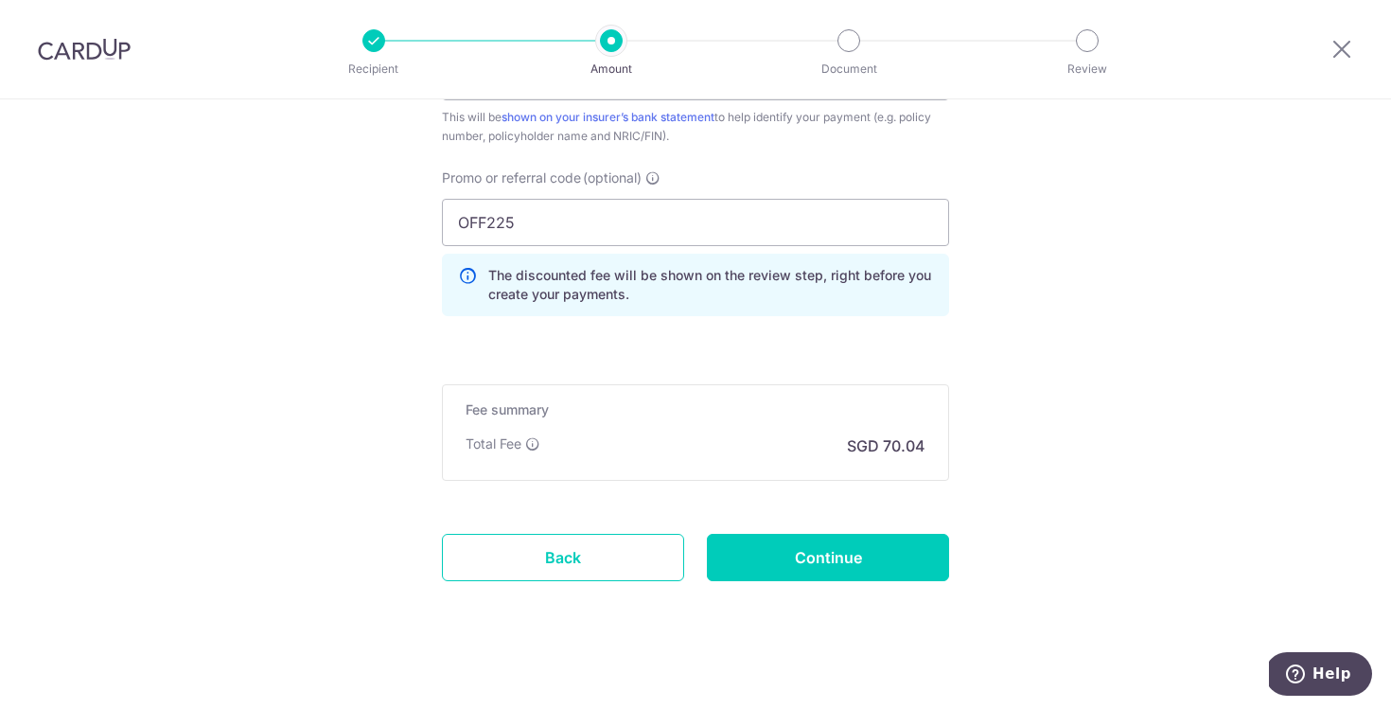
scroll to position [1265, 0]
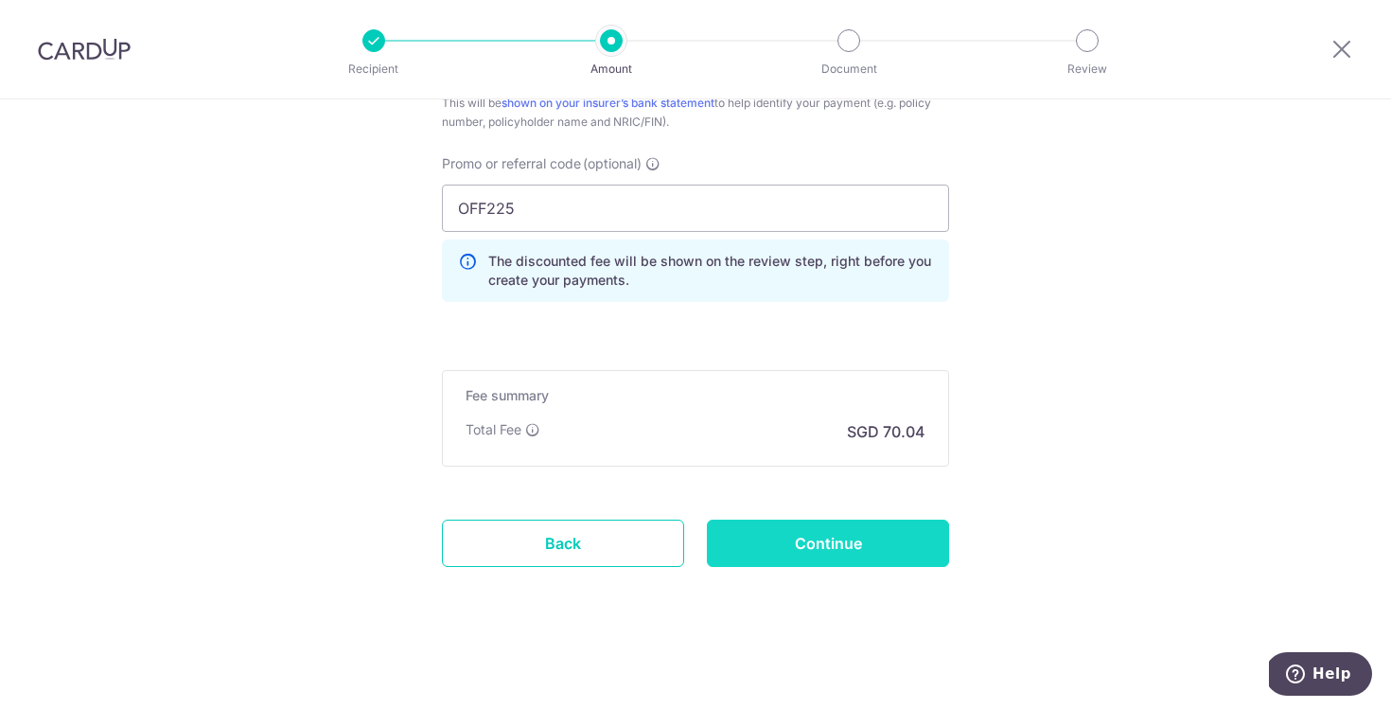
click at [738, 543] on input "Continue" at bounding box center [828, 543] width 242 height 47
type input "Create Schedule"
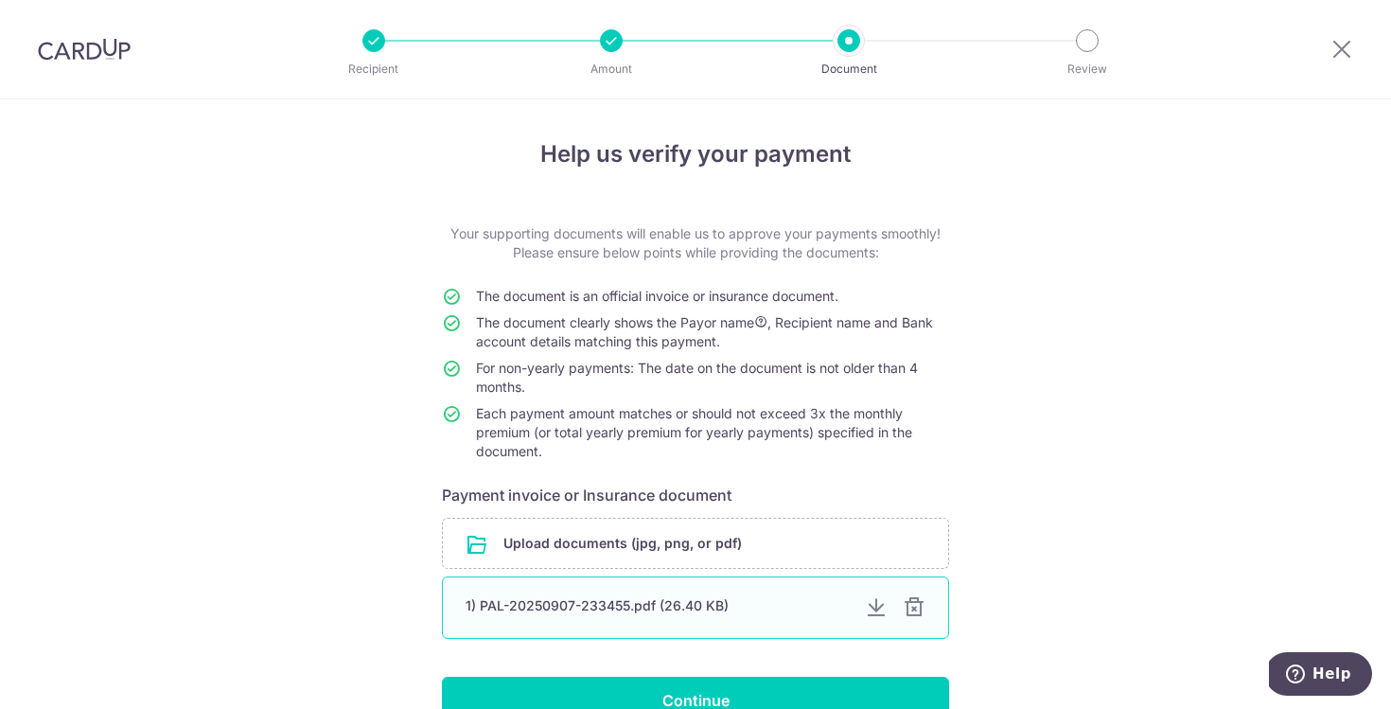
click at [912, 604] on div at bounding box center [914, 607] width 23 height 23
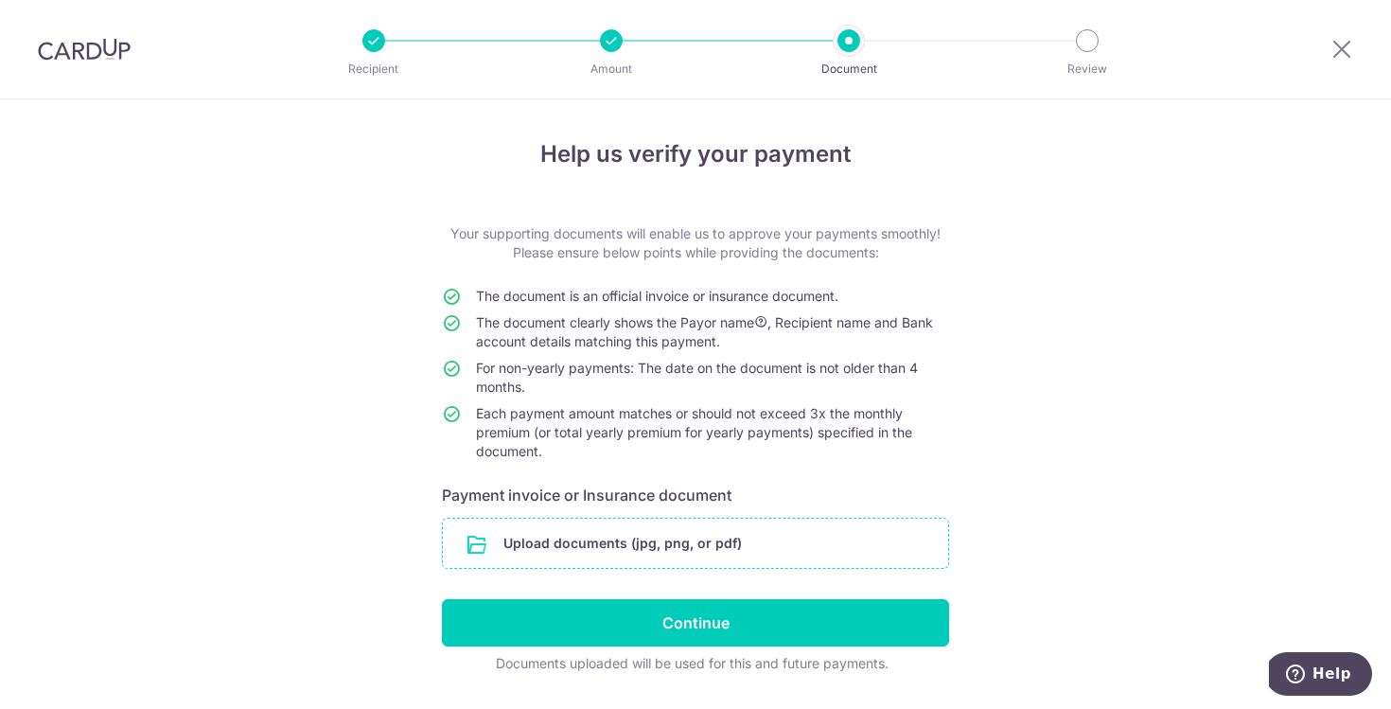
click at [641, 537] on input "file" at bounding box center [695, 543] width 505 height 49
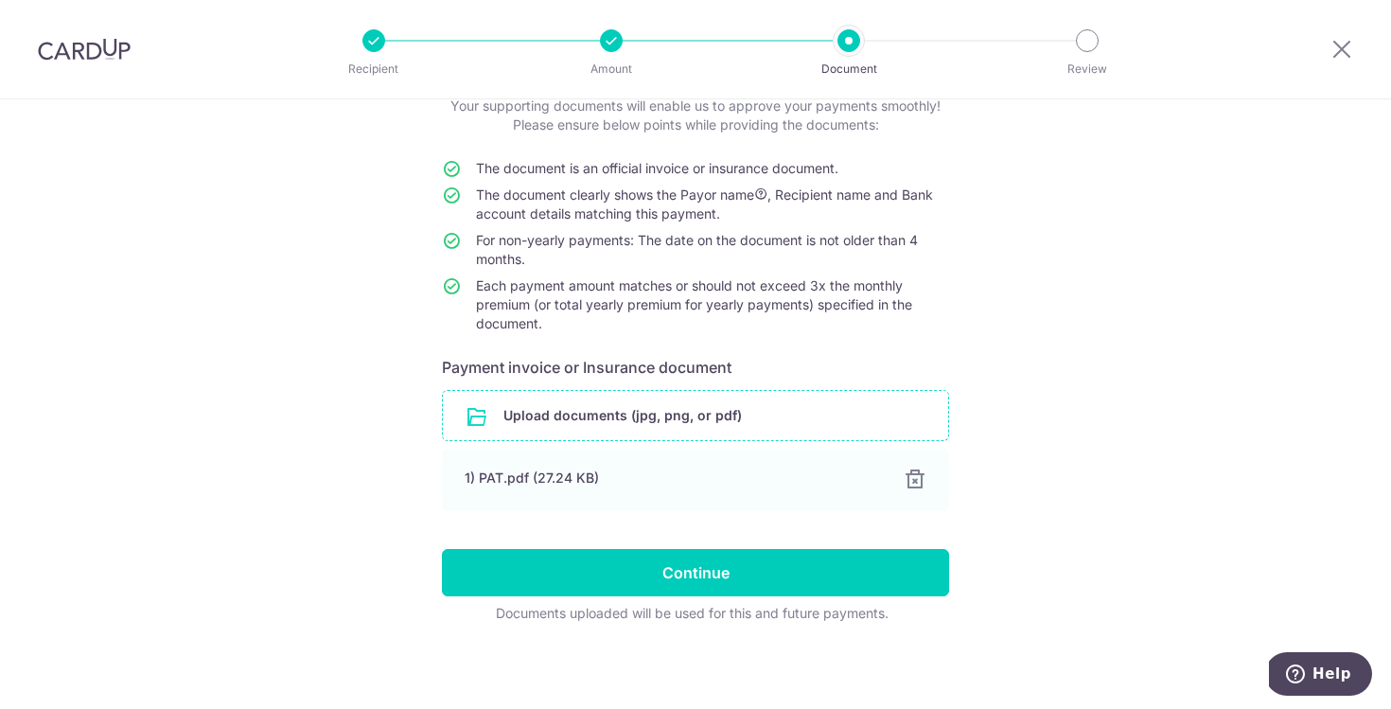
scroll to position [131, 0]
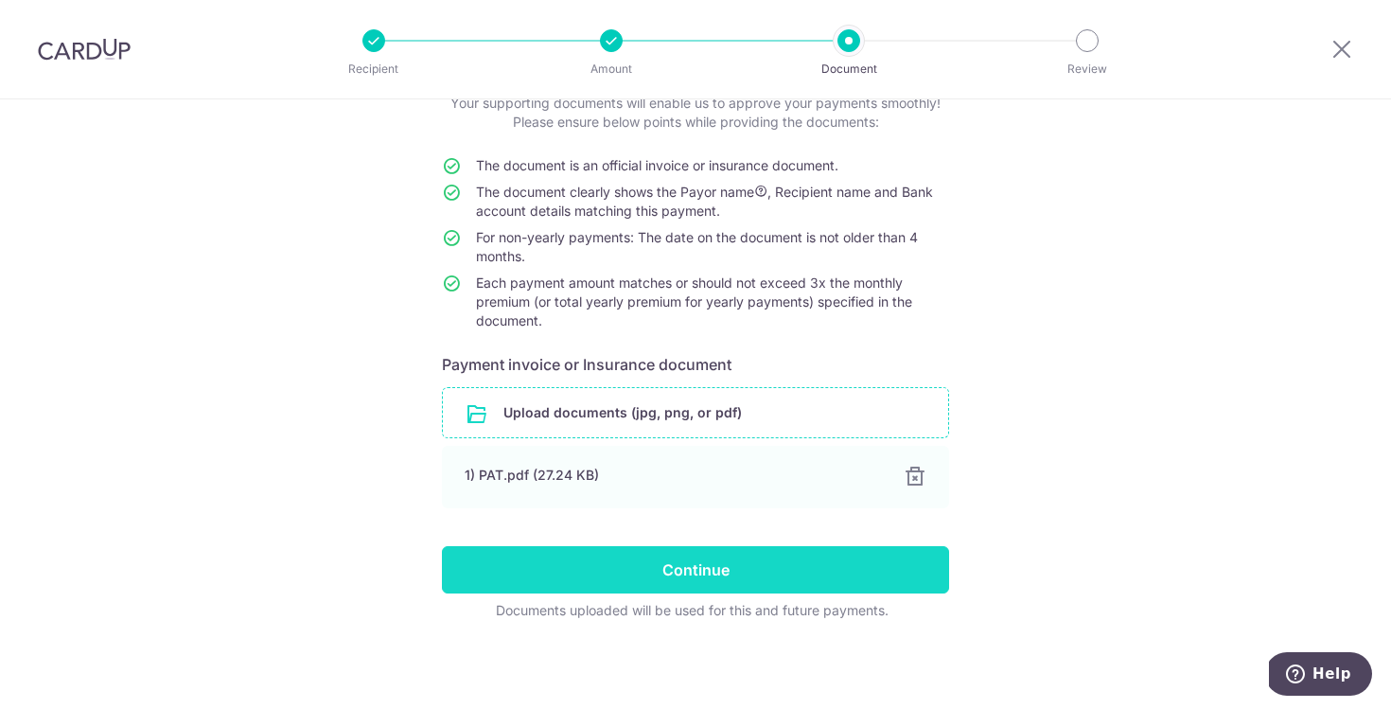
click at [806, 572] on input "Continue" at bounding box center [695, 569] width 507 height 47
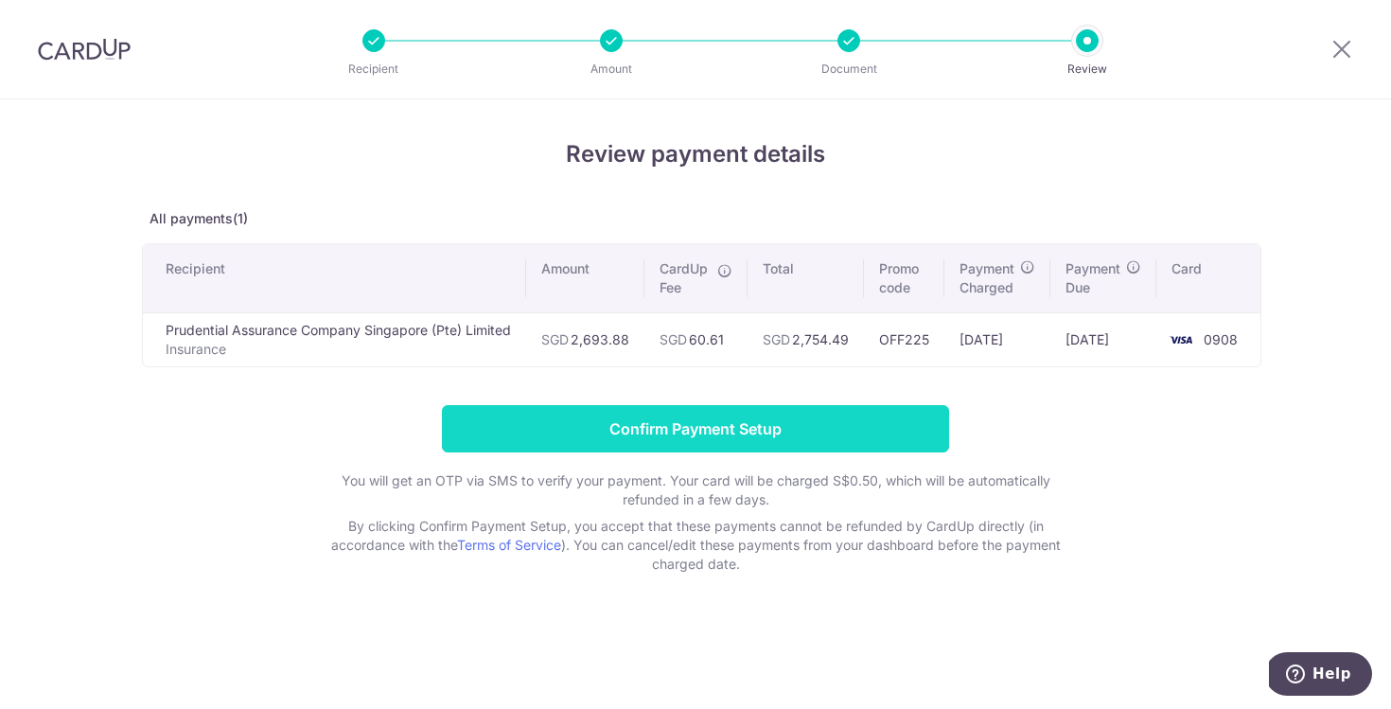
click at [724, 416] on input "Confirm Payment Setup" at bounding box center [695, 428] width 507 height 47
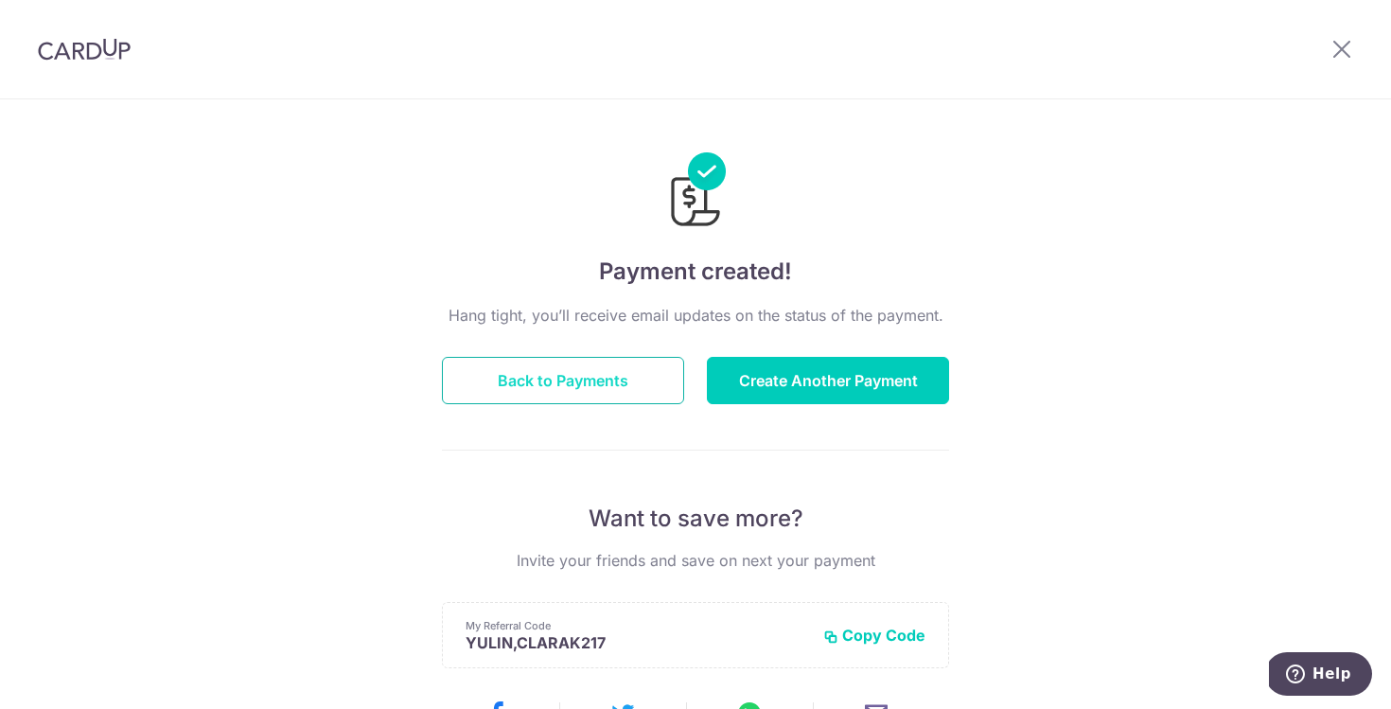
click at [584, 394] on button "Back to Payments" at bounding box center [563, 380] width 242 height 47
click at [614, 361] on button "Back to Payments" at bounding box center [563, 380] width 242 height 47
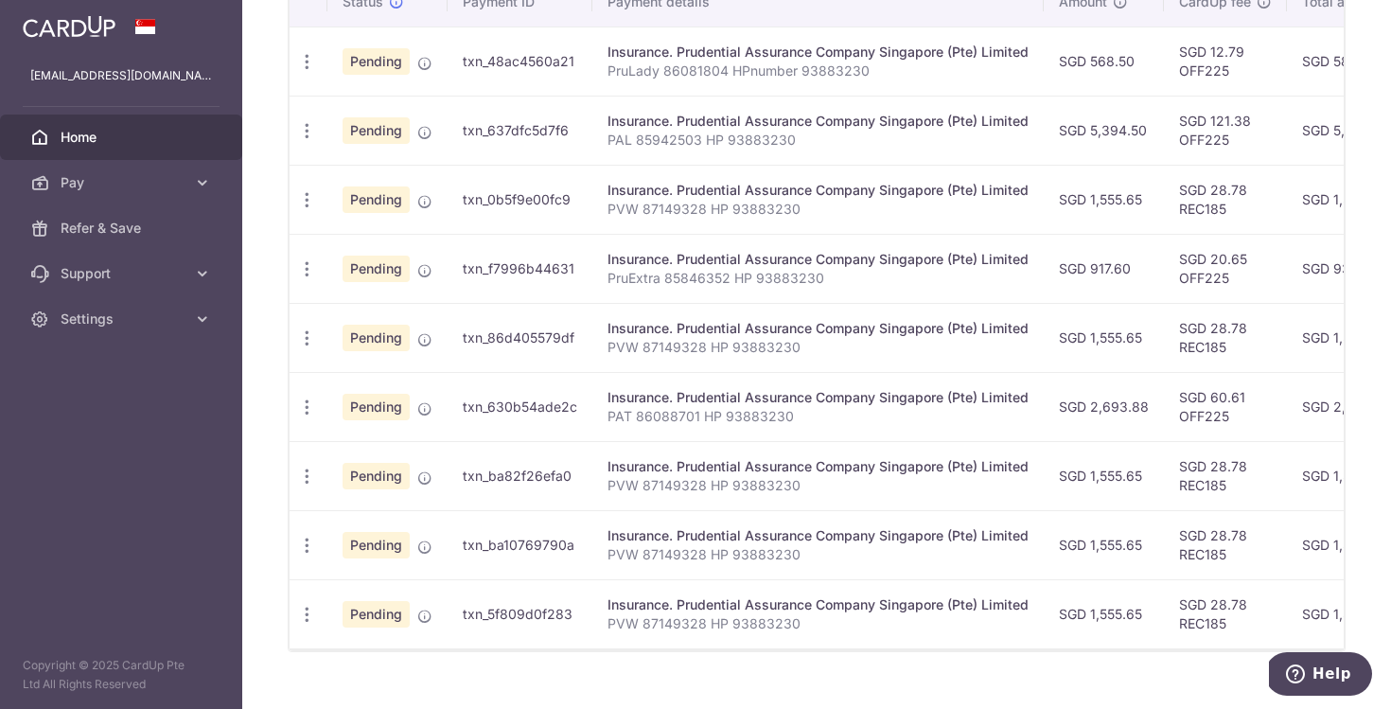
scroll to position [605, 0]
